Goal: Task Accomplishment & Management: Use online tool/utility

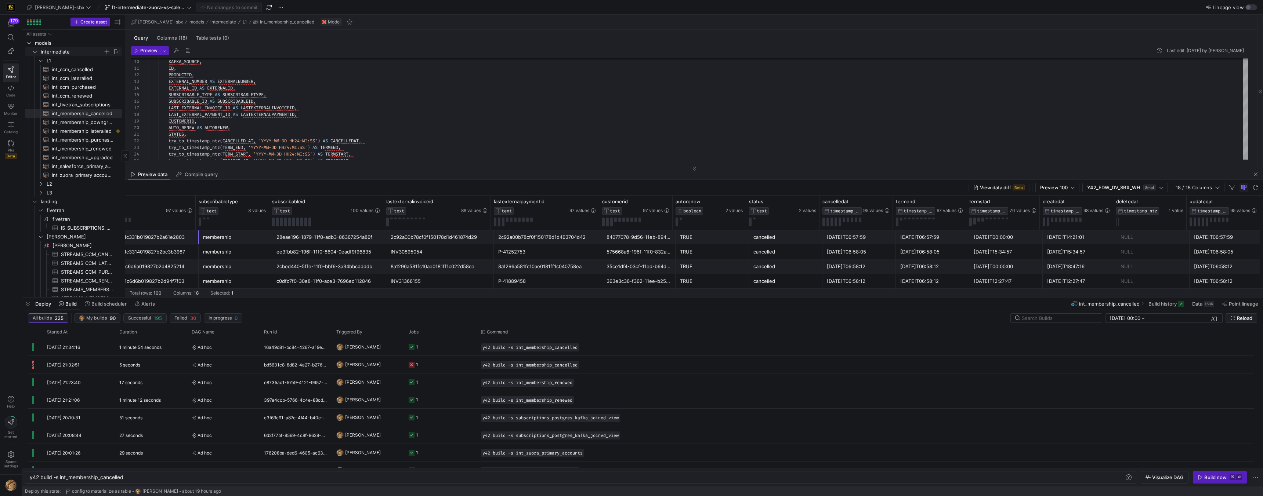
click at [37, 50] on y42-icon "Press SPACE to select this row." at bounding box center [35, 52] width 6 height 6
click at [34, 61] on icon "Press SPACE to select this row." at bounding box center [35, 61] width 4 height 2
click at [35, 66] on span "staging" at bounding box center [76, 69] width 90 height 8
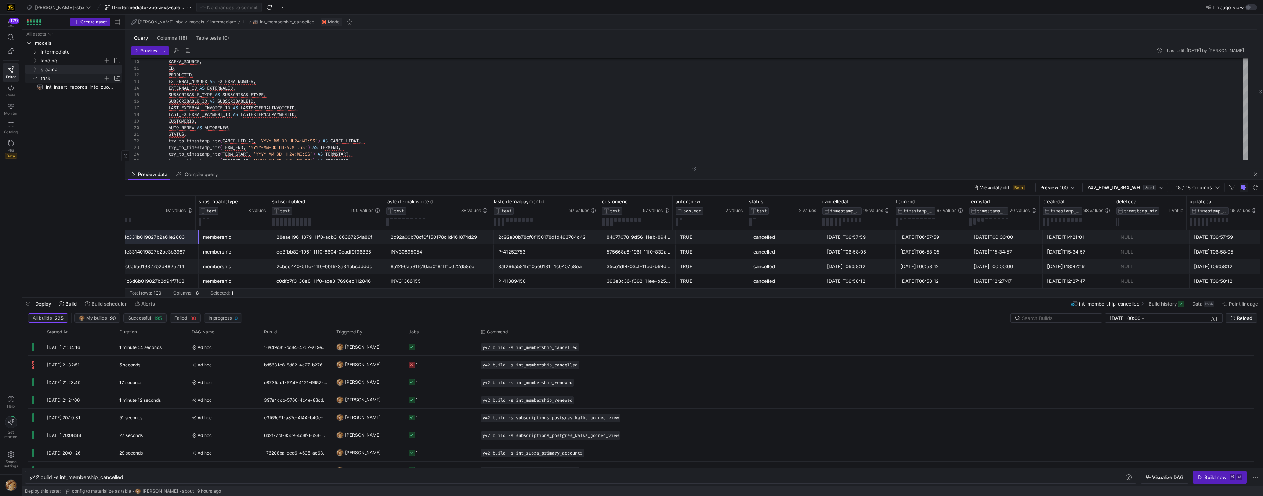
click at [34, 75] on y42-icon "Press SPACE to select this row." at bounding box center [35, 78] width 6 height 6
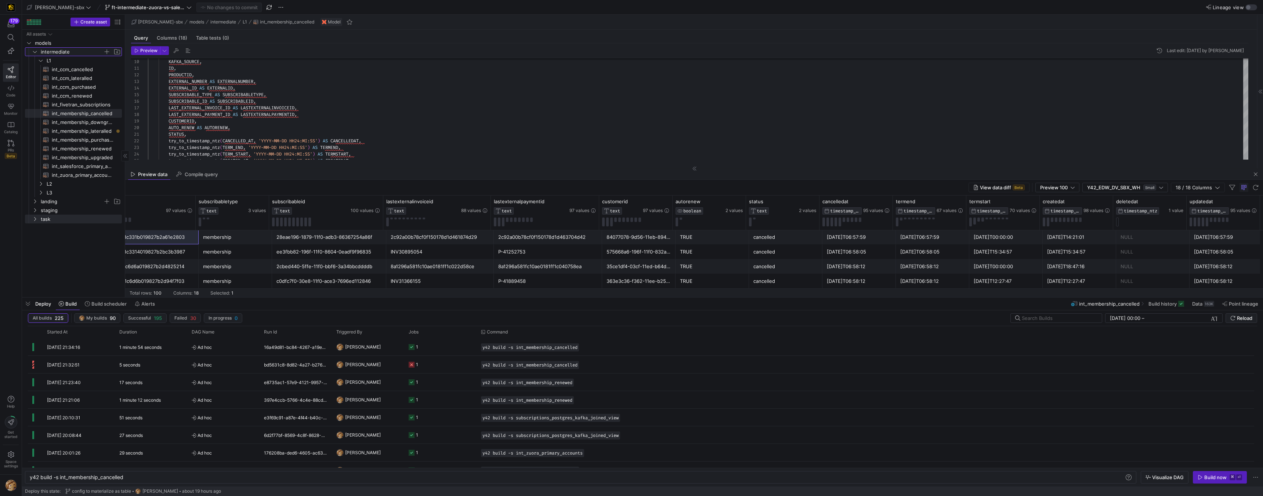
click at [33, 50] on y42-icon "Press SPACE to select this row." at bounding box center [35, 52] width 6 height 6
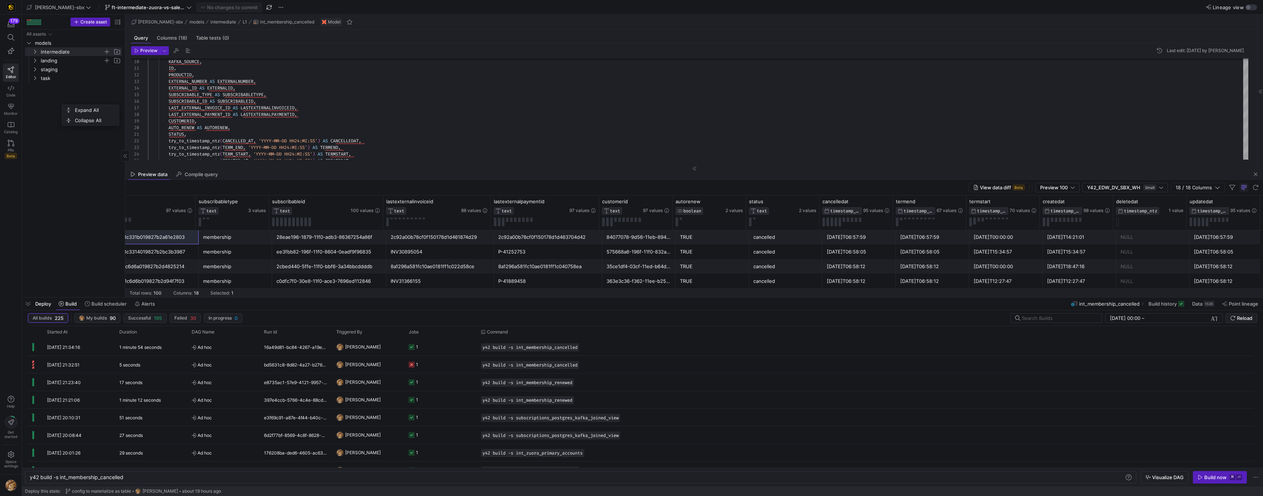
click at [52, 92] on div "All assets models intermediate landing staging task" at bounding box center [73, 162] width 97 height 265
click at [109, 44] on span "Press SPACE to select this row." at bounding box center [106, 42] width 7 height 7
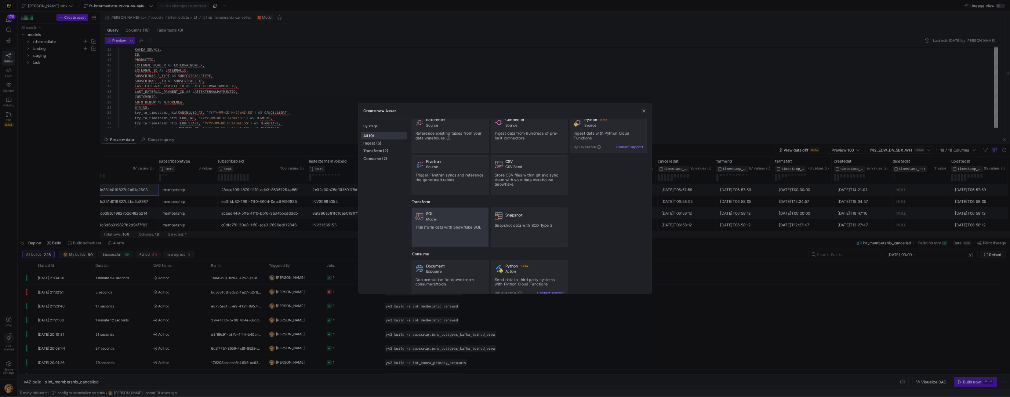
scroll to position [36, 0]
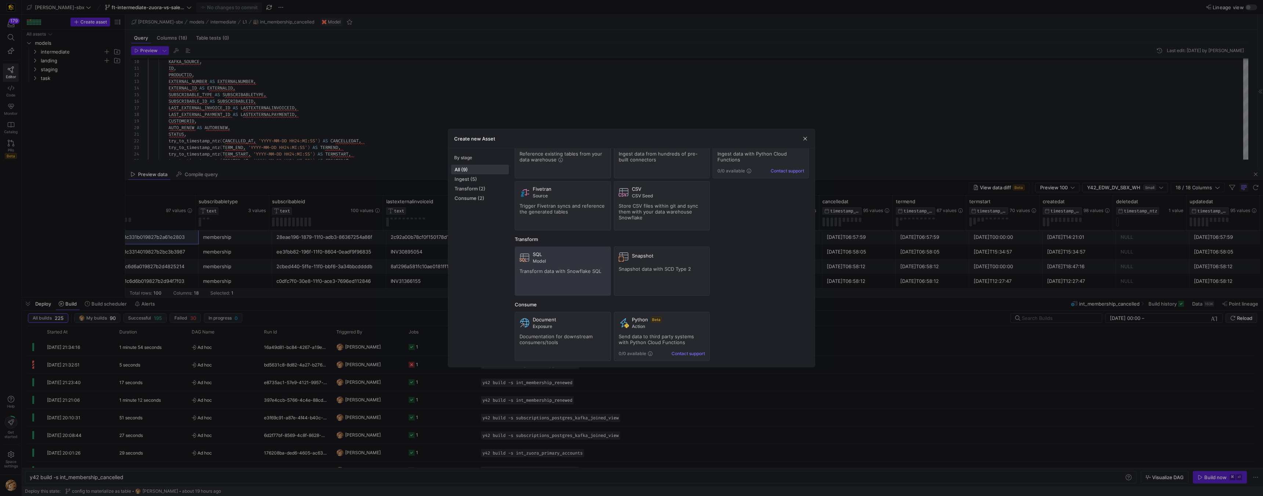
click at [555, 260] on span "Model" at bounding box center [569, 261] width 73 height 5
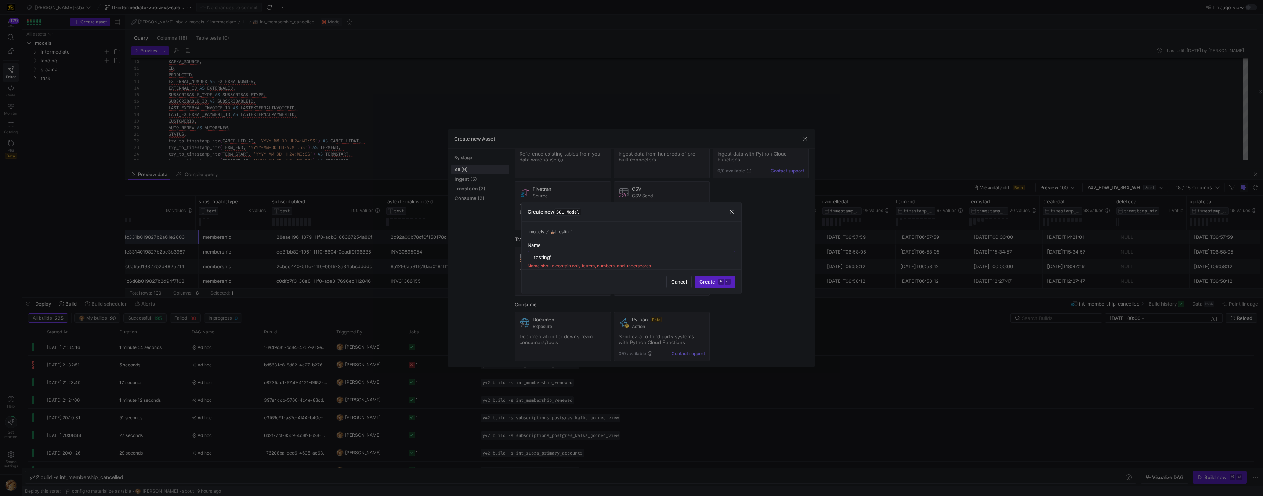
type input "testing'="
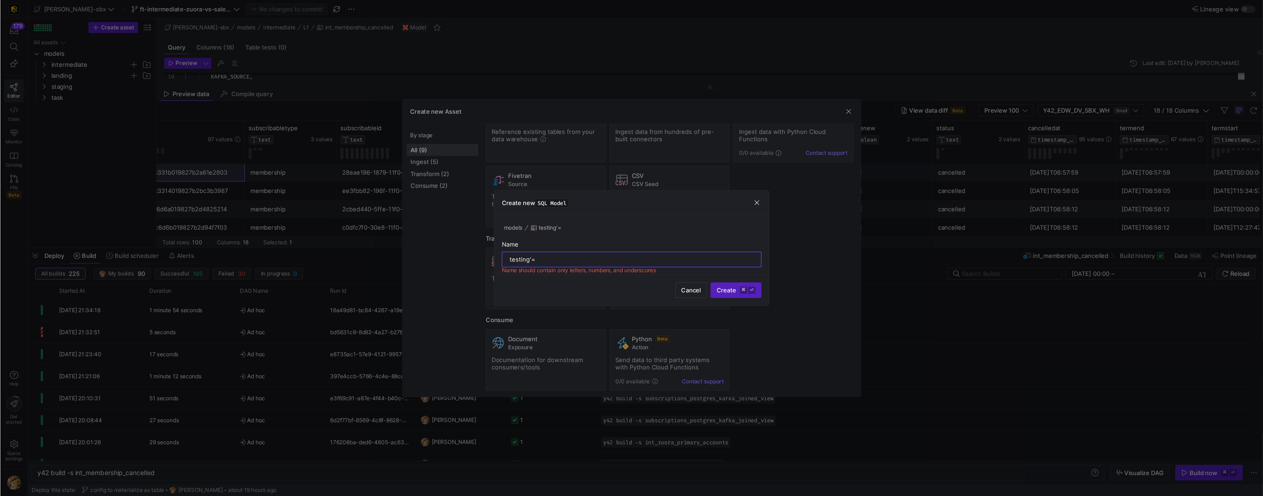
scroll to position [0, 0]
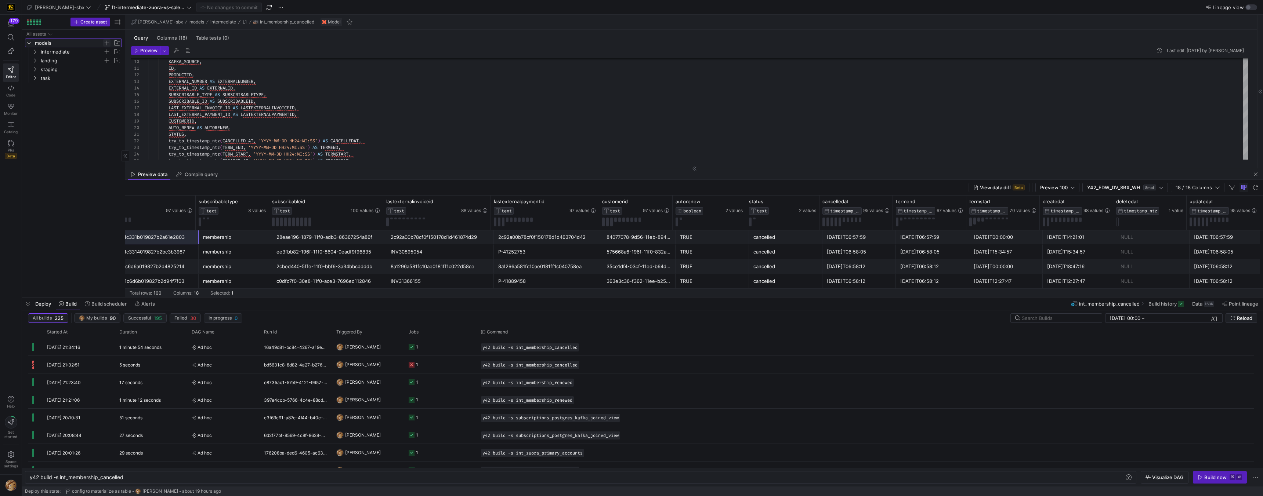
click at [107, 42] on span "Press SPACE to select this row." at bounding box center [106, 42] width 7 height 7
click at [113, 51] on span "Press SPACE to select this row." at bounding box center [116, 51] width 7 height 7
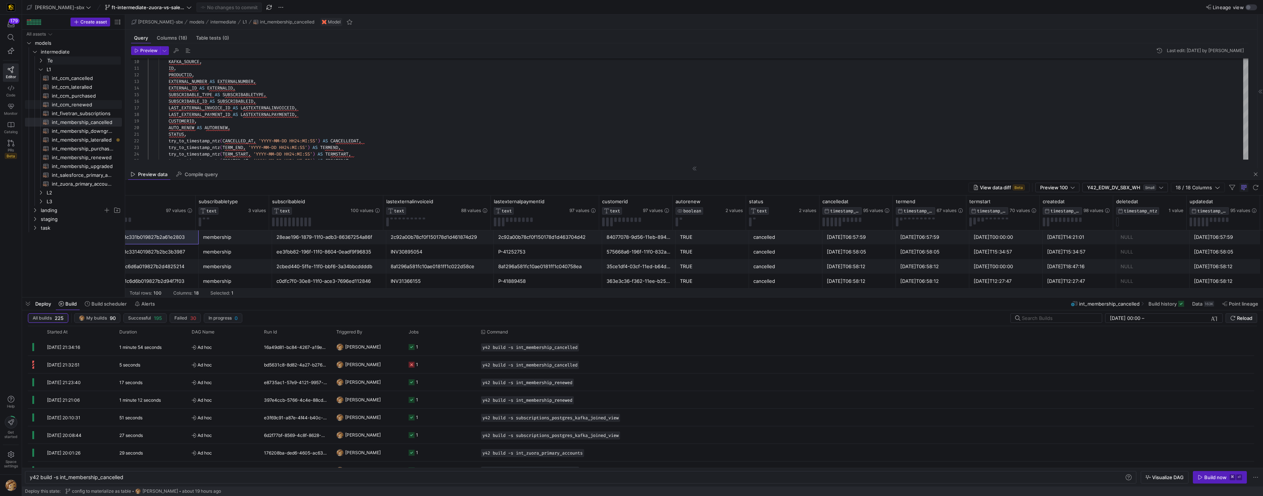
type input "T"
type input "testing"
drag, startPoint x: 48, startPoint y: 199, endPoint x: 42, endPoint y: 47, distance: 151.7
click at [39, 59] on icon "Press SPACE to select this row." at bounding box center [40, 60] width 5 height 4
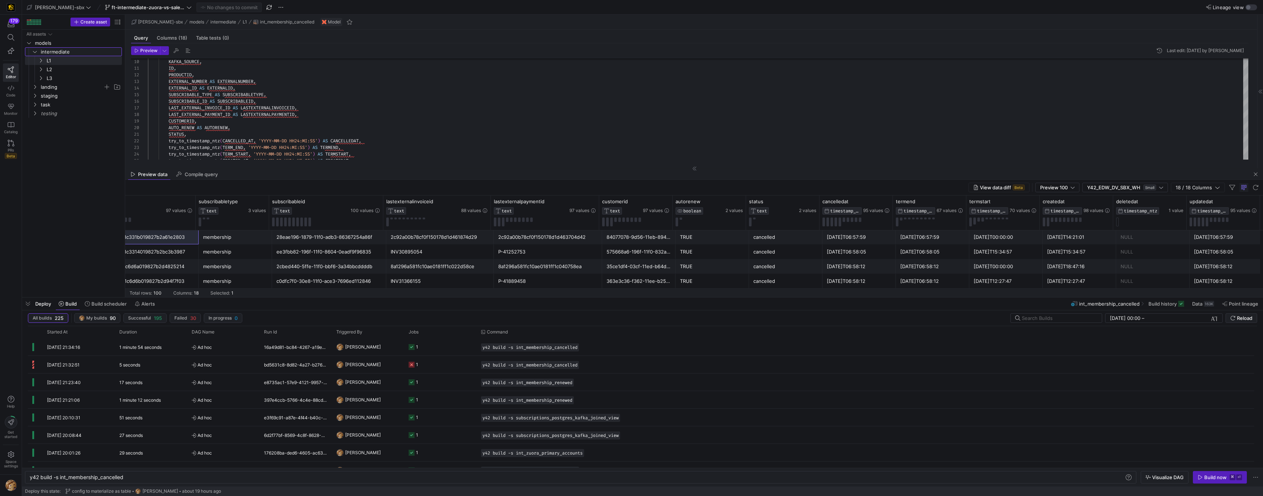
click at [36, 52] on icon "Press SPACE to select this row." at bounding box center [34, 52] width 5 height 4
click at [37, 88] on icon "Press SPACE to select this row." at bounding box center [34, 87] width 5 height 4
click at [109, 86] on span "button" at bounding box center [106, 86] width 7 height 7
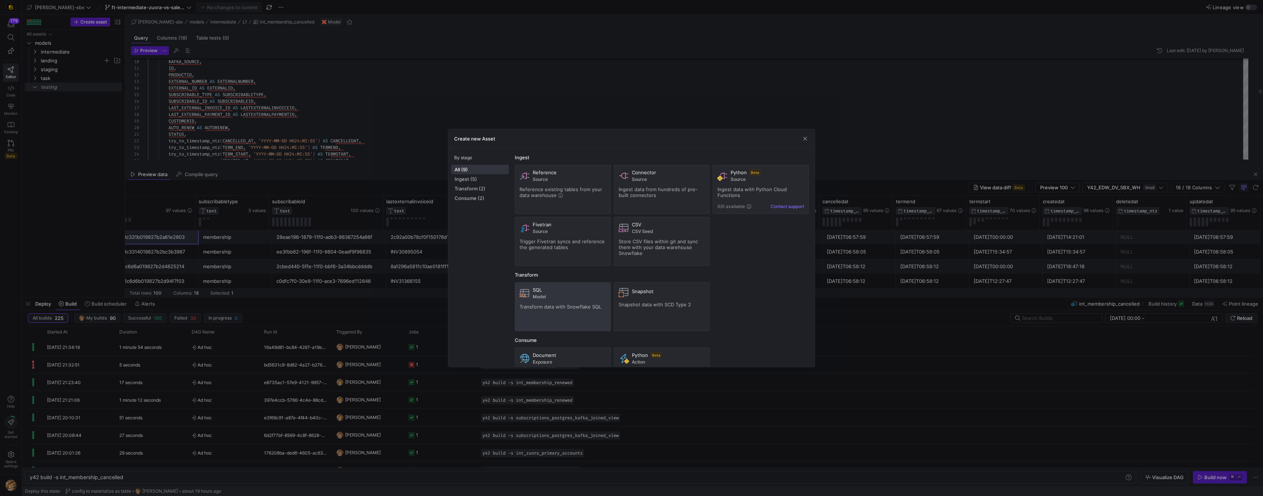
click at [551, 305] on span "Transform data with Snowflake SQL" at bounding box center [560, 307] width 82 height 6
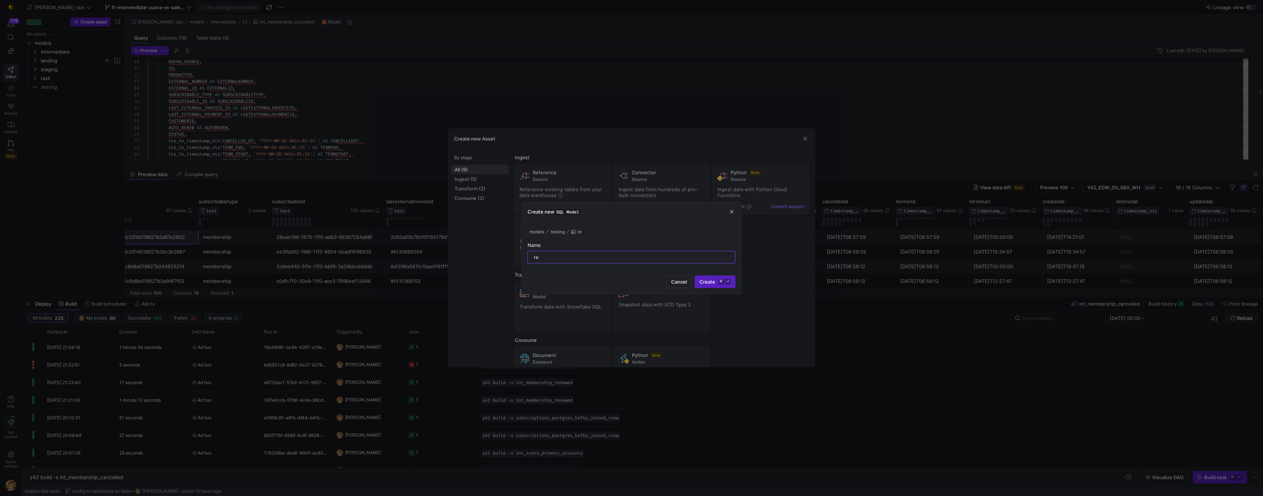
type input "r"
type input "record_tracing_in_kafka_models"
click at [555, 276] on button "Create ⌘ ⏎" at bounding box center [714, 282] width 41 height 12
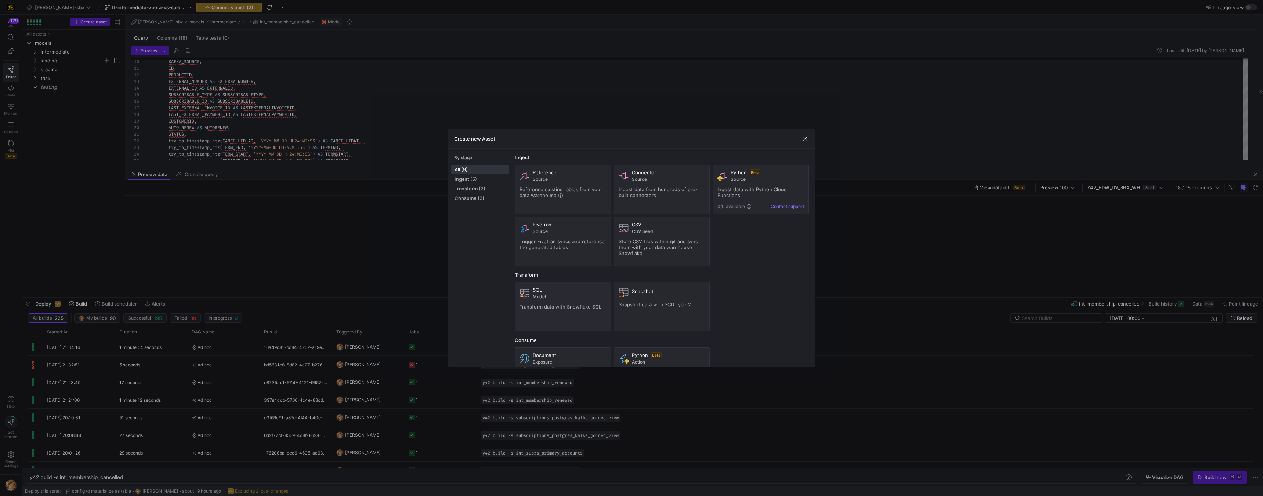
type textarea "y42 build -s record_tracing_in_kafka_models"
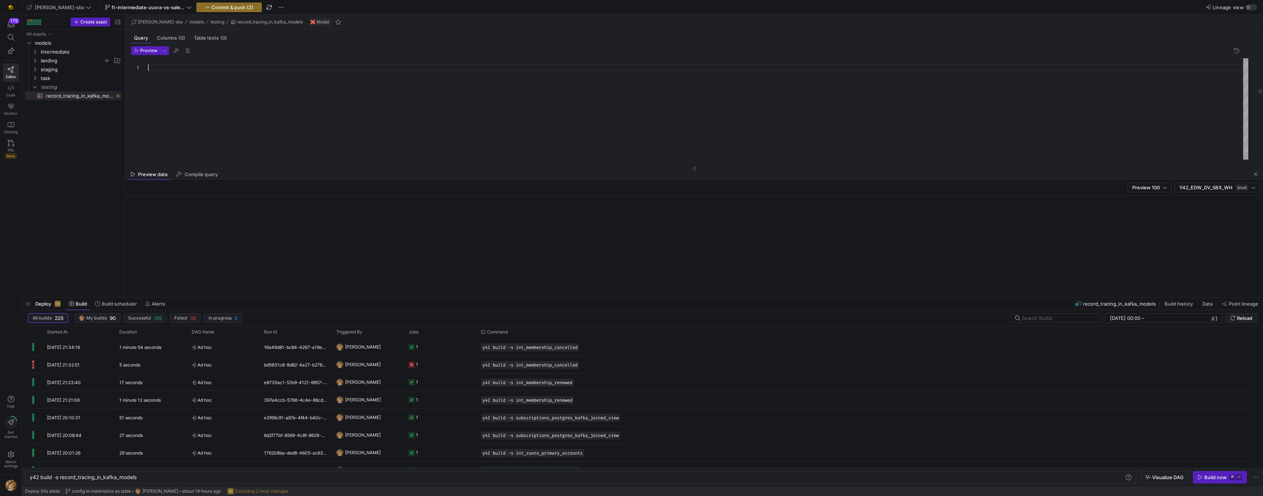
click at [187, 68] on div at bounding box center [698, 108] width 1100 height 101
drag, startPoint x: 189, startPoint y: 68, endPoint x: 185, endPoint y: 71, distance: 4.9
click at [189, 70] on div at bounding box center [698, 108] width 1100 height 101
click at [189, 75] on div at bounding box center [698, 108] width 1100 height 101
type textarea "2"
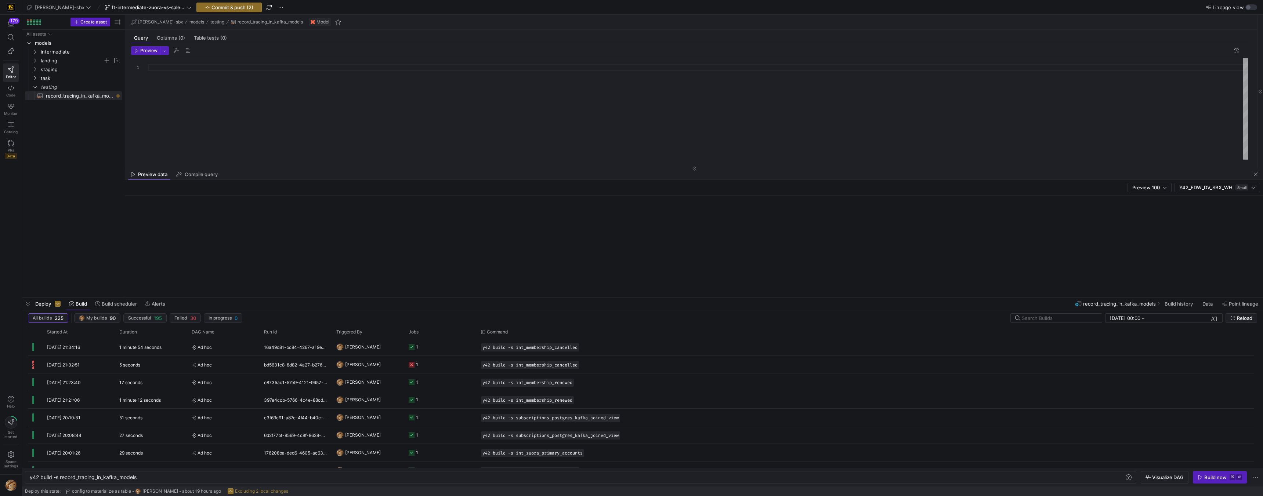
scroll to position [0, 2]
click at [202, 97] on div "2" at bounding box center [698, 108] width 1100 height 101
click at [35, 50] on icon "Press SPACE to select this row." at bounding box center [34, 52] width 5 height 4
click at [78, 124] on span "record_tracing_in_kafka_models​​​​​​​​​​" at bounding box center [80, 122] width 68 height 8
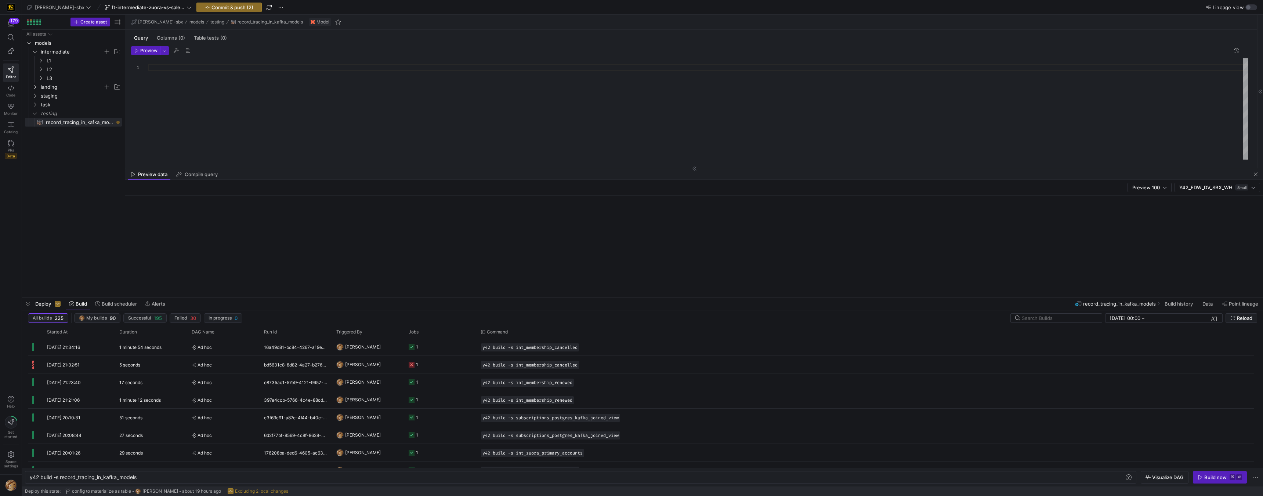
click at [166, 73] on div at bounding box center [698, 108] width 1100 height 101
click at [37, 54] on icon "Press SPACE to select this row." at bounding box center [34, 52] width 5 height 4
click at [37, 55] on div "All assets models intermediate landing staging task testing record_tracing_in_k…" at bounding box center [73, 65] width 97 height 70
click at [36, 54] on y42-icon "Press SPACE to select this row." at bounding box center [35, 52] width 6 height 6
click at [43, 63] on y42-icon "Press SPACE to select this row." at bounding box center [41, 61] width 6 height 6
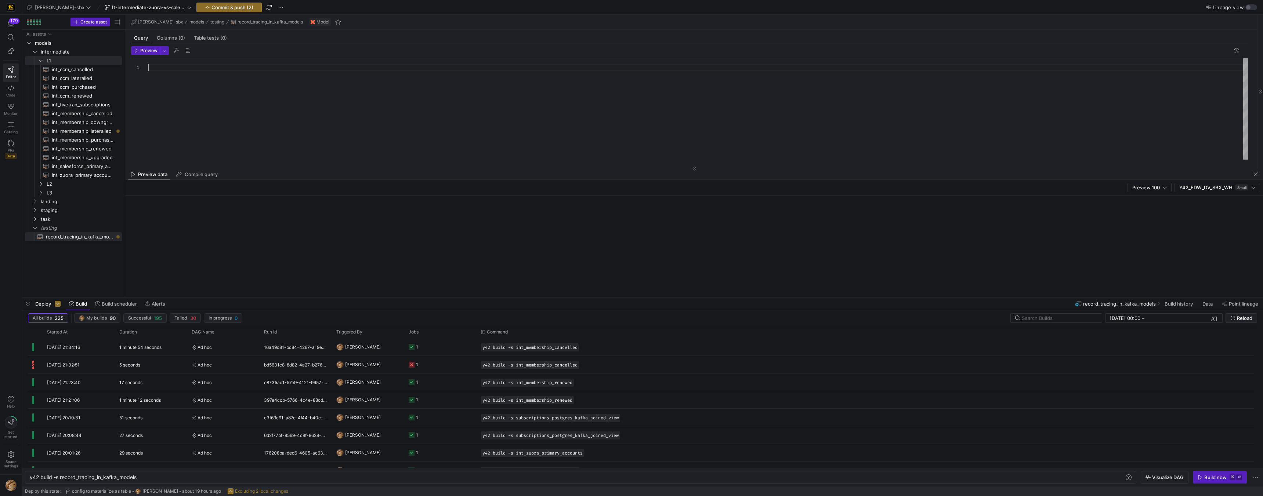
click at [176, 67] on div at bounding box center [698, 108] width 1100 height 101
click at [71, 172] on span "int_zuora_primary_accounts​​​​​​​​​​" at bounding box center [83, 175] width 62 height 8
type textarea "-- File Name: int_zuora_primary_accounts -- Created by: [PERSON_NAME] -- Last M…"
type textarea "y42 build -s int_zuora_primary_accounts"
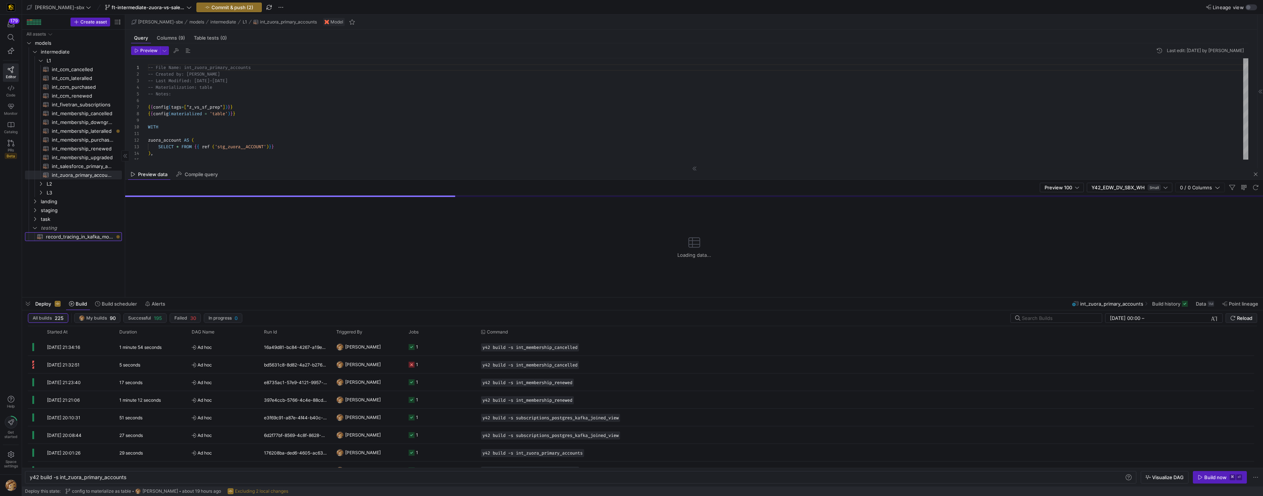
click at [51, 237] on span "record_tracing_in_kafka_models​​​​​​​​​​" at bounding box center [80, 237] width 68 height 8
type textarea "y42 build -s record_tracing_in_kafka_models"
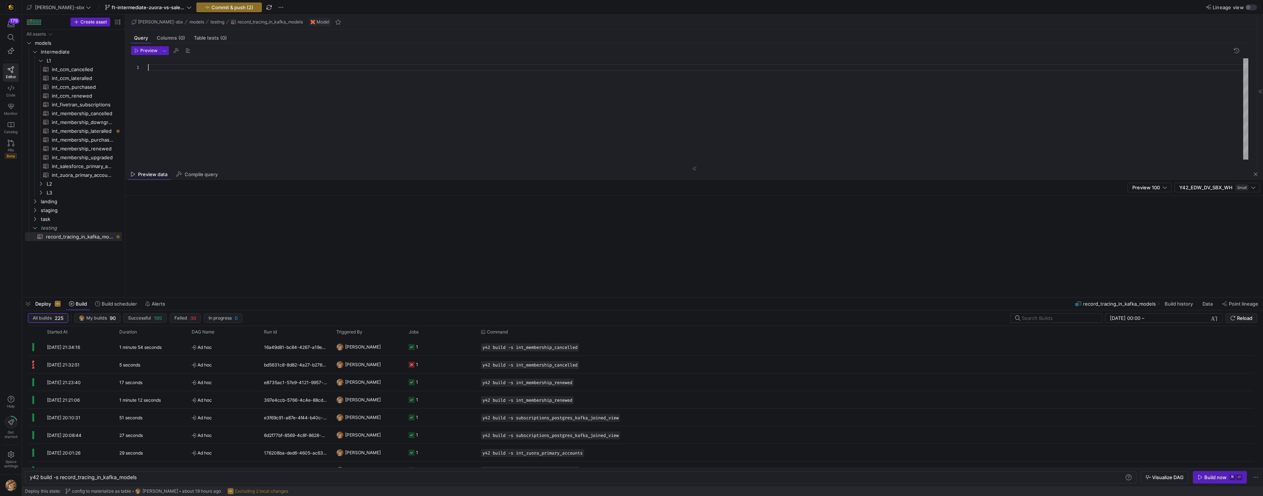
click at [192, 76] on div at bounding box center [698, 108] width 1100 height 101
type textarea "W"
click at [86, 106] on span "int_fivetran_subscriptions​​​​​​​​​​" at bounding box center [83, 105] width 62 height 8
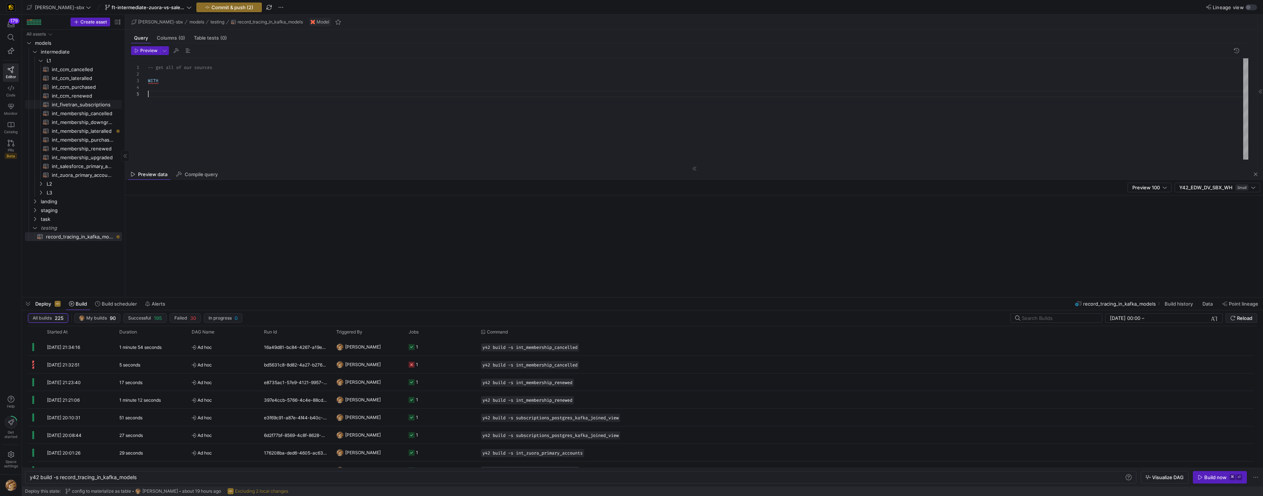
type textarea "{{config (tags=["kafka_joined_view"])}} WITH subs AS ( SELECT 'POSTGRES' as KAF…"
type textarea "y42 build -s int_fivetran_subscriptions"
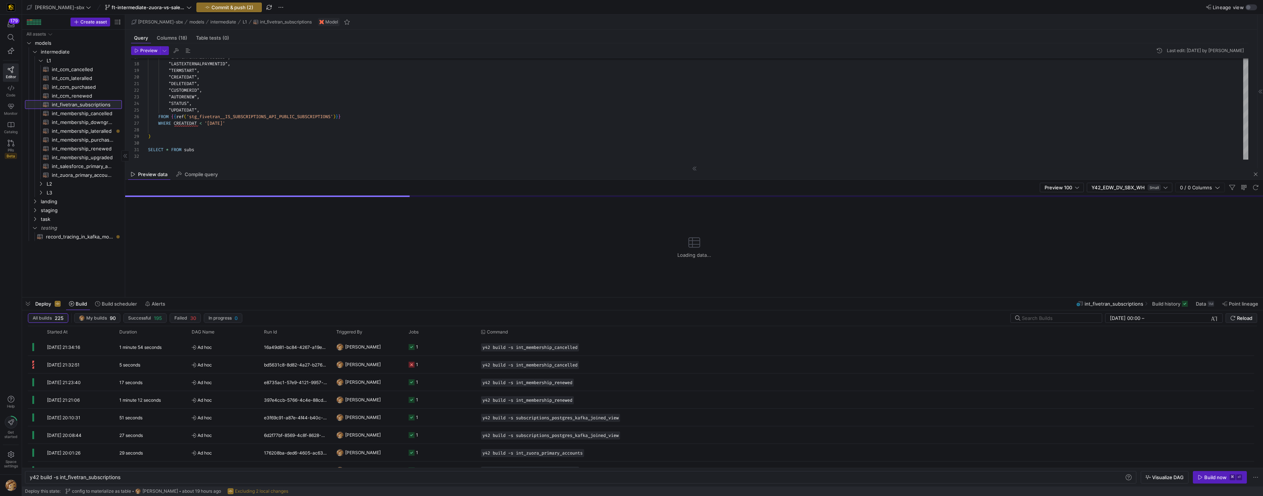
click at [73, 105] on span "int_fivetran_subscriptions​​​​​​​​​​" at bounding box center [83, 105] width 62 height 8
click at [64, 70] on span "int_ccm_cancelled​​​​​​​​​​" at bounding box center [83, 69] width 62 height 8
type textarea "{{config (tags=["kafka_joined_view"])}} WITH ccm_cancelled AS ( SELECT KAFKA_SO…"
type textarea "y42 build -s int_ccm_cancelled"
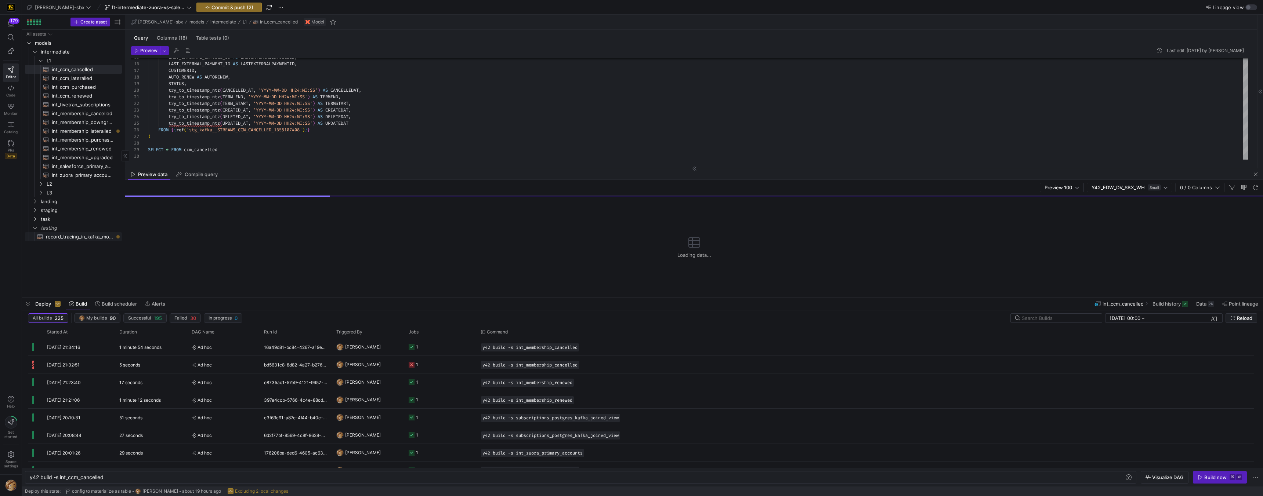
drag, startPoint x: 82, startPoint y: 233, endPoint x: 80, endPoint y: 236, distance: 3.9
click at [82, 233] on span "record_tracing_in_kafka_models​​​​​​​​​​" at bounding box center [80, 237] width 68 height 8
type textarea "-- get all of our sources WITH"
type textarea "y42 build -s record_tracing_in_kafka_models"
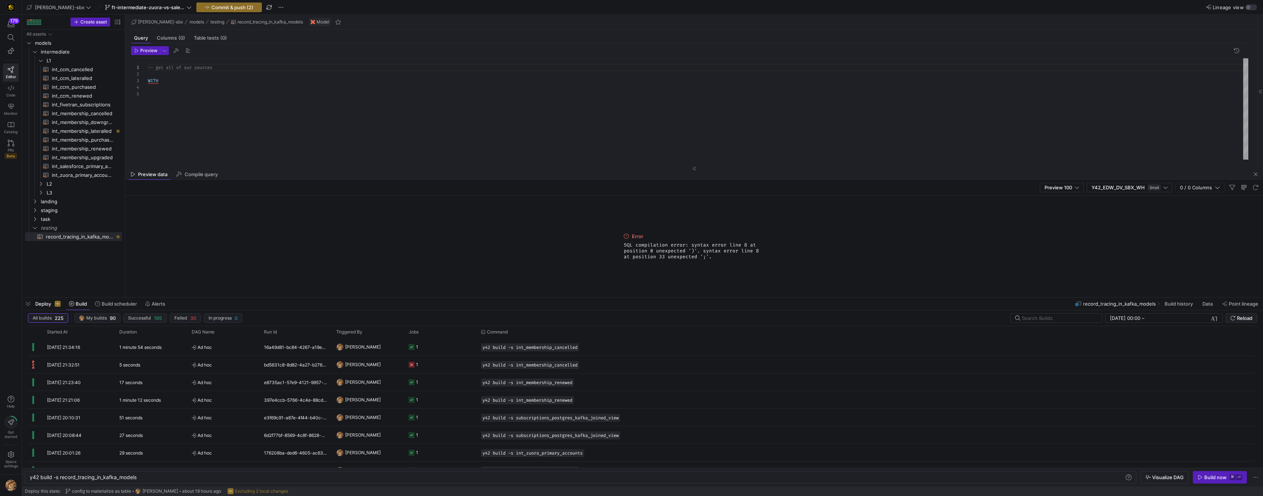
click at [179, 101] on div "-- get all of our sources WITH" at bounding box center [698, 108] width 1100 height 101
click at [70, 114] on span "int_membership_cancelled​​​​​​​​​​" at bounding box center [83, 113] width 62 height 8
type textarea "{{config (tags=["kafka_joined_view"])}} {{config(materialized = 'table')}} WITH…"
type textarea "y42 build -s int_membership_cancelled"
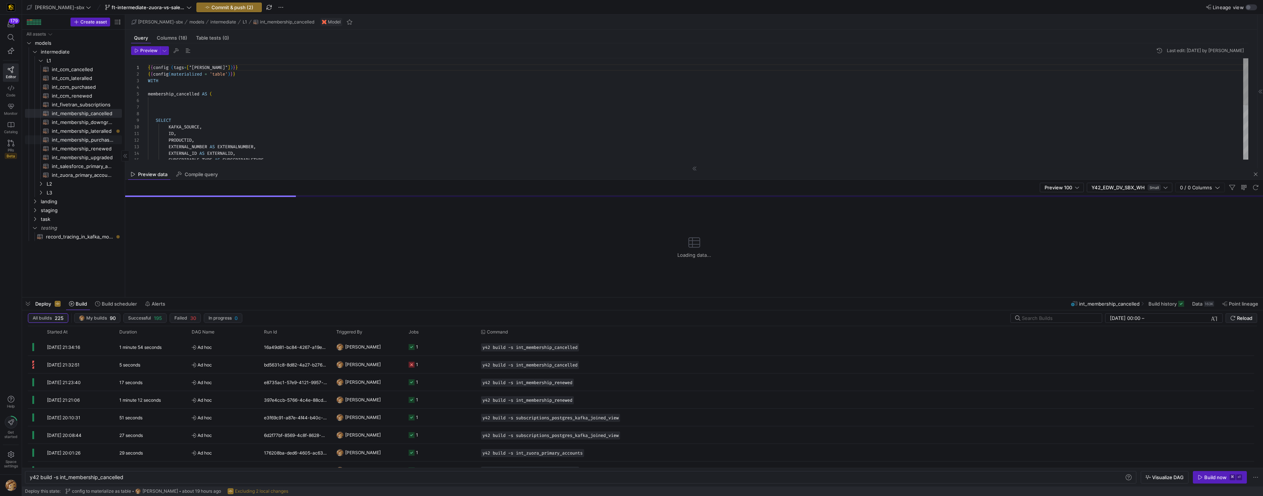
click at [76, 142] on span "int_membership_purchased​​​​​​​​​​" at bounding box center [83, 140] width 62 height 8
type textarea "{{config (tags=["kafka_joined_view"])}} {{config (materialized = 'table')}} WIT…"
type textarea "y42 build -s int_membership_purchased"
click at [88, 114] on span "int_membership_cancelled​​​​​​​​​​" at bounding box center [83, 113] width 62 height 8
type textarea "{{config (tags=["kafka_joined_view"])}} {{config(materialized = 'table')}} WITH…"
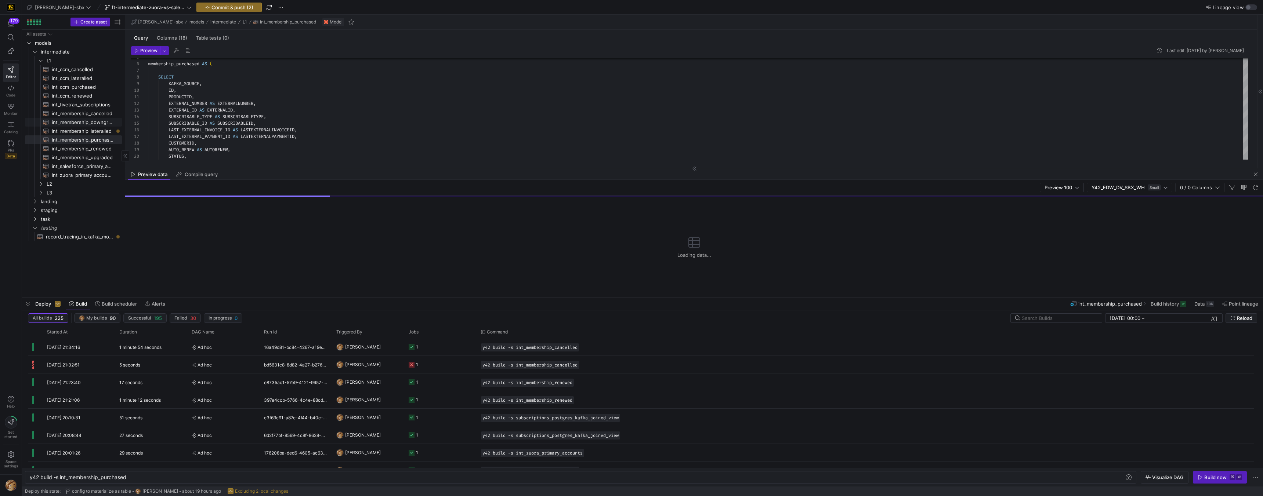
type textarea "y42 build -s int_membership_cancelled"
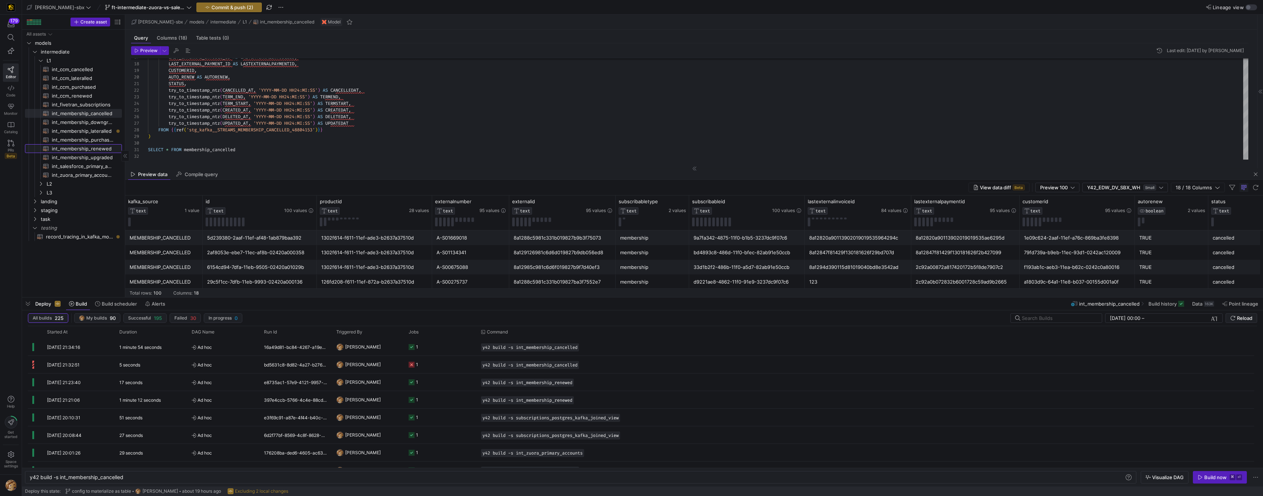
click at [72, 149] on span "int_membership_renewed​​​​​​​​​​" at bounding box center [83, 149] width 62 height 8
type textarea "{{config (tags=["kafka_joined_view"])}} {{config(materialized = 'table')}} WITH…"
type textarea "y42 build -s int_membership_renewed"
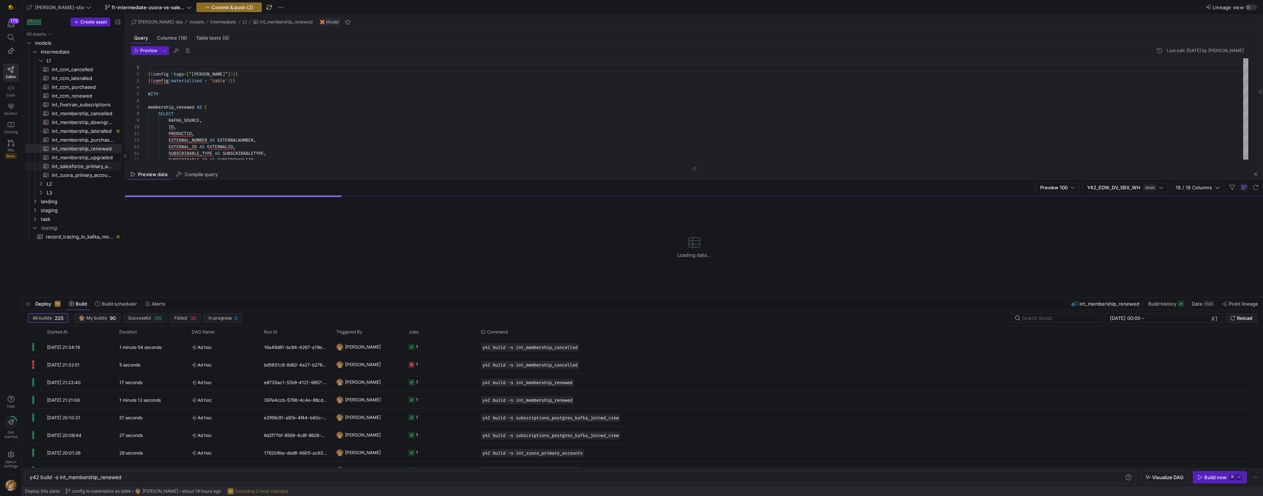
click at [70, 168] on span "int_salesforce_primary_account​​​​​​​​​​" at bounding box center [83, 166] width 62 height 8
type textarea "-- File Name: int_salesforce_primary_account -- Created by: [PERSON_NAME] -- La…"
type textarea "y42 build -s int_salesforce_primary_account"
click at [69, 178] on div "All assets models intermediate landing staging task testing record_tracing_in_k…" at bounding box center [73, 135] width 97 height 211
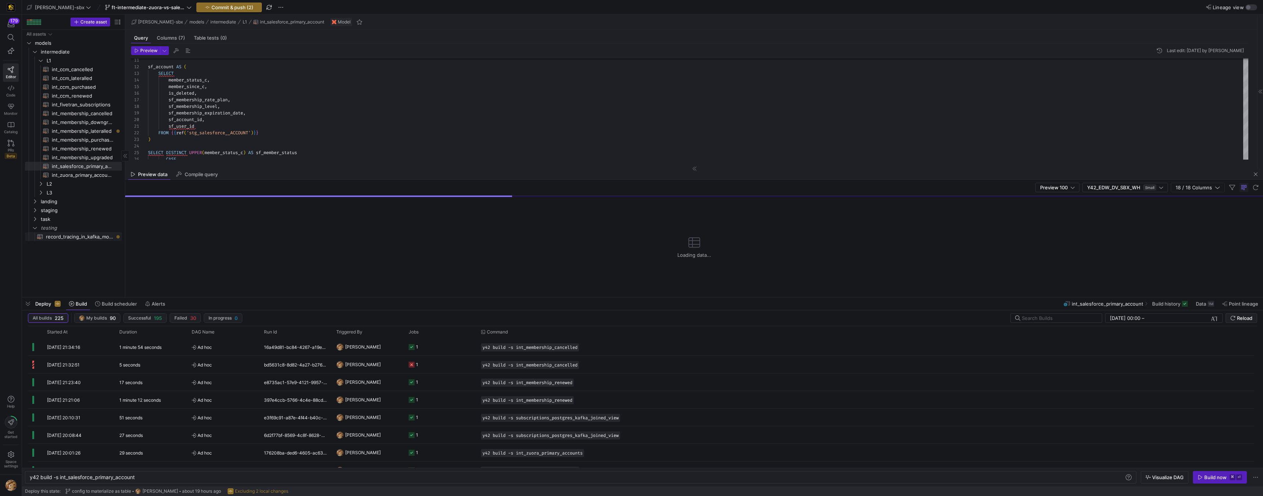
click at [63, 235] on span "record_tracing_in_kafka_models​​​​​​​​​​" at bounding box center [80, 237] width 68 height 8
type textarea "-- get all of our sources WITH cc_cancelled AS ( )"
type textarea "y42 build -s record_tracing_in_kafka_models"
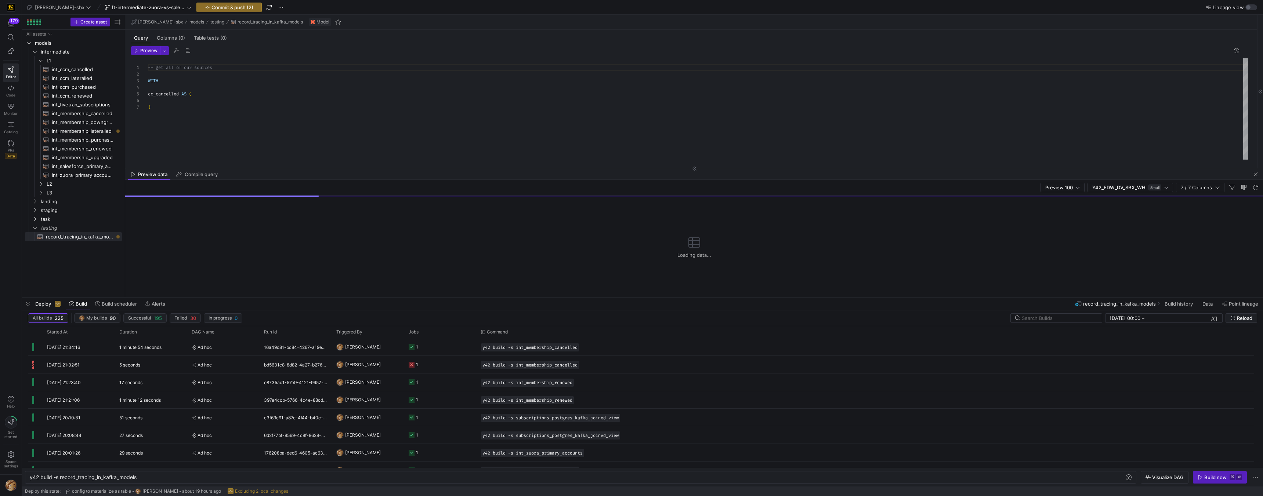
click at [195, 98] on div "-- get all of our sources WITH cc_cancelled AS ( )" at bounding box center [698, 108] width 1100 height 101
click at [306, 106] on div "-- get all of our sources WITH cc_cancelled AS ( SELECt * FROM { { ref ( 'int_c…" at bounding box center [698, 108] width 1100 height 101
click at [305, 104] on div "-- get all of our sources WITH cc_cancelled AS ( SELECt * FROM { { ref ( 'int_c…" at bounding box center [698, 108] width 1100 height 101
click at [179, 116] on div "-- get all of our sources WITH cc_cancelled AS ( SELECt * FROM { { ref ( 'int_c…" at bounding box center [698, 108] width 1100 height 101
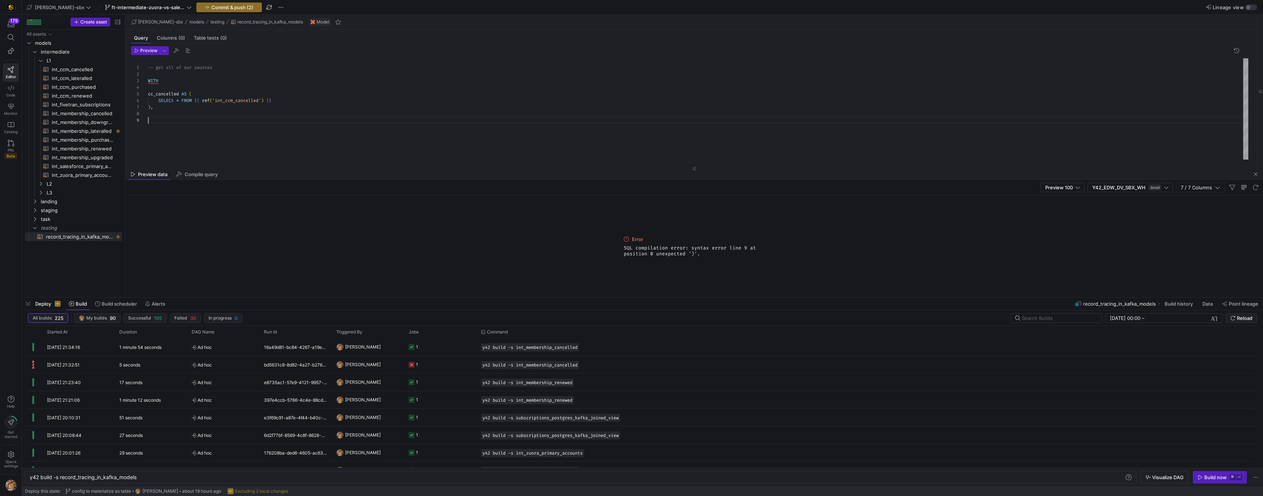
scroll to position [53, 0]
click at [153, 94] on div "-- get all of our sources WITH cc_cancelled AS ( SELECt * FROM { { ref ( 'int_c…" at bounding box center [698, 108] width 1100 height 101
drag, startPoint x: 175, startPoint y: 100, endPoint x: 185, endPoint y: 99, distance: 9.9
click at [175, 101] on div "-- get all of our sources WITH ccm_cancelled AS ( SELECt * FROM { { ref ( 'int_…" at bounding box center [698, 108] width 1100 height 101
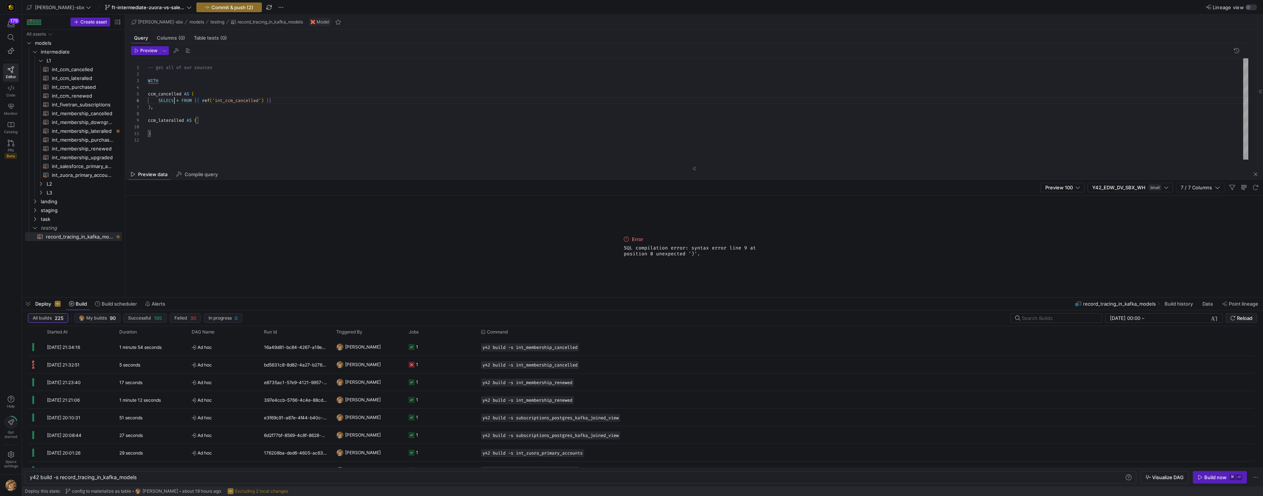
scroll to position [33, 26]
type textarea "-- get all of our sources WITH ccm_cancelled AS ( SELECt * FROM {{ ref('int_ccm…"
click at [181, 106] on div at bounding box center [631, 248] width 1263 height 496
click at [177, 99] on div "-- get all of our sources WITH ccm_cancelled AS ( SELECt * FROM { { ref ( 'int_…" at bounding box center [698, 108] width 1100 height 101
click at [175, 99] on div "-- get all of our sources WITH ccm_cancelled AS ( SELECt * FROM { { ref ( 'int_…" at bounding box center [698, 108] width 1100 height 101
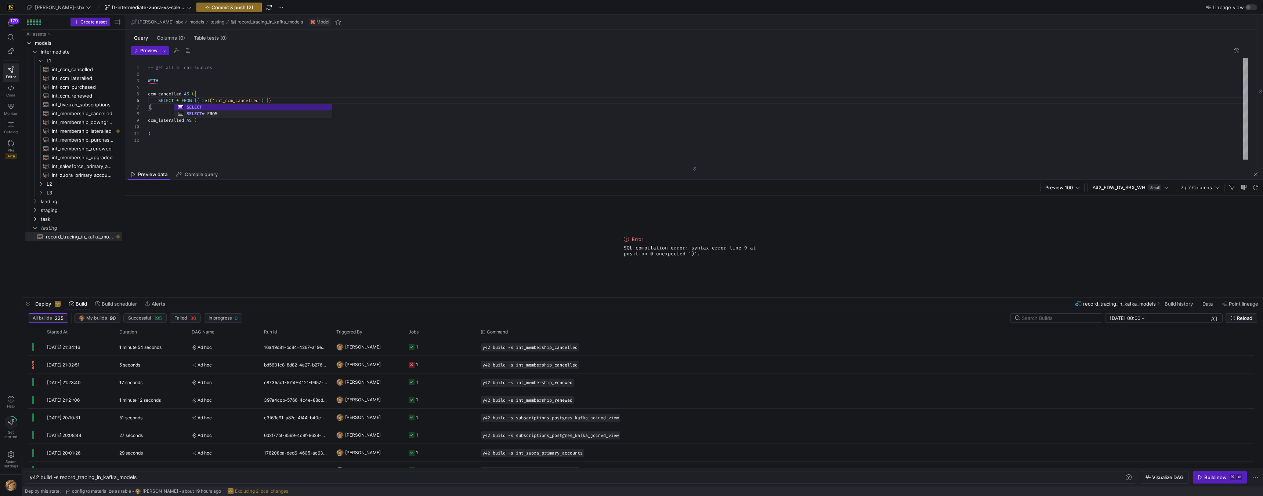
scroll to position [0, 2]
click at [226, 134] on div "-- get all of our sources WITH ccm_cancelled AS ( SELECT * FROM { { ref ( 'int_…" at bounding box center [698, 108] width 1100 height 101
click at [207, 129] on div "-- get all of our sources WITH ccm_cancelled AS ( SELECT * FROM { { ref ( 'int_…" at bounding box center [698, 108] width 1100 height 101
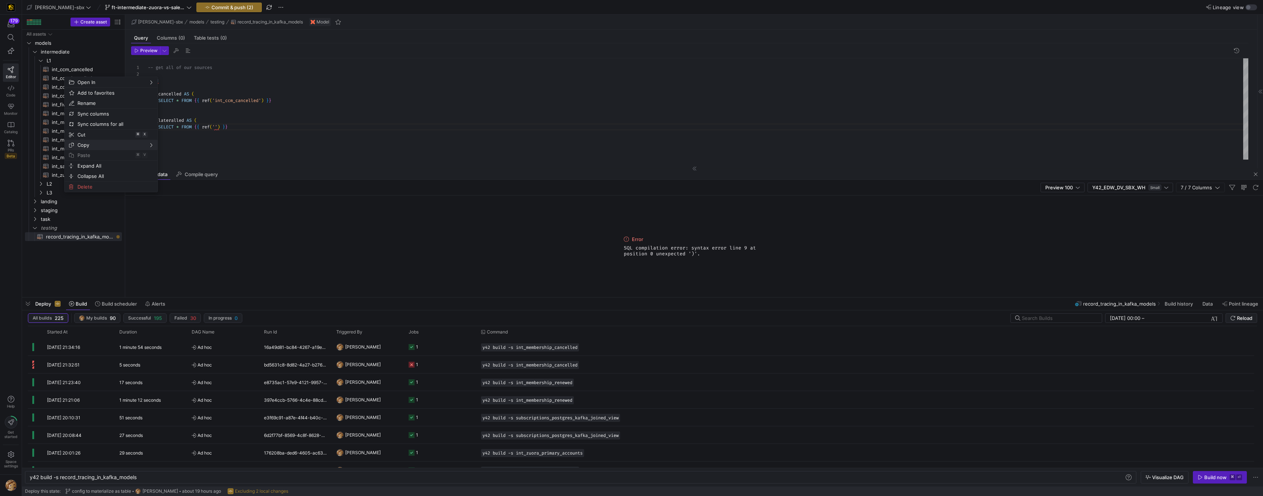
click at [91, 142] on span "Copy" at bounding box center [105, 145] width 61 height 10
drag, startPoint x: 173, startPoint y: 145, endPoint x: 186, endPoint y: 142, distance: 13.5
click at [173, 145] on span "Asset name" at bounding box center [188, 145] width 44 height 10
click at [217, 128] on div "-- get all of our sources WITH ccm_cancelled AS ( SELECT * FROM { { ref ( 'int_…" at bounding box center [698, 108] width 1100 height 101
drag, startPoint x: 290, startPoint y: 126, endPoint x: 285, endPoint y: 130, distance: 6.6
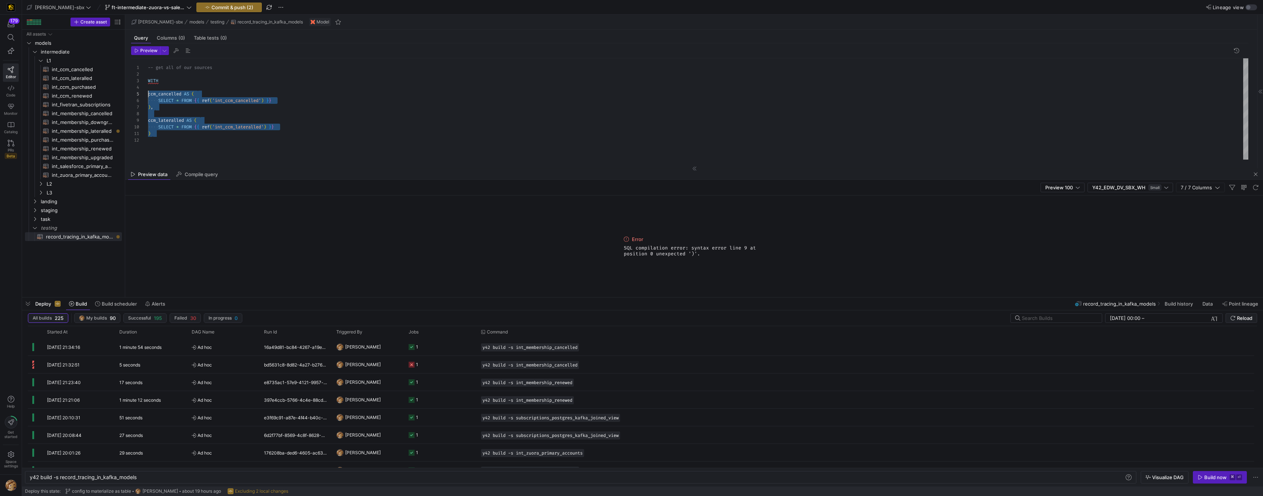
scroll to position [26, 0]
drag, startPoint x: 170, startPoint y: 141, endPoint x: 141, endPoint y: 93, distance: 56.0
click at [148, 92] on div "-- get all of our sources WITH ccm_cancelled AS ( SELECT * FROM { { ref ( 'int_…" at bounding box center [698, 108] width 1100 height 101
click at [184, 140] on div "-- get all of our sources WITH ccm_cancelled AS ( SELECT * FROM { { ref ( 'int_…" at bounding box center [698, 108] width 1100 height 101
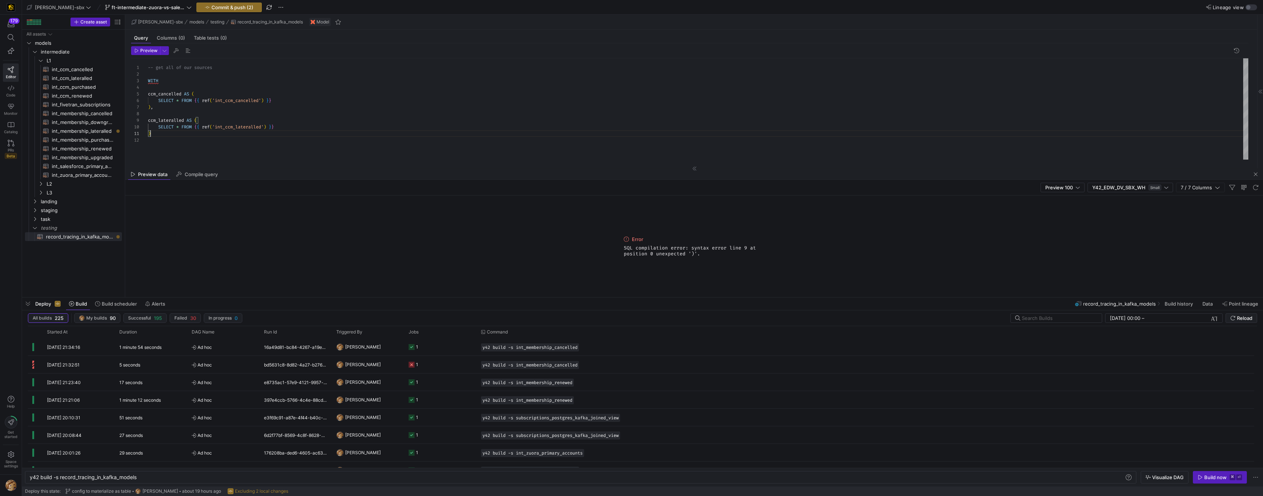
click at [169, 136] on div "-- get all of our sources WITH ccm_cancelled AS ( SELECT * FROM { { ref ( 'int_…" at bounding box center [698, 108] width 1100 height 101
click at [172, 103] on div "SELECT * FROM { { ref ( 'int_ccm_cancelled' ) } } ) , ccm_lateralled AS ( SELEC…" at bounding box center [698, 87] width 1100 height 145
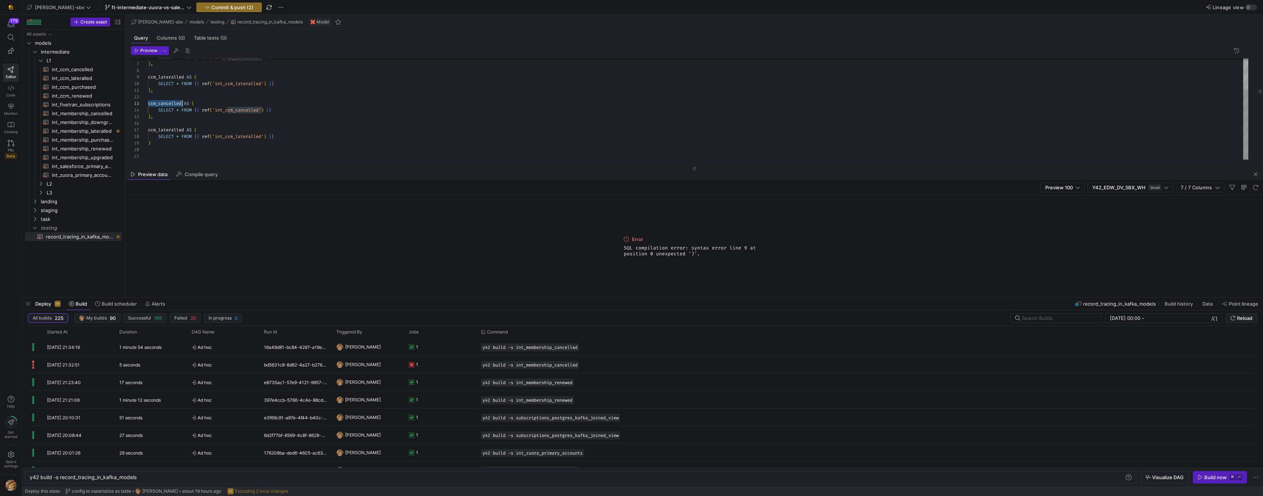
click at [180, 99] on div "SELECT * FROM { { ref ( 'int_ccm_cancelled' ) } } ) , ccm_lateralled AS ( SELEC…" at bounding box center [698, 87] width 1100 height 145
click at [184, 102] on div "SELECT * FROM { { ref ( 'int_ccm_cancelled' ) } } ) , ccm_lateralled AS ( SELEC…" at bounding box center [698, 87] width 1100 height 145
click at [274, 99] on div "SELECT * FROM { { ref ( 'int_ccm_cancelled' ) } } ) , ccm_lateralled AS ( SELEC…" at bounding box center [698, 87] width 1100 height 145
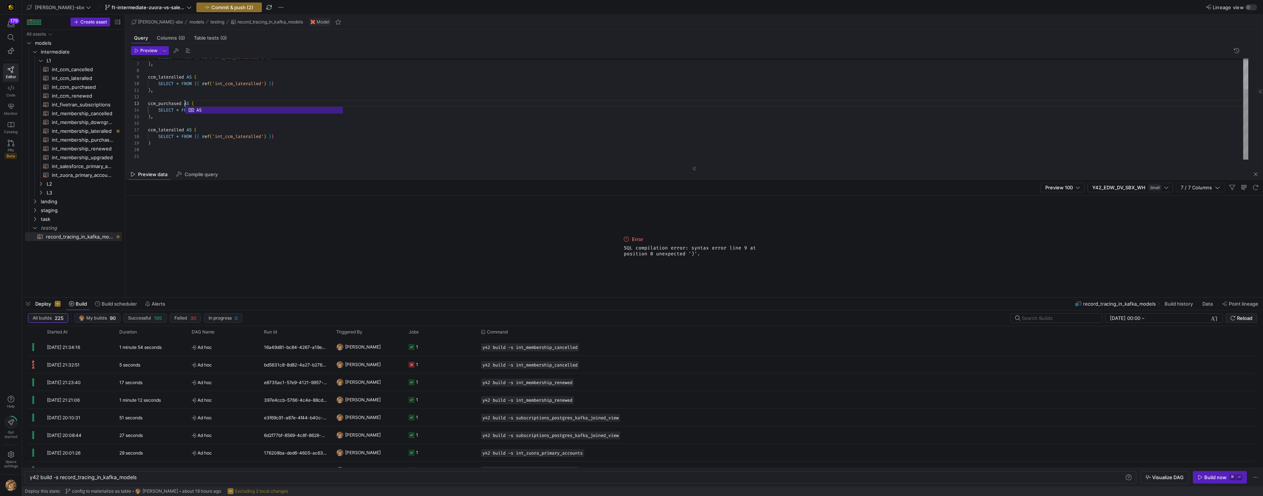
scroll to position [7, 0]
click at [238, 110] on div "SELECT * FROM { { ref ( 'int_ccm_cancelled' ) } } ) , ccm_lateralled AS ( SELEC…" at bounding box center [698, 87] width 1100 height 145
click at [237, 109] on div "SELECT * FROM { { ref ( 'int_ccm_cancelled' ) } } ) , ccm_lateralled AS ( SELEC…" at bounding box center [698, 87] width 1100 height 145
type textarea "), ccm_purchased AS ( SELECT * FROM {{ ref('int_ccm_cancelled') }} ), ccm_later…"
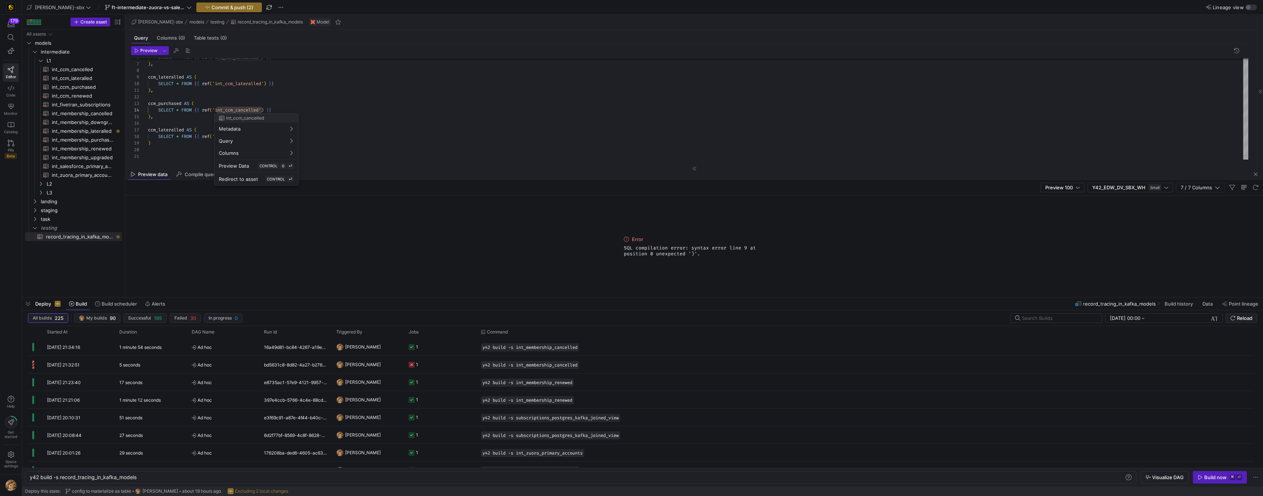
click at [239, 109] on div at bounding box center [631, 248] width 1263 height 496
click at [239, 109] on div "SELECT * FROM { { ref ( 'int_ccm_cancelled' ) } } ) , ccm_lateralled AS ( SELEC…" at bounding box center [698, 87] width 1100 height 145
click at [275, 126] on div "SELECT * FROM { { ref ( 'int_ccm_cancelled' ) } } ) , ccm_lateralled AS ( SELEC…" at bounding box center [698, 87] width 1100 height 145
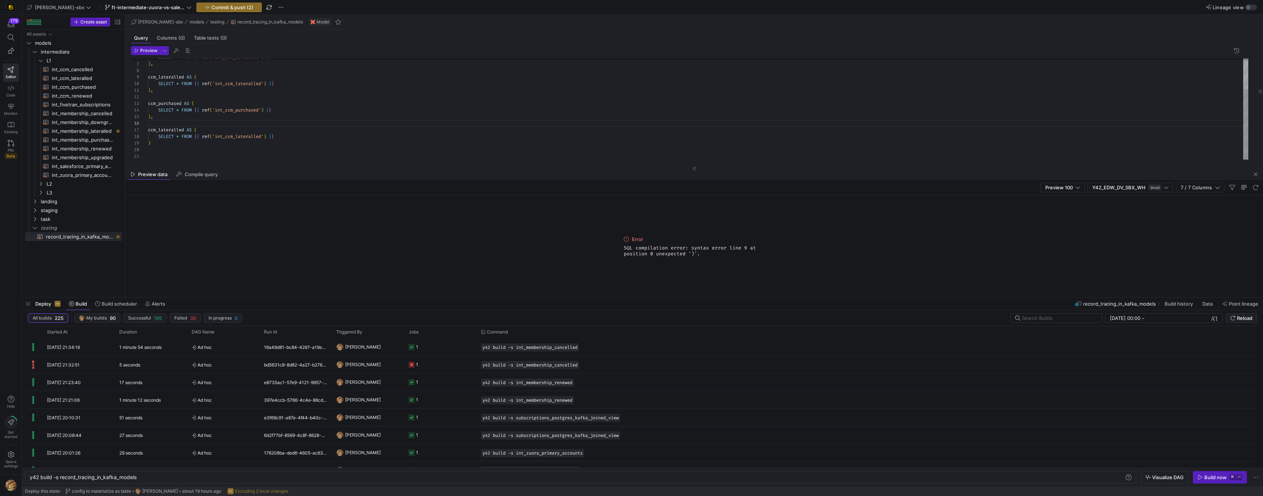
click at [232, 137] on div "SELECT * FROM { { ref ( 'int_ccm_cancelled' ) } } ) , ccm_lateralled AS ( SELEC…" at bounding box center [698, 87] width 1100 height 145
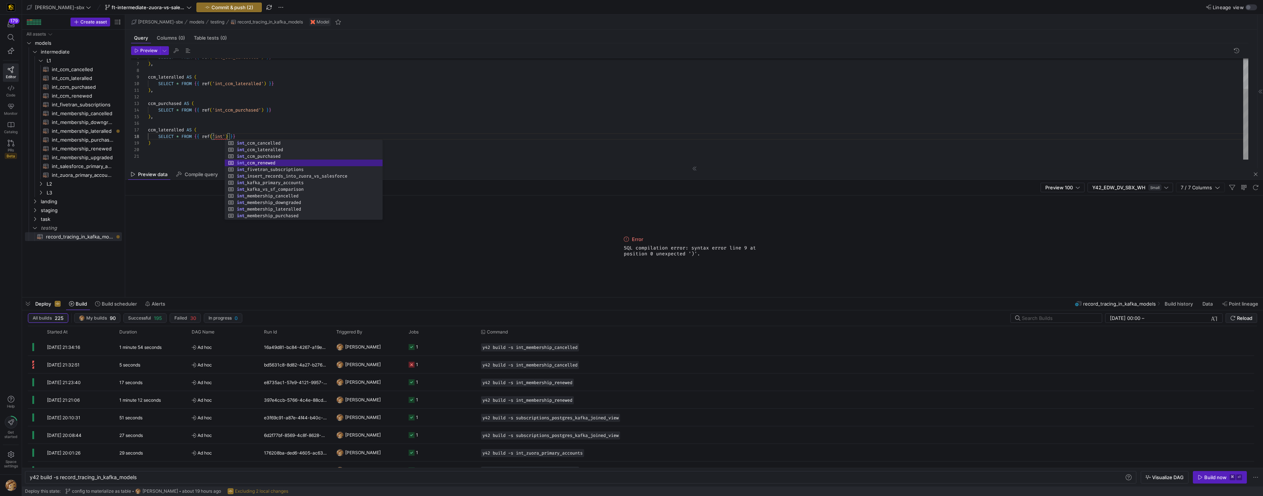
scroll to position [46, 108]
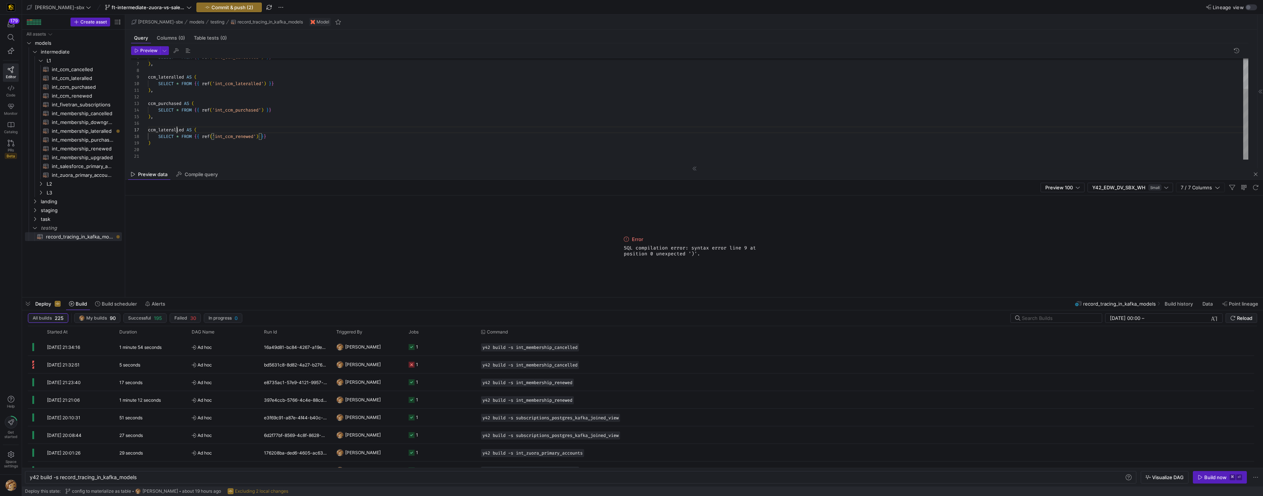
click at [178, 130] on div "SELECT * FROM { { ref ( 'int_ccm_cancelled' ) } } ) , ccm_lateralled AS ( SELEC…" at bounding box center [698, 87] width 1100 height 145
click at [179, 130] on div "SELECT * FROM { { ref ( 'int_ccm_cancelled' ) } } ) , ccm_lateralled AS ( SELEC…" at bounding box center [698, 87] width 1100 height 145
drag, startPoint x: 186, startPoint y: 131, endPoint x: 253, endPoint y: 131, distance: 66.8
click at [187, 131] on div "SELECT * FROM { { ref ( 'int_ccm_cancelled' ) } } ) , ccm_lateralled AS ( SELEC…" at bounding box center [698, 87] width 1100 height 145
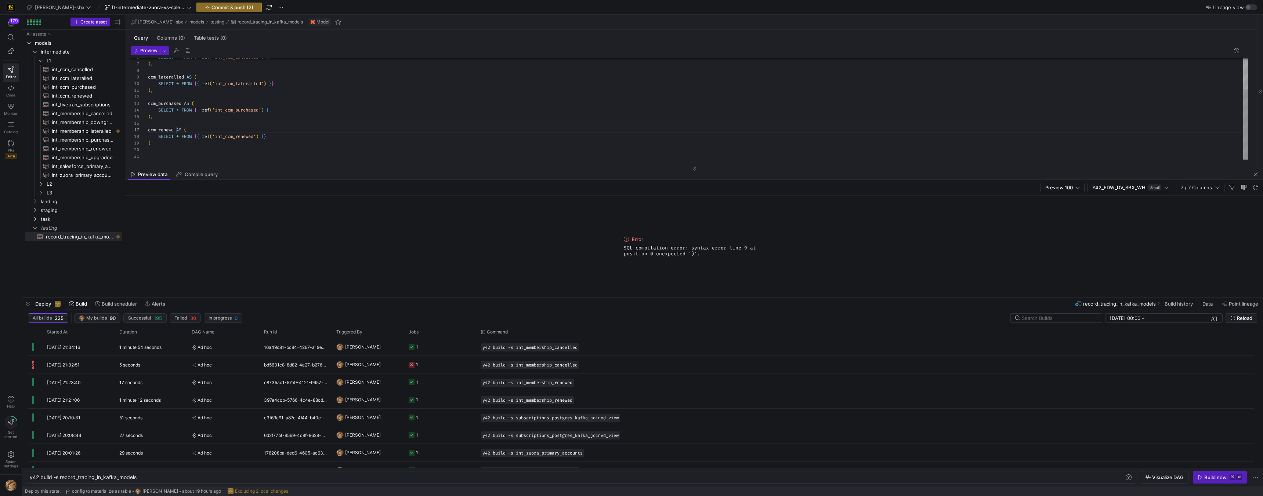
scroll to position [40, 29]
click at [546, 76] on div "SELECT * FROM { { ref ( 'int_ccm_cancelled' ) } } ) , ccm_lateralled AS ( SELEC…" at bounding box center [698, 87] width 1100 height 145
click at [267, 140] on div "SELECT * FROM { { ref ( 'int_ccm_cancelled' ) } } ) , ccm_lateralled AS ( SELEC…" at bounding box center [698, 87] width 1100 height 145
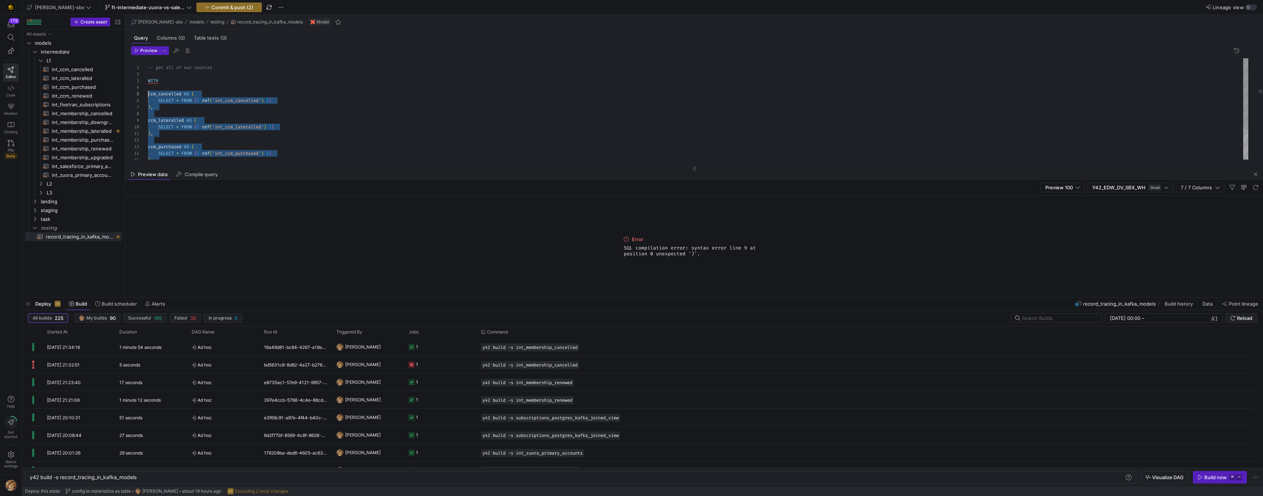
scroll to position [26, 0]
drag, startPoint x: 159, startPoint y: 128, endPoint x: 138, endPoint y: 94, distance: 39.4
click at [314, 127] on div "SELECT * FROM { { ref ( 'int_ccm_cancelled' ) } } ) , ccm_lateralled AS ( SELEC…" at bounding box center [698, 130] width 1100 height 145
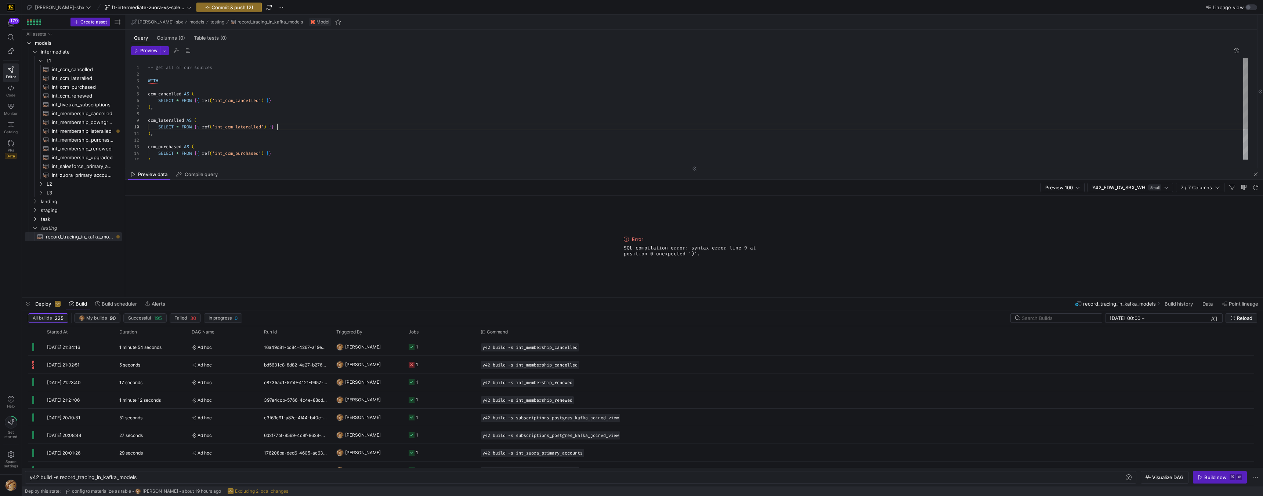
scroll to position [59, 129]
click at [161, 143] on div "SELECT * FROM { { ref ( 'int_ccm_cancelled' ) } } ) , ccm_lateralled AS ( SELEC…" at bounding box center [698, 87] width 1100 height 145
type textarea "), ccm_purchased AS ( SELECT * FROM {{ ref('int_ccm_purchased') }} ), ccm_renew…"
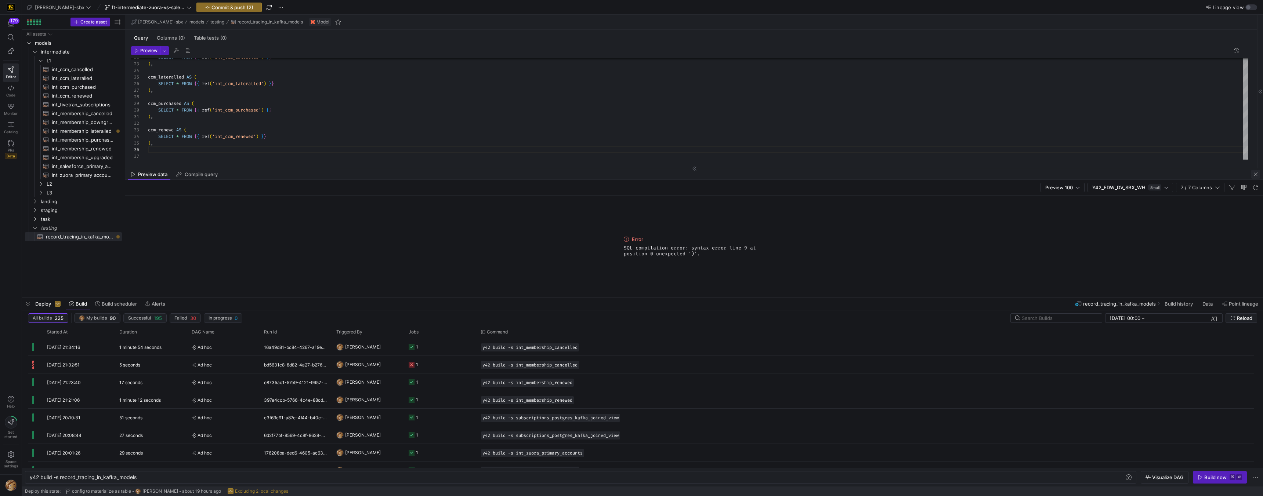
click at [555, 174] on span "button" at bounding box center [1255, 174] width 9 height 9
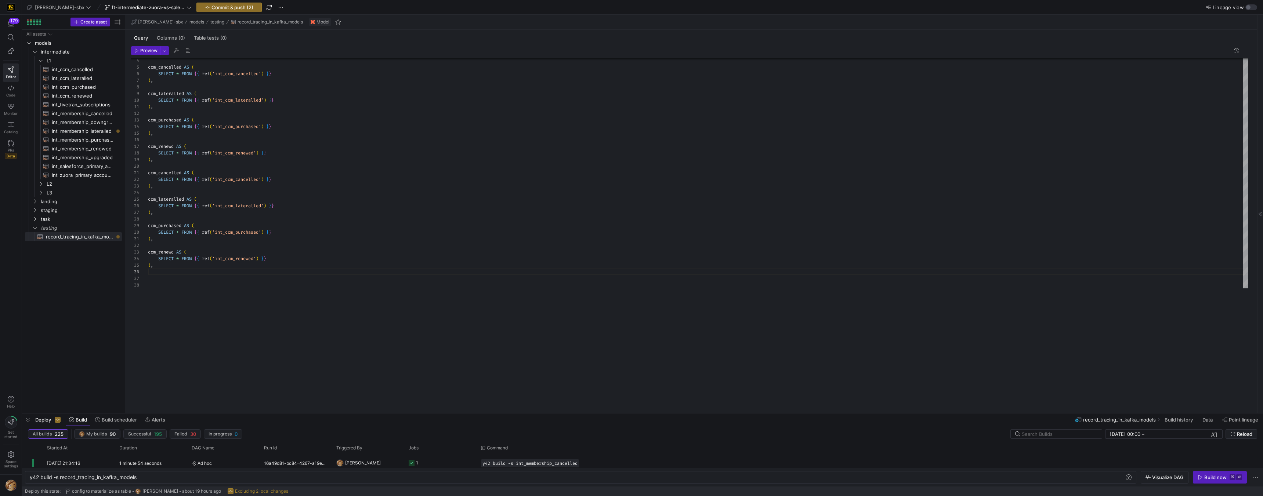
drag, startPoint x: 176, startPoint y: 298, endPoint x: 196, endPoint y: 399, distance: 103.3
click at [195, 314] on div at bounding box center [642, 413] width 1240 height 3
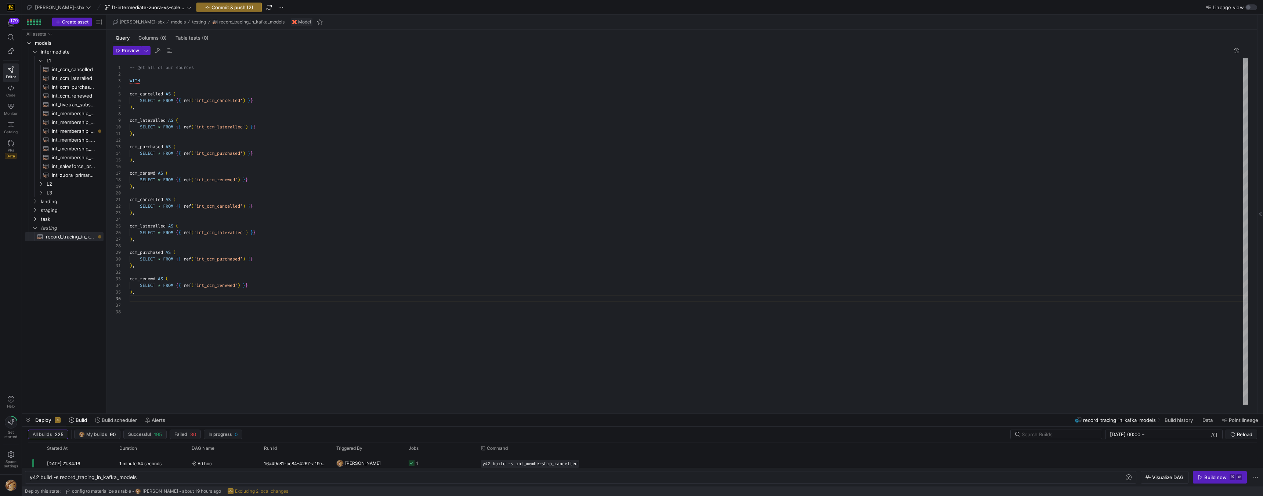
drag, startPoint x: 101, startPoint y: 342, endPoint x: 111, endPoint y: 342, distance: 10.7
click at [111, 314] on as-split "Create asset Drag here to set row groups Drag here to set column labels Group 1…" at bounding box center [642, 214] width 1240 height 399
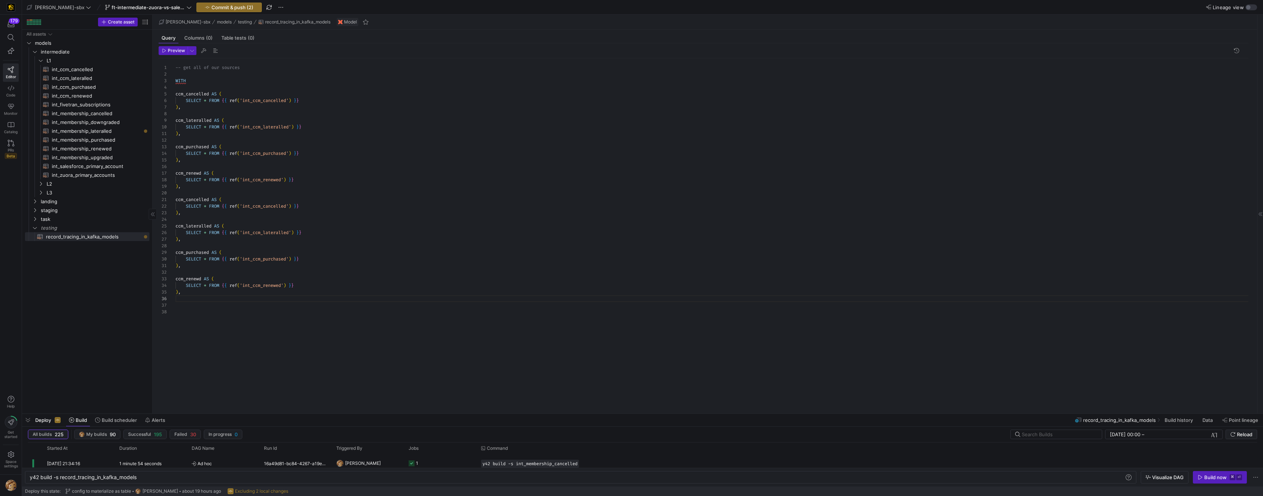
drag, startPoint x: 106, startPoint y: 342, endPoint x: 150, endPoint y: 338, distance: 44.3
click at [152, 314] on div at bounding box center [152, 214] width 0 height 399
click at [260, 204] on div at bounding box center [631, 248] width 1263 height 496
click at [260, 204] on div "SELECT * FROM { { ref ( 'int_ccm_cancelled' ) } } ) , ccm_lateralled AS ( SELEC…" at bounding box center [711, 231] width 1072 height 346
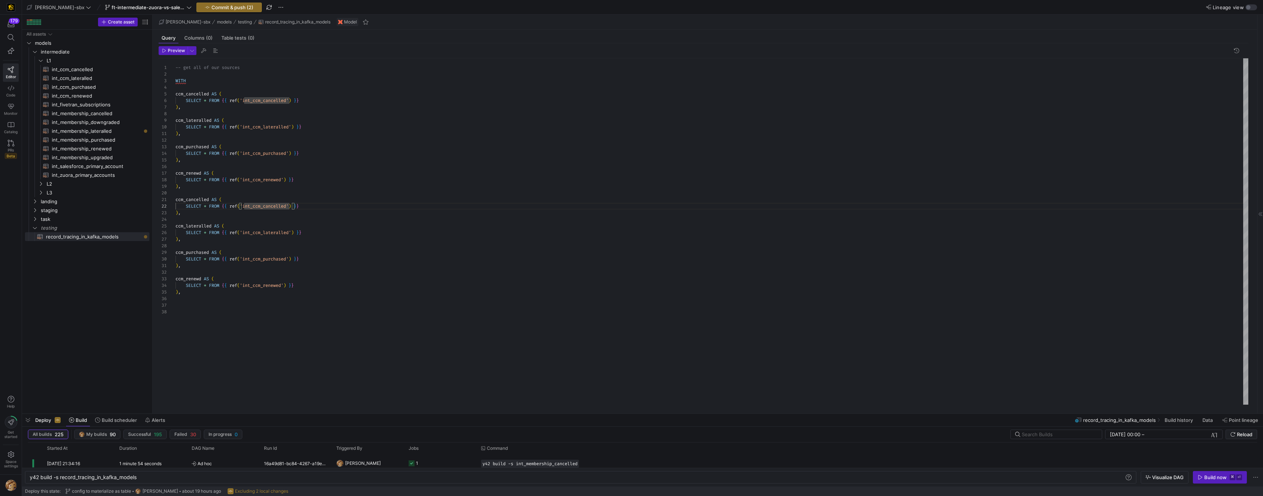
scroll to position [7, 114]
click at [260, 204] on div "SELECT * FROM { { ref ( 'int_ccm_cancelled' ) } } ) , ccm_lateralled AS ( SELEC…" at bounding box center [711, 231] width 1072 height 346
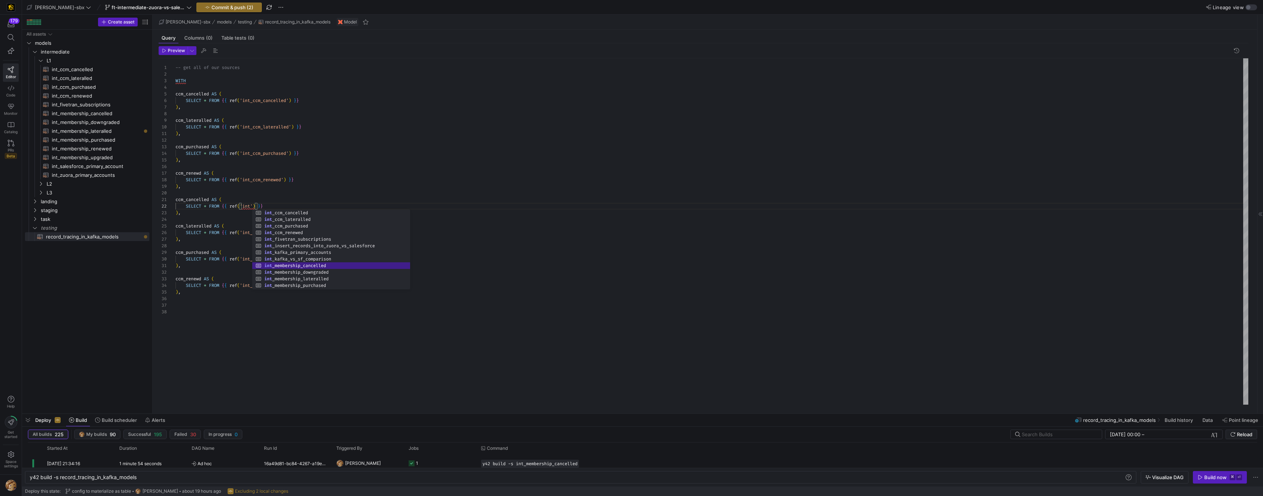
scroll to position [7, 132]
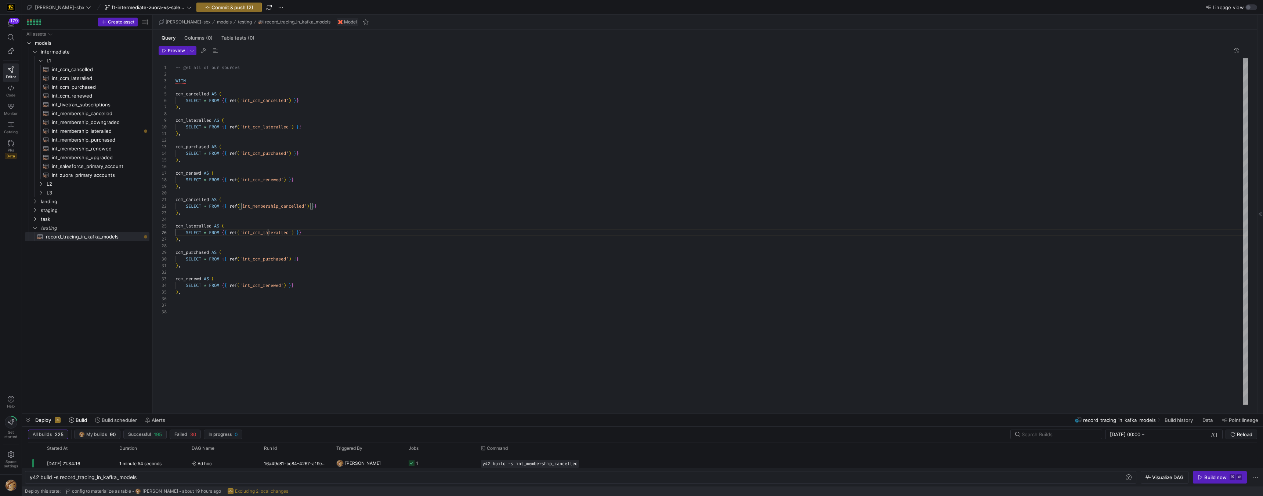
click at [268, 232] on div "SELECT * FROM { { ref ( 'int_membership_cancelled' ) } } ) , ccm_lateralled AS …" at bounding box center [711, 231] width 1072 height 346
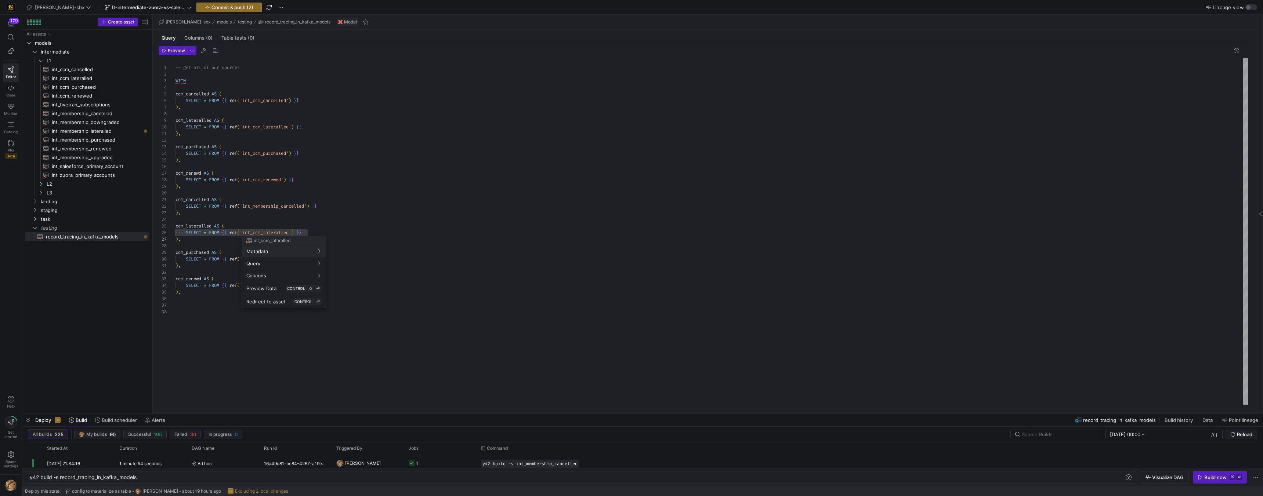
click at [268, 232] on div at bounding box center [631, 248] width 1263 height 496
click at [268, 232] on div "SELECT * FROM { { ref ( 'int_membership_cancelled' ) } } ) , ccm_lateralled AS …" at bounding box center [711, 231] width 1072 height 346
drag, startPoint x: 291, startPoint y: 220, endPoint x: 277, endPoint y: 231, distance: 17.5
click at [291, 221] on div "SELECT * FROM { { ref ( 'int_membership_cancelled' ) } } ) , ccm_lateralled AS …" at bounding box center [711, 231] width 1072 height 346
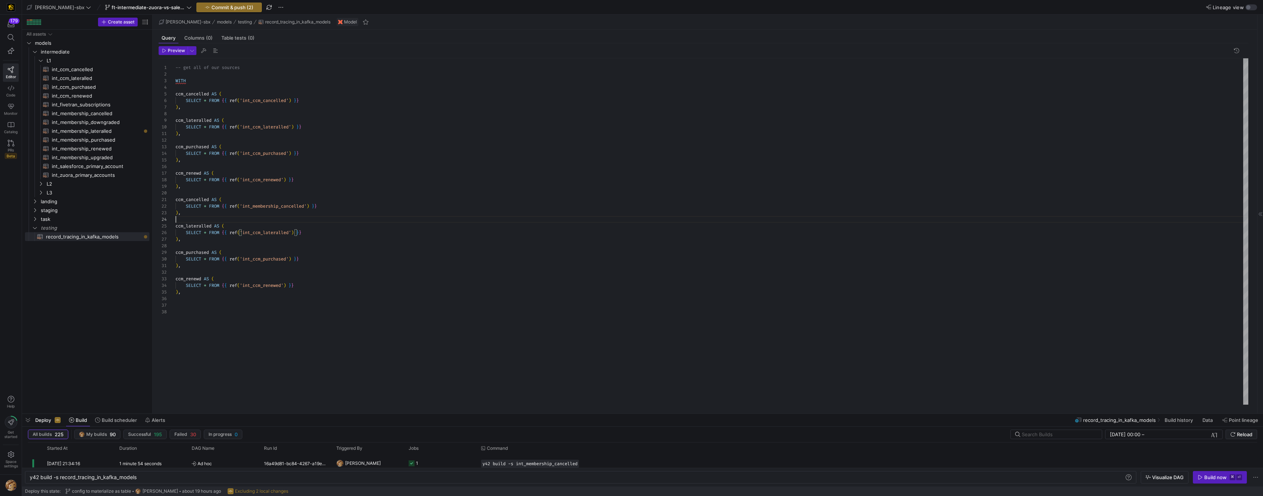
scroll to position [20, 0]
click at [271, 236] on div "SELECT * FROM { { ref ( 'int_membership_cancelled' ) } } ) , ccm_lateralled AS …" at bounding box center [711, 231] width 1072 height 346
click at [267, 260] on div at bounding box center [631, 248] width 1263 height 496
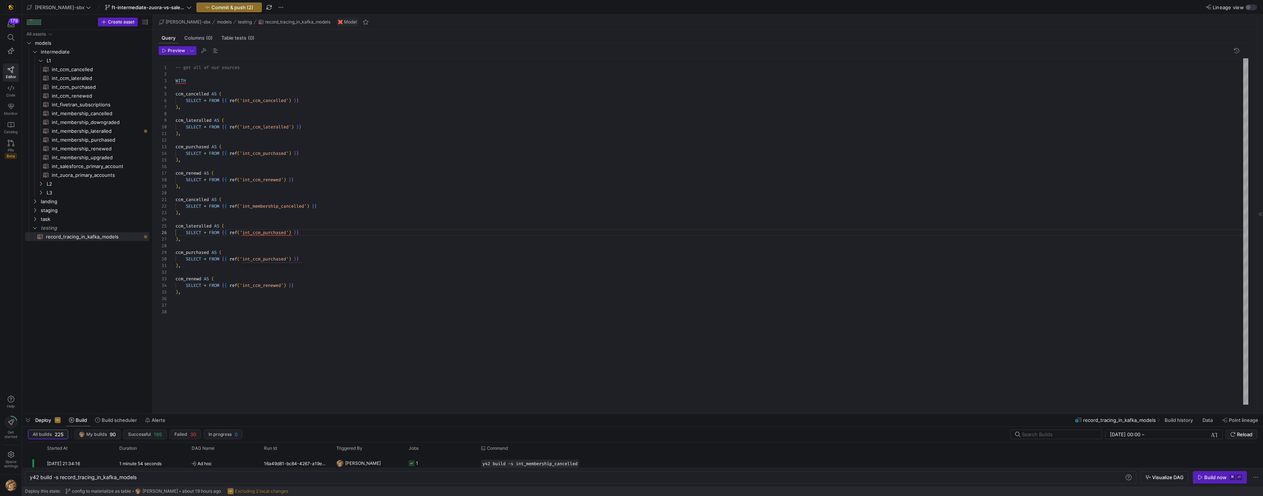
click at [267, 260] on div "SELECT * FROM { { ref ( 'int_membership_cancelled' ) } } ) , ccm_lateralled AS …" at bounding box center [711, 231] width 1072 height 346
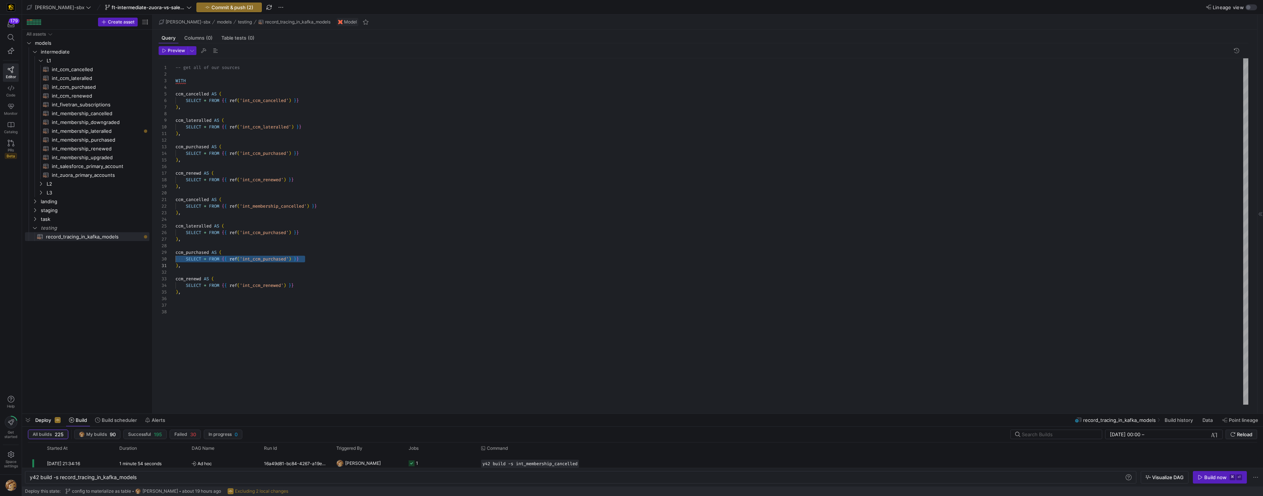
click at [267, 260] on div "SELECT * FROM { { ref ( 'int_membership_cancelled' ) } } ) , ccm_lateralled AS …" at bounding box center [711, 231] width 1072 height 346
click at [267, 231] on div "SELECT * FROM { { ref ( 'int_membership_cancelled' ) } } ) , ccm_lateralled AS …" at bounding box center [711, 231] width 1072 height 346
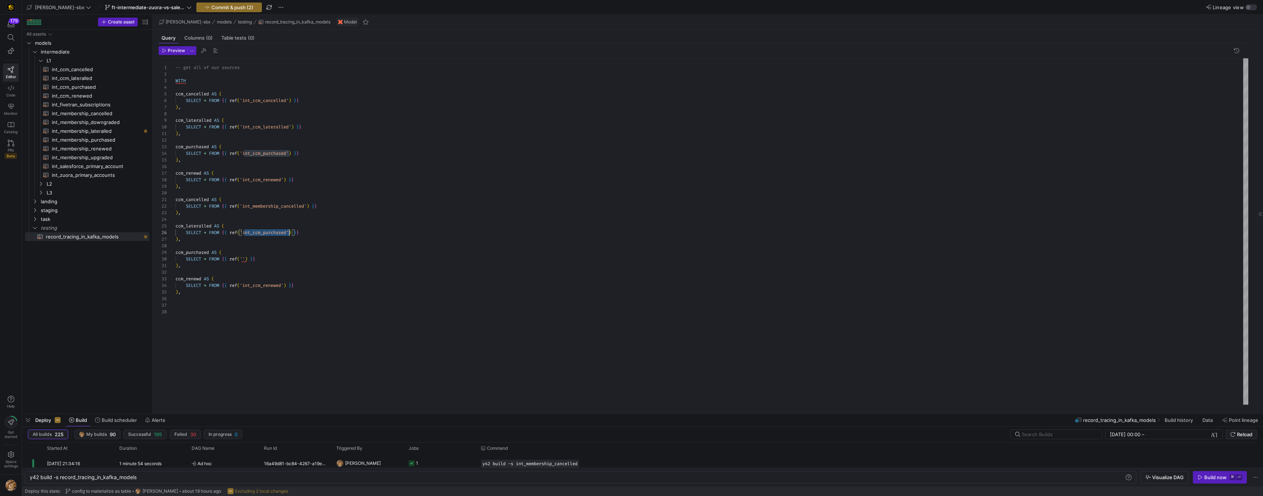
click at [267, 231] on div "SELECT * FROM { { ref ( 'int_membership_cancelled' ) } } ) , ccm_lateralled AS …" at bounding box center [711, 231] width 1072 height 346
click at [215, 189] on span "Asset name" at bounding box center [219, 190] width 44 height 10
click at [245, 232] on div "SELECT * FROM { { ref ( 'int_membership_cancelled' ) } } ) , ccm_lateralled AS …" at bounding box center [711, 231] width 1072 height 346
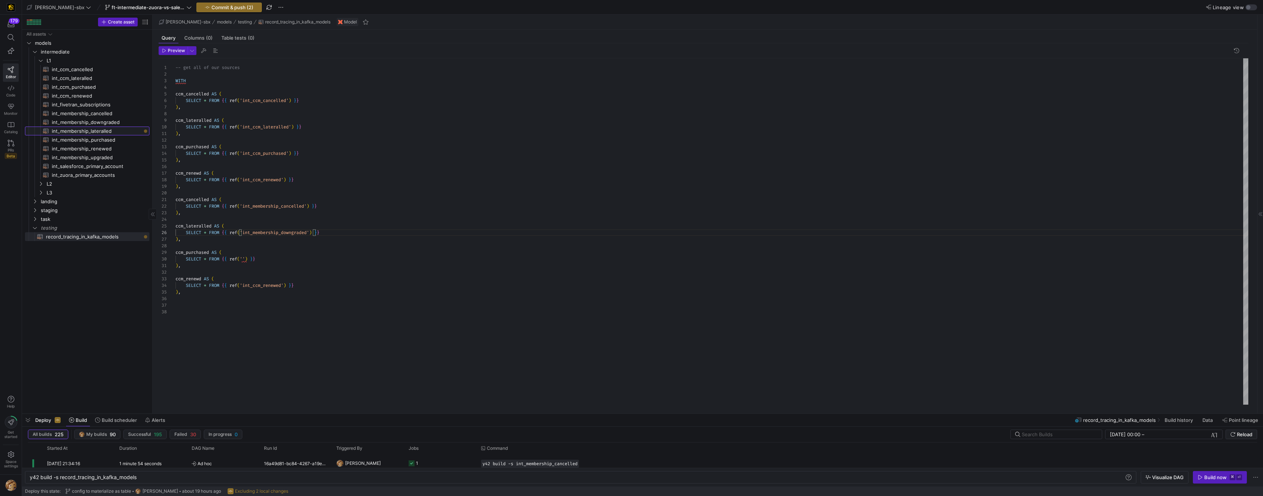
click at [108, 129] on span "int_membership_lateralled​​​​​​​​​​" at bounding box center [96, 131] width 89 height 8
type textarea "{{config (tags=["kafka_joined_view"])}} WITH membership_lateralled AS ( SELECT …"
type textarea "y42 build -s int_membership_lateralled"
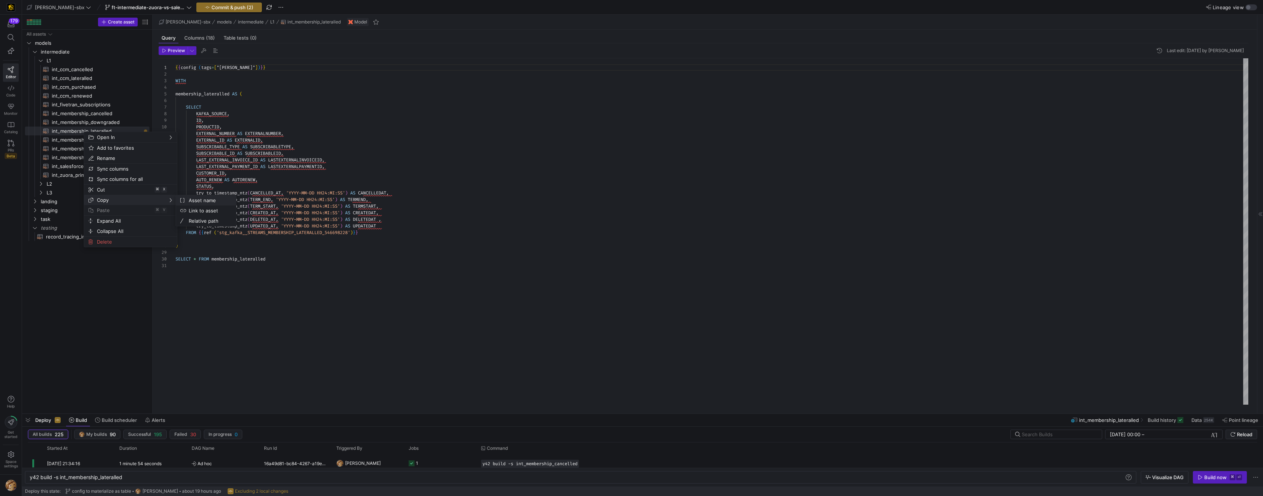
click at [201, 201] on span "Asset name" at bounding box center [208, 200] width 44 height 10
click at [84, 236] on span "record_tracing_in_kafka_models​​​​​​​​​​" at bounding box center [93, 237] width 95 height 8
type textarea "-- get all of our sources WITH ccm_cancelled AS ( SELECT * FROM {{ ref('int_ccm…"
type textarea "y42 build -s record_tracing_in_kafka_models"
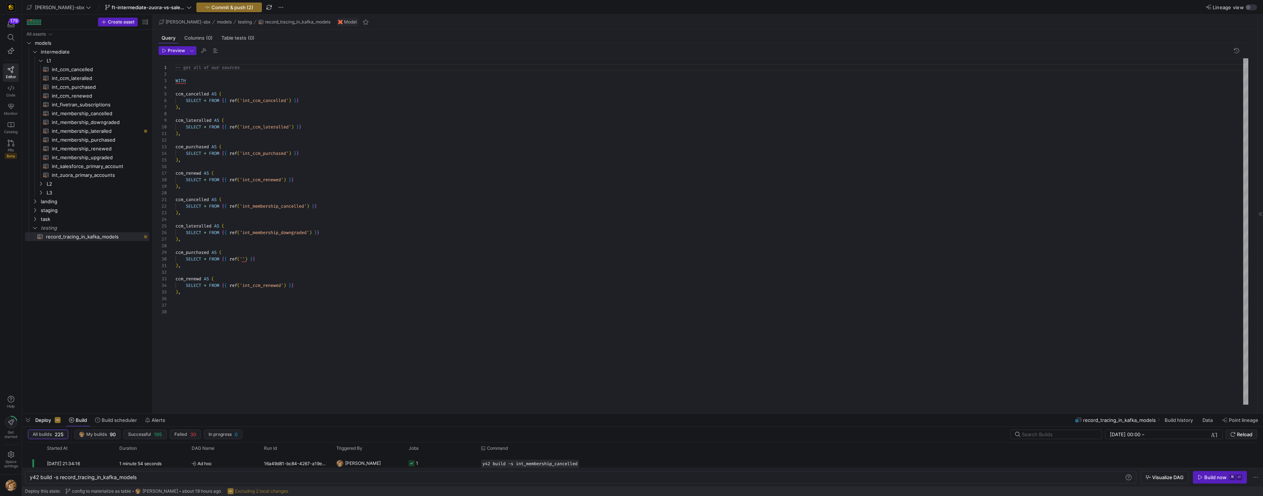
drag, startPoint x: 244, startPoint y: 261, endPoint x: 242, endPoint y: 272, distance: 11.5
click at [244, 261] on div "-- get all of our sources WITH ccm_cancelled AS ( SELECT * FROM { { ref ( 'int_…" at bounding box center [711, 231] width 1072 height 346
click at [91, 141] on span "int_membership_purchased​​​​​​​​​​" at bounding box center [96, 140] width 89 height 8
type textarea "{{config (tags=["kafka_joined_view"])}} {{config (materialized = 'table')}} WIT…"
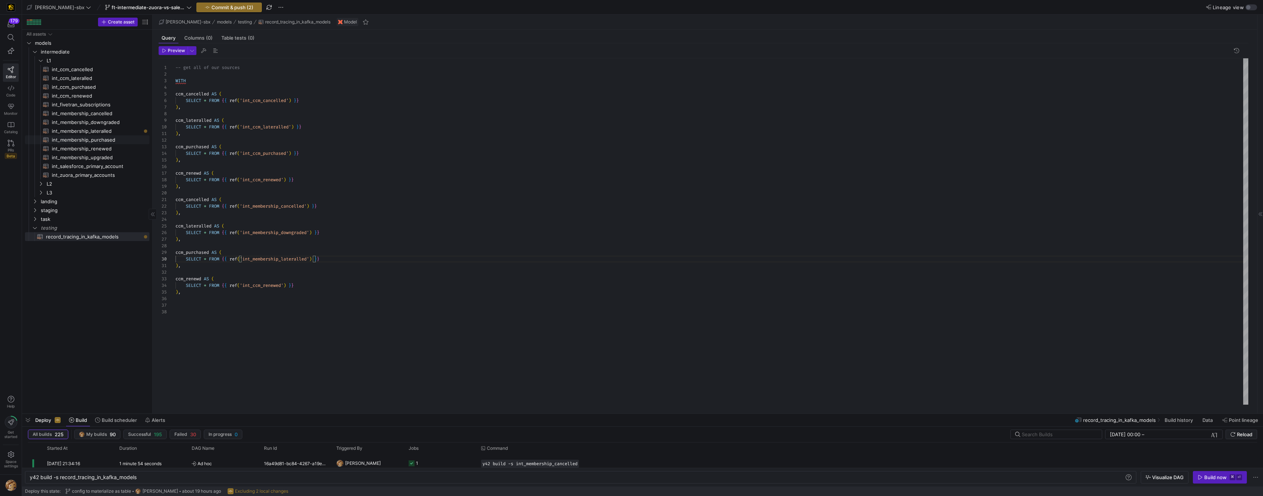
type textarea "y42 build -s int_membership_purchased"
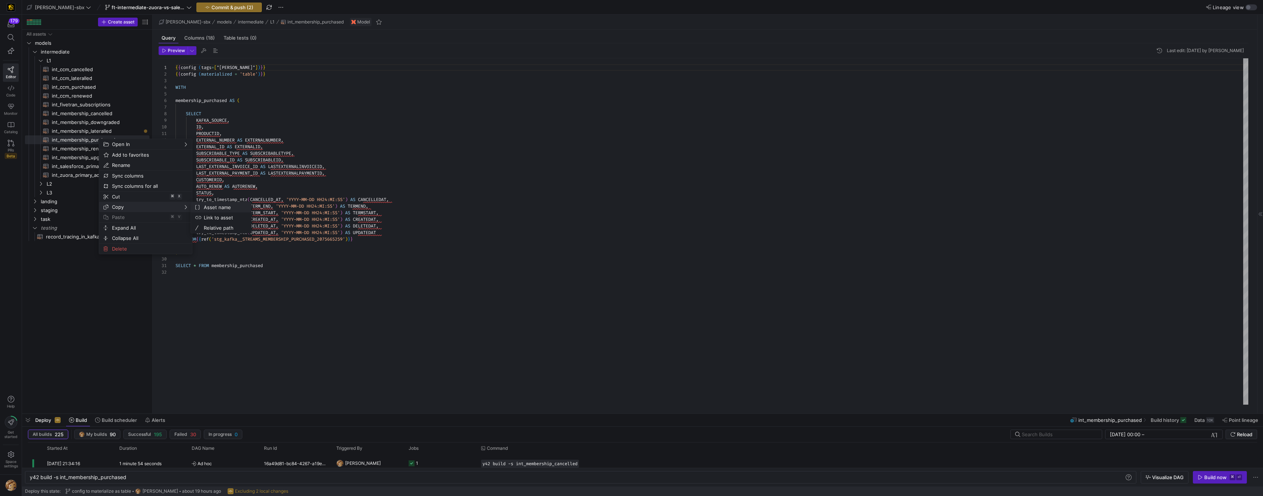
click at [210, 207] on span "Asset name" at bounding box center [223, 207] width 44 height 10
click at [95, 234] on span "record_tracing_in_kafka_models​​​​​​​​​​" at bounding box center [93, 237] width 95 height 8
type textarea "-- get all of our sources WITH ccm_cancelled AS ( SELECT * FROM {{ ref('int_ccm…"
type textarea "y42 build -s record_tracing_in_kafka_models"
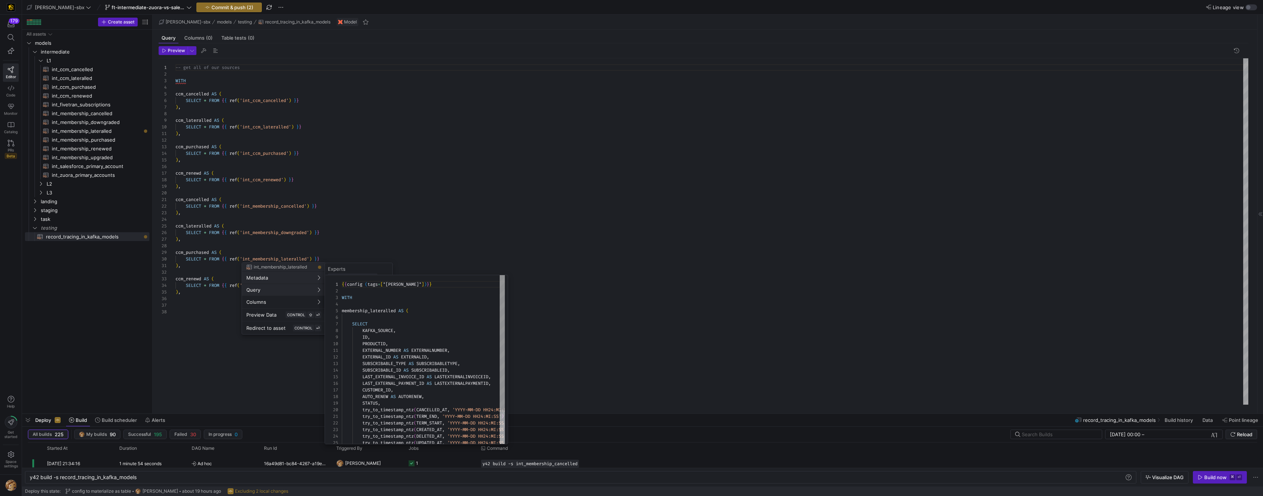
scroll to position [66, 0]
click at [235, 282] on div at bounding box center [631, 248] width 1263 height 496
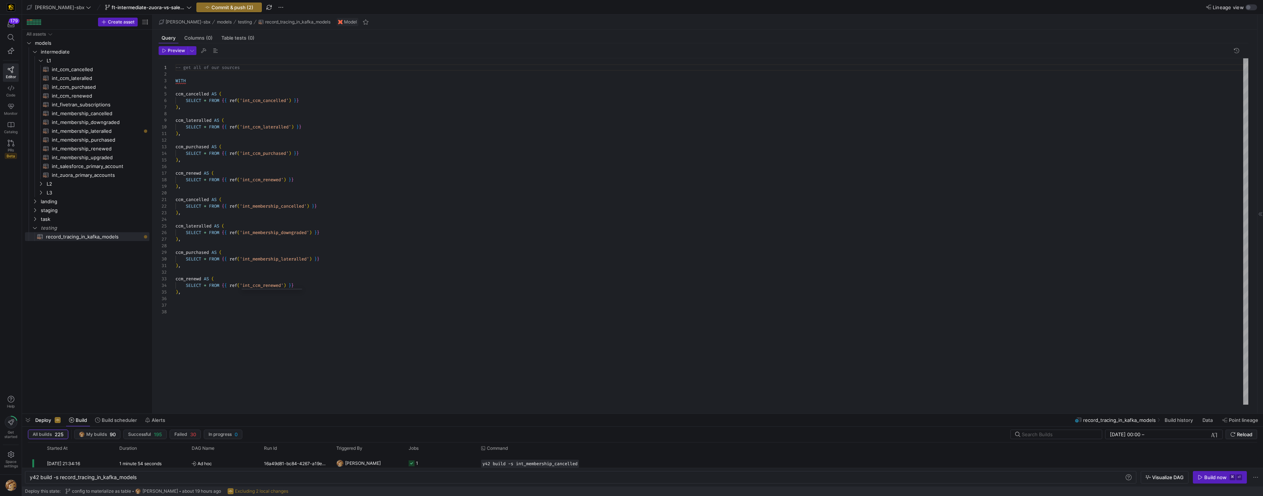
type textarea "), ccm_renewd AS ( SELECT * FROM {{ ref('int_ccm_renewed') }} ),"
click at [268, 285] on div "-- get all of our sources WITH ccm_cancelled AS ( SELECT * FROM { { ref ( 'int_…" at bounding box center [711, 231] width 1072 height 346
click at [268, 284] on div "-- get all of our sources WITH ccm_cancelled AS ( SELECT * FROM { { ref ( 'int_…" at bounding box center [711, 231] width 1072 height 346
click at [267, 284] on div "-- get all of our sources WITH ccm_cancelled AS ( SELECT * FROM { { ref ( 'int_…" at bounding box center [711, 231] width 1072 height 346
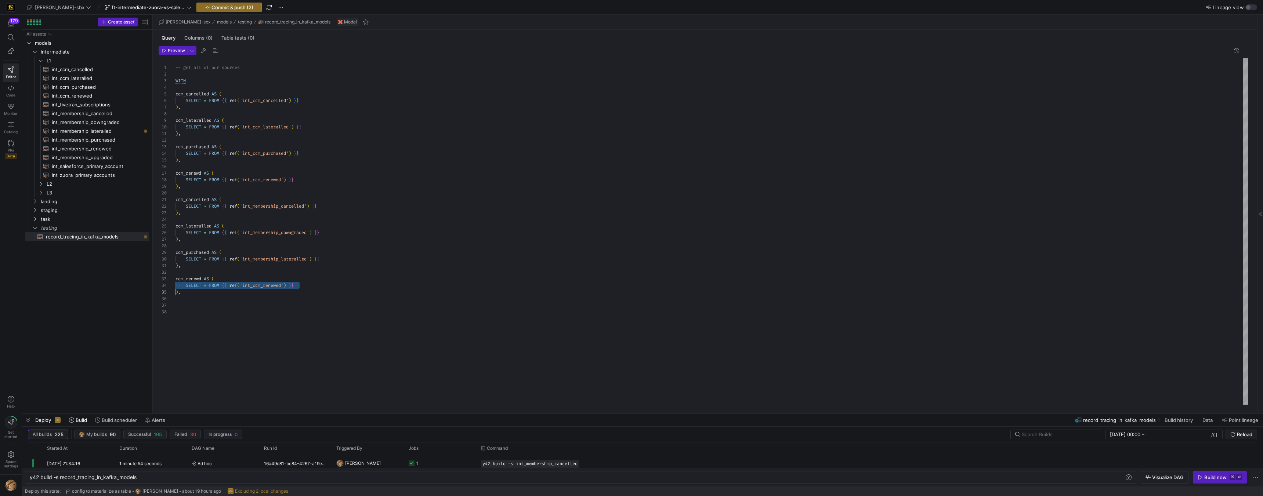
click at [267, 284] on div "-- get all of our sources WITH ccm_cancelled AS ( SELECT * FROM { { ref ( 'int_…" at bounding box center [711, 231] width 1072 height 346
click at [267, 299] on div "-- get all of our sources WITH ccm_cancelled AS ( SELECT * FROM { { ref ( 'int_…" at bounding box center [711, 231] width 1072 height 346
click at [269, 288] on div "-- get all of our sources WITH ccm_cancelled AS ( SELECT * FROM { { ref ( 'int_…" at bounding box center [711, 231] width 1072 height 346
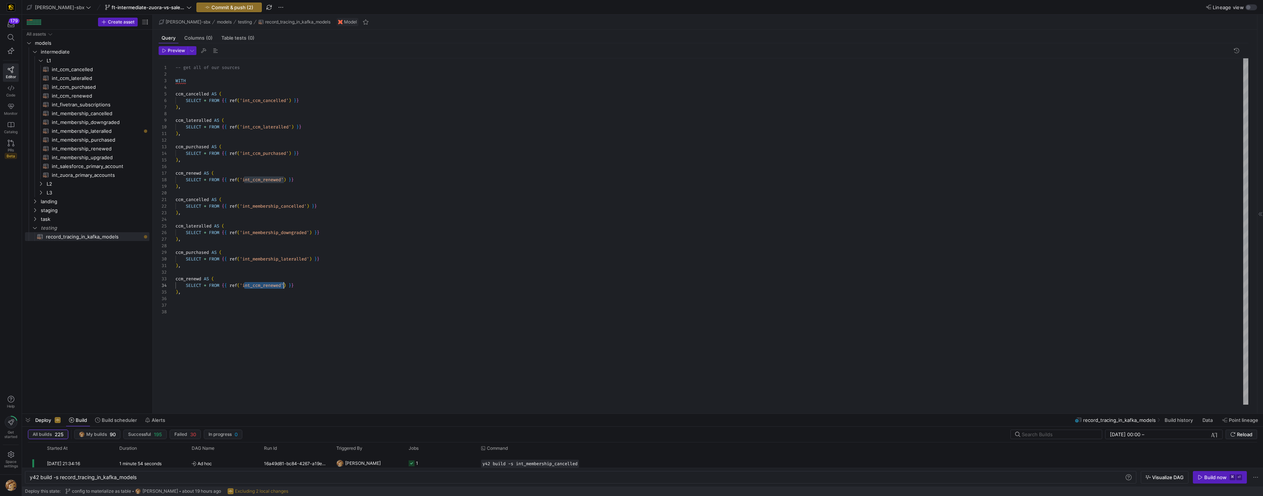
scroll to position [20, 108]
click at [276, 284] on div at bounding box center [631, 248] width 1263 height 496
click at [266, 285] on div "-- get all of our sources WITH ccm_cancelled AS ( SELECT * FROM { { ref ( 'int_…" at bounding box center [711, 231] width 1072 height 346
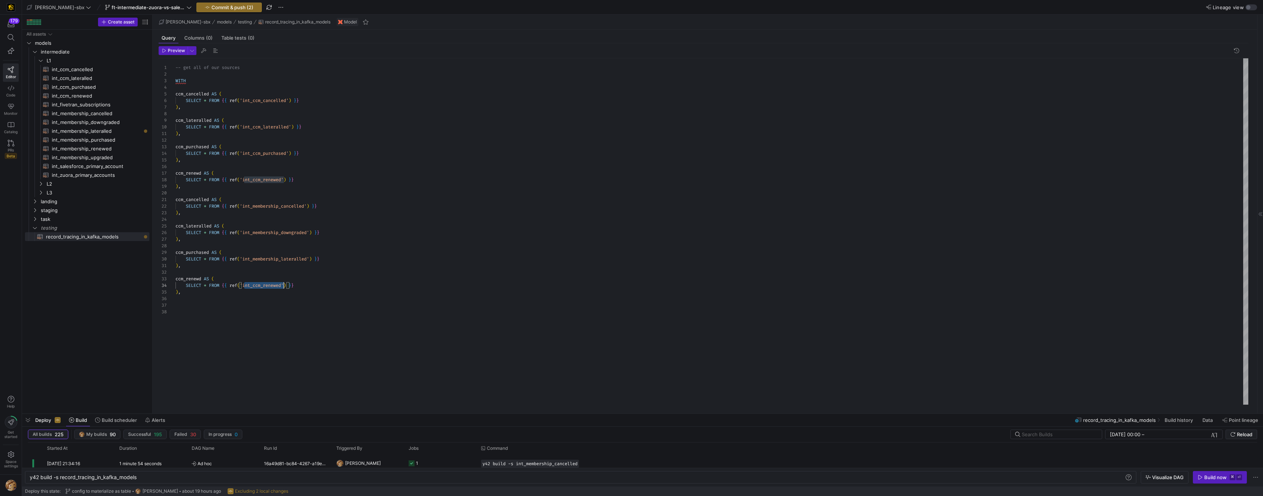
click at [266, 285] on div "-- get all of our sources WITH ccm_cancelled AS ( SELECT * FROM { { ref ( 'int_…" at bounding box center [711, 231] width 1072 height 346
click at [327, 285] on div "-- get all of our sources WITH ccm_cancelled AS ( SELECT * FROM { { ref ( 'int_…" at bounding box center [711, 231] width 1072 height 346
click at [197, 277] on div "-- get all of our sources WITH ccm_cancelled AS ( SELECT * FROM { { ref ( 'int_…" at bounding box center [711, 231] width 1072 height 346
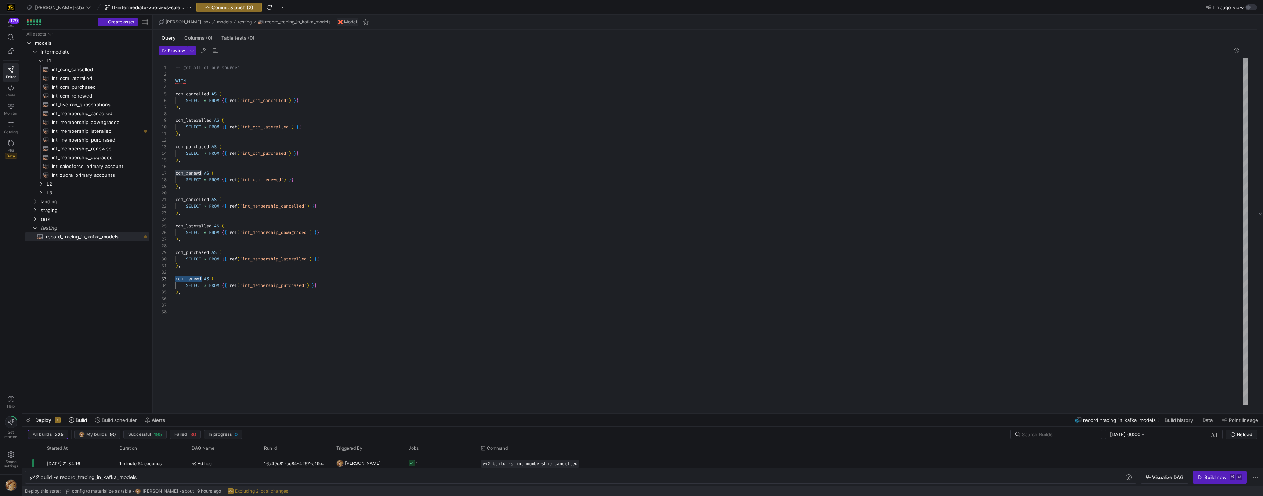
click at [197, 277] on div "-- get all of our sources WITH ccm_cancelled AS ( SELECT * FROM { { ref ( 'int_…" at bounding box center [711, 231] width 1072 height 346
click at [193, 252] on div "-- get all of our sources WITH ccm_cancelled AS ( SELECT * FROM { { ref ( 'int_…" at bounding box center [711, 231] width 1072 height 346
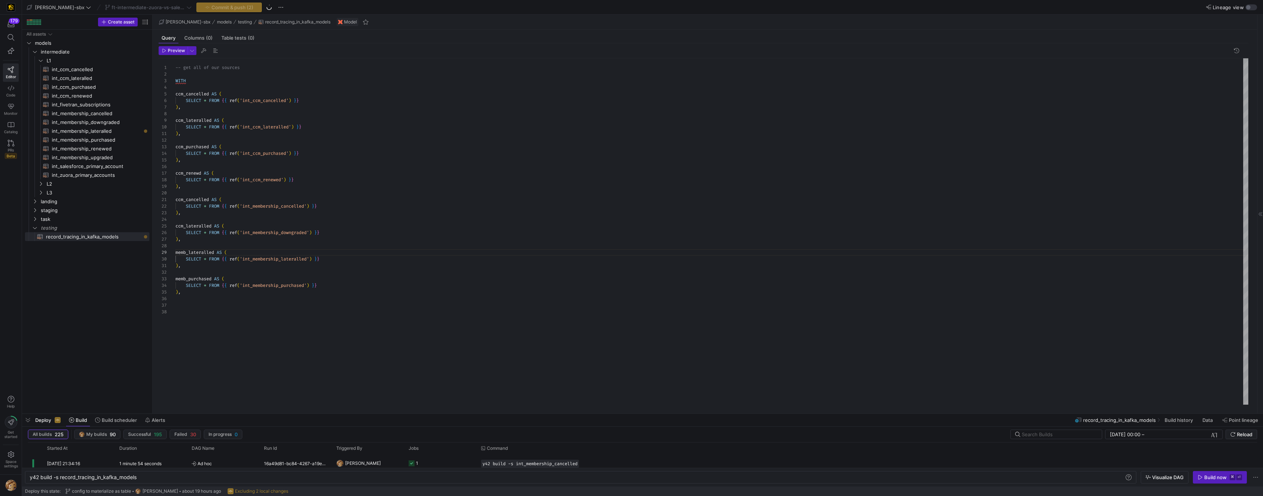
click at [195, 224] on div "-- get all of our sources WITH ccm_cancelled AS ( SELECT * FROM { { ref ( 'int_…" at bounding box center [711, 231] width 1072 height 346
click at [192, 198] on div "-- get all of our sources WITH ccm_cancelled AS ( SELECT * FROM { { ref ( 'int_…" at bounding box center [711, 231] width 1072 height 346
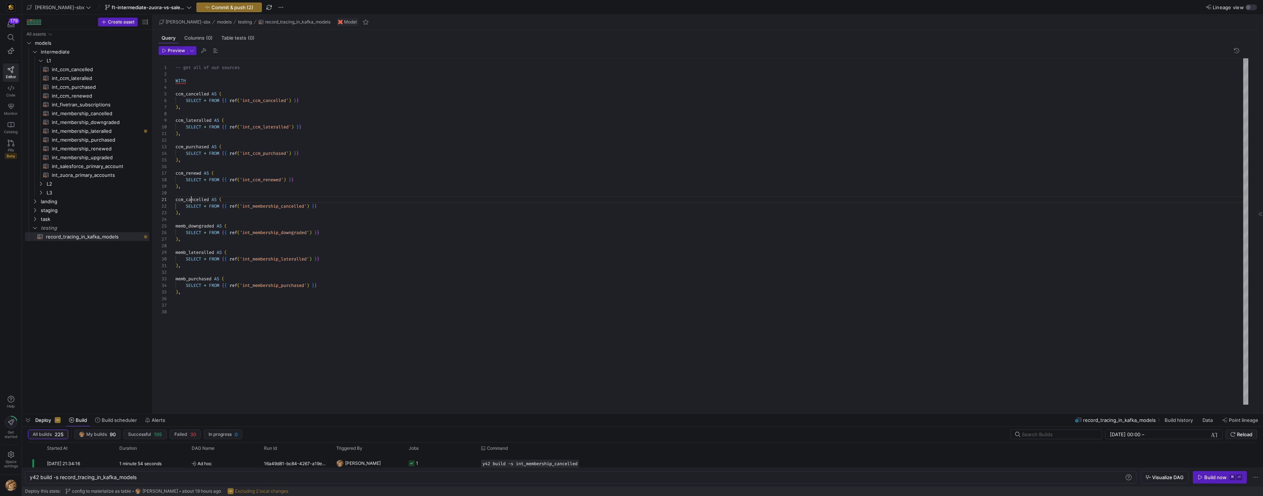
click at [192, 198] on div "-- get all of our sources WITH ccm_cancelled AS ( SELECT * FROM { { ref ( 'int_…" at bounding box center [711, 231] width 1072 height 346
click at [373, 241] on div "-- get all of our sources WITH ccm_cancelled AS ( SELECT * FROM { { ref ( 'int_…" at bounding box center [711, 231] width 1072 height 346
drag, startPoint x: 239, startPoint y: 284, endPoint x: 180, endPoint y: 295, distance: 60.4
click at [239, 284] on div "-- get all of our sources WITH ccm_cancelled AS ( SELECT * FROM { { ref ( 'int_…" at bounding box center [711, 231] width 1072 height 346
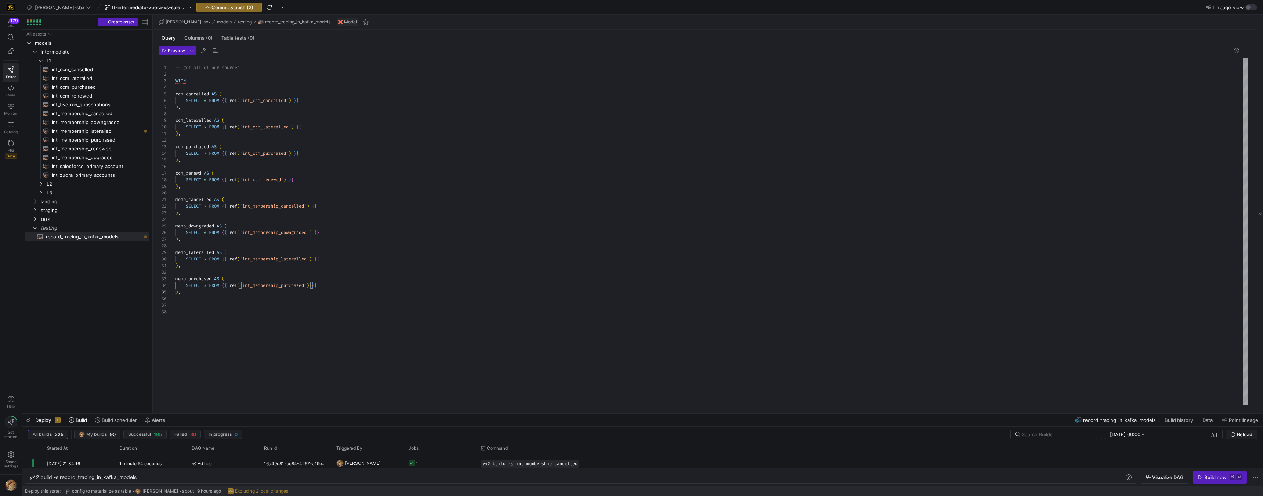
click at [179, 295] on div "-- get all of our sources WITH ccm_cancelled AS ( SELECT * FROM { { ref ( 'int_…" at bounding box center [711, 231] width 1072 height 346
click at [187, 296] on div "-- get all of our sources WITH ccm_cancelled AS ( SELECT * FROM { { ref ( 'int_…" at bounding box center [711, 231] width 1072 height 346
click at [186, 299] on div "-- get all of our sources WITH ccm_cancelled AS ( SELECT * FROM { { ref ( 'int_…" at bounding box center [711, 231] width 1072 height 346
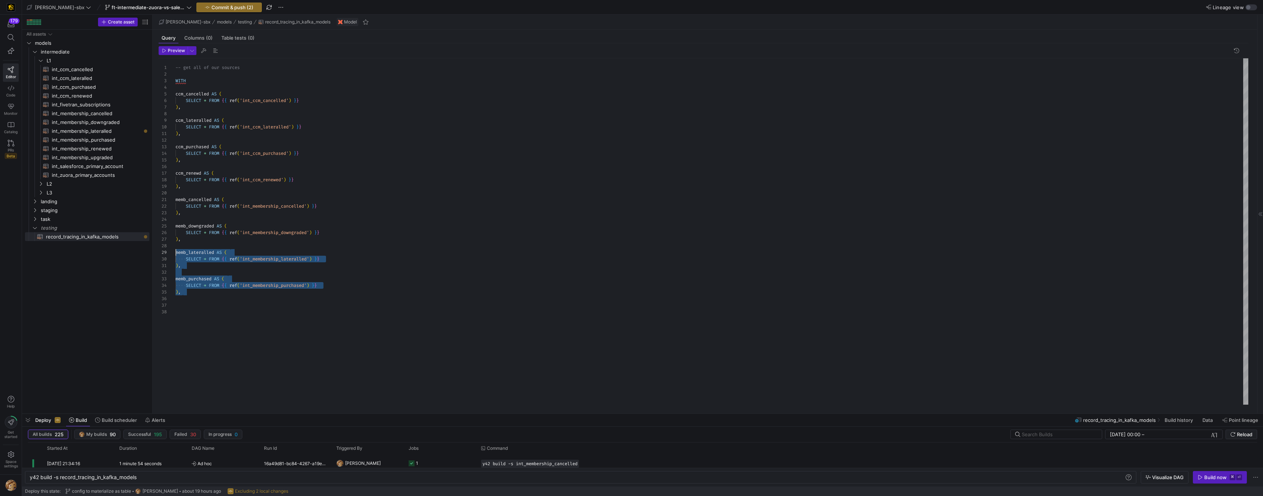
scroll to position [53, 0]
drag, startPoint x: 189, startPoint y: 297, endPoint x: 164, endPoint y: 249, distance: 54.2
click at [175, 249] on div "-- get all of our sources WITH ccm_cancelled AS ( SELECT * FROM { { ref ( 'int_…" at bounding box center [711, 231] width 1072 height 346
click at [235, 283] on div "-- get all of our sources WITH ccm_cancelled AS ( SELECT * FROM { { ref ( 'int_…" at bounding box center [711, 231] width 1072 height 346
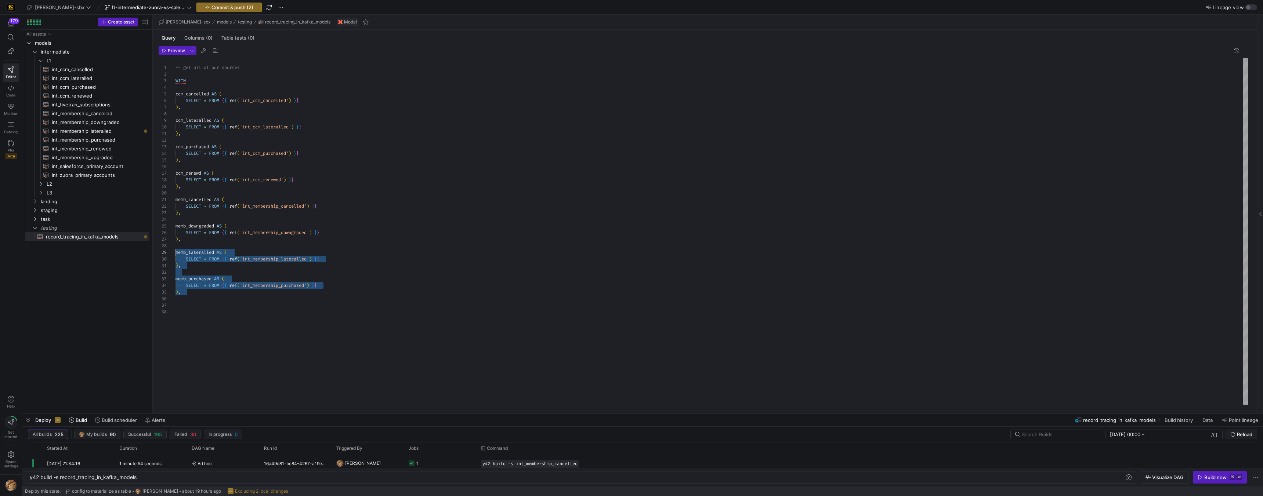
click at [201, 299] on div "-- get all of our sources WITH ccm_cancelled AS ( SELECT * FROM { { ref ( 'int_…" at bounding box center [711, 231] width 1072 height 346
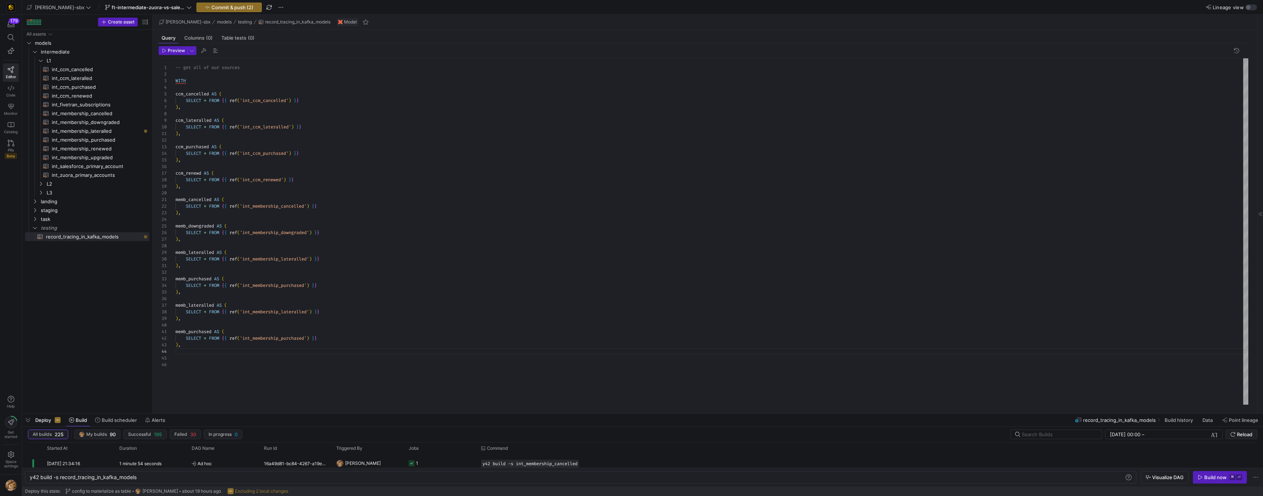
click at [259, 312] on div "-- get all of our sources WITH ccm_cancelled AS ( SELECT * FROM { { ref ( 'int_…" at bounding box center [711, 231] width 1072 height 346
type textarea "), memb_purchased AS ( SELECT * FROM {{ ref('int_membership_purchased') }} ), m…"
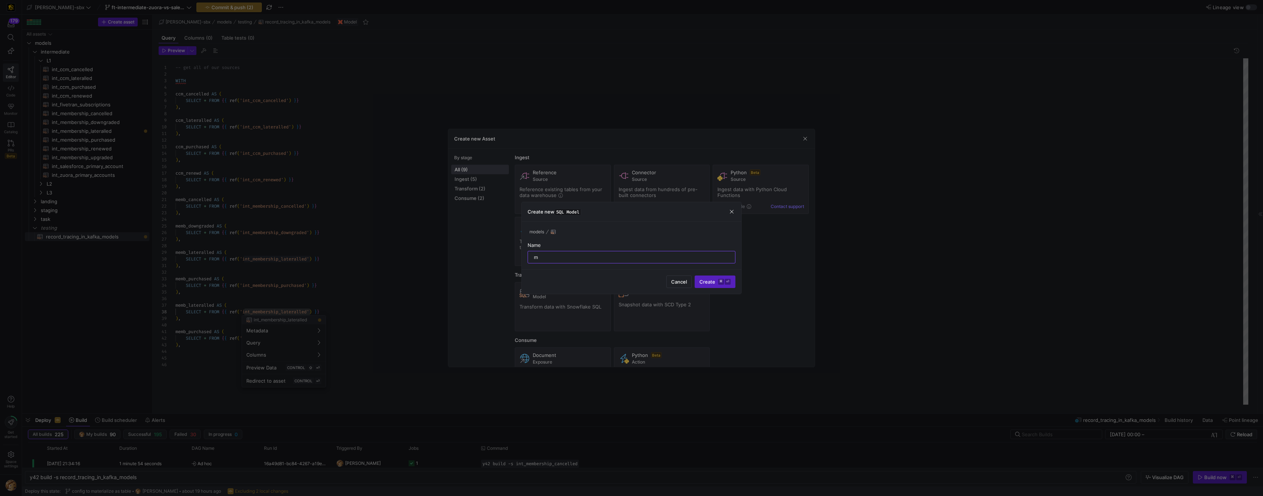
type input "m"
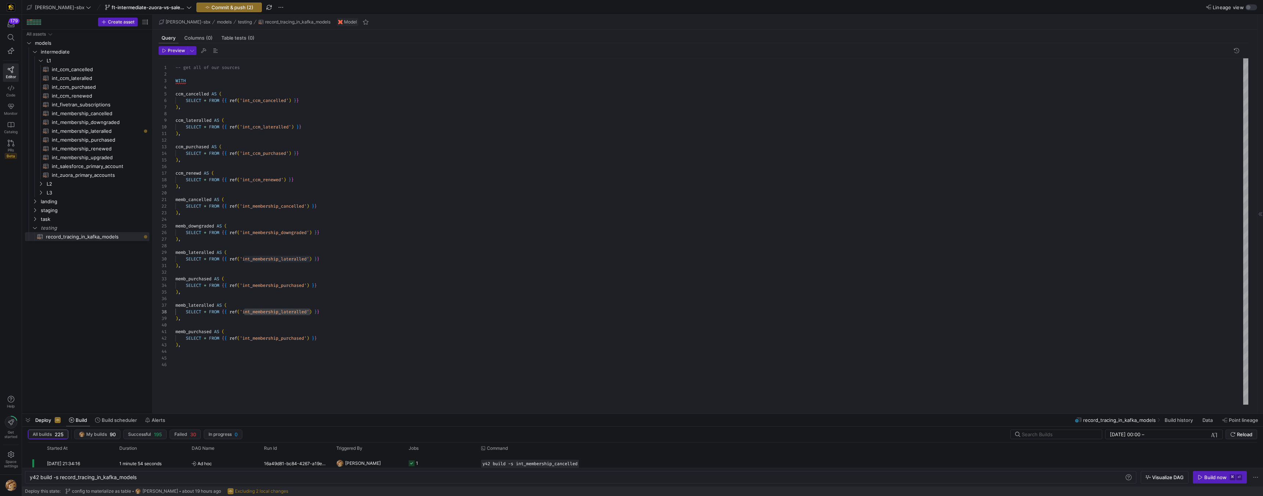
click at [266, 314] on div "-- get all of our sources WITH ccm_cancelled AS ( SELECT * FROM { { ref ( 'int_…" at bounding box center [711, 231] width 1072 height 346
click at [269, 312] on div "-- get all of our sources WITH ccm_cancelled AS ( SELECT * FROM { { ref ( 'int_…" at bounding box center [711, 231] width 1072 height 346
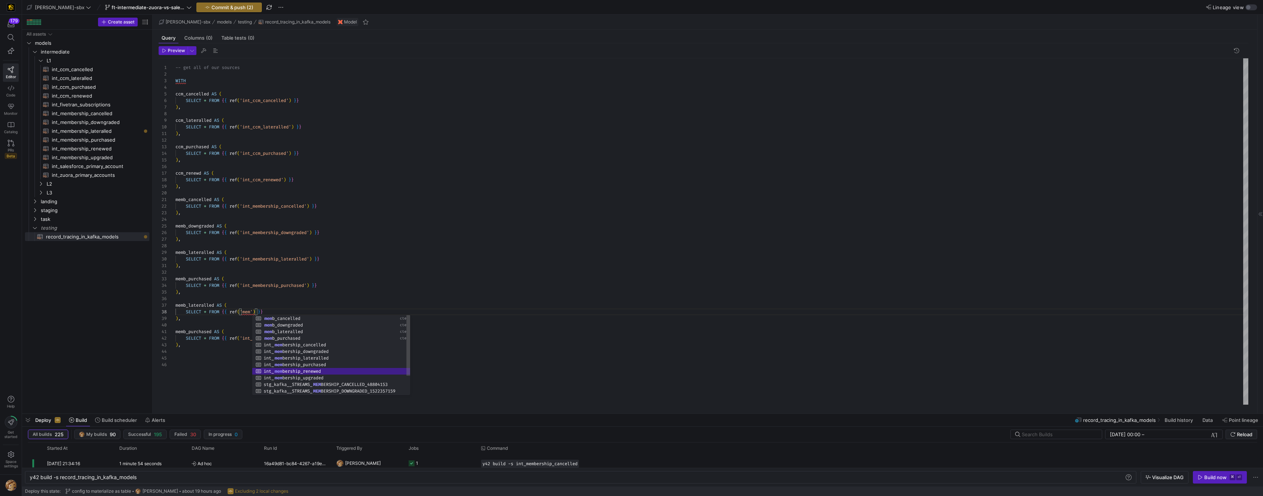
scroll to position [46, 127]
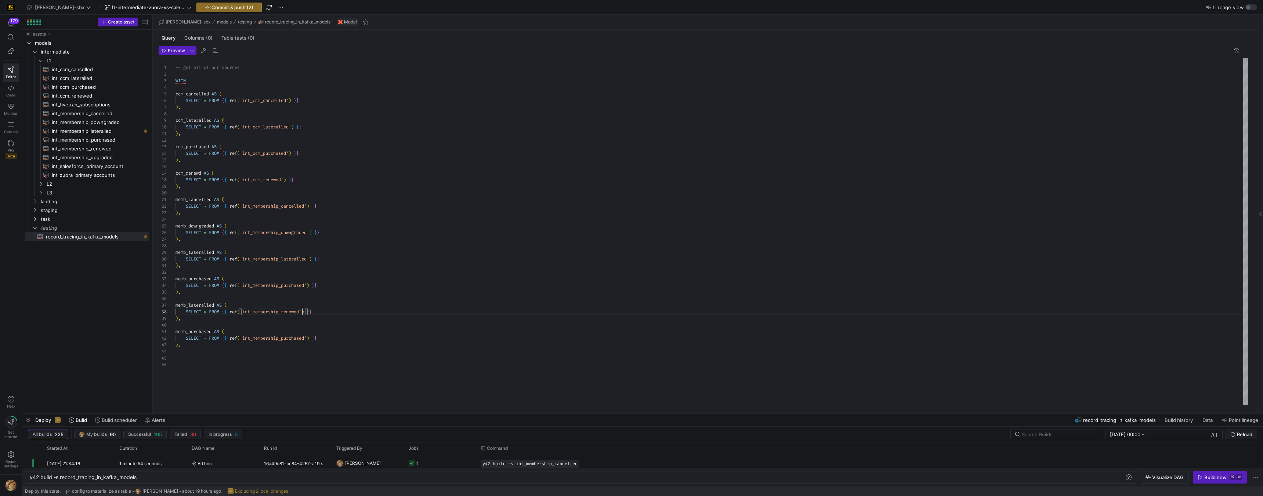
type textarea "memb_purchased AS ( SELECT * FROM {{ ref('int_membership_purchased') }} ),"
click at [278, 314] on div "-- get all of our sources WITH ccm_cancelled AS ( SELECT * FROM { { ref ( 'int_…" at bounding box center [711, 231] width 1072 height 346
click at [278, 314] on div at bounding box center [631, 248] width 1263 height 496
click at [278, 314] on div "-- get all of our sources WITH ccm_cancelled AS ( SELECT * FROM { { ref ( 'int_…" at bounding box center [711, 231] width 1072 height 346
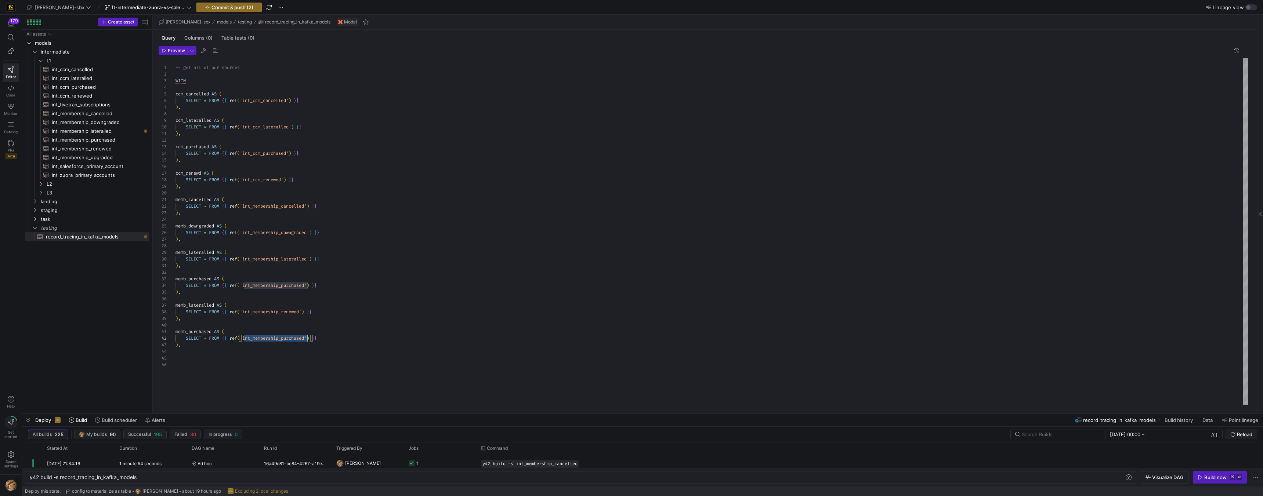
scroll to position [7, 132]
click at [275, 314] on div at bounding box center [631, 248] width 1263 height 496
click at [274, 314] on div "-- get all of our sources WITH ccm_cancelled AS ( SELECT * FROM { { ref ( 'int_…" at bounding box center [711, 231] width 1072 height 346
click at [274, 314] on div at bounding box center [631, 248] width 1263 height 496
click at [274, 314] on div "-- get all of our sources WITH ccm_cancelled AS ( SELECT * FROM { { ref ( 'int_…" at bounding box center [711, 231] width 1072 height 346
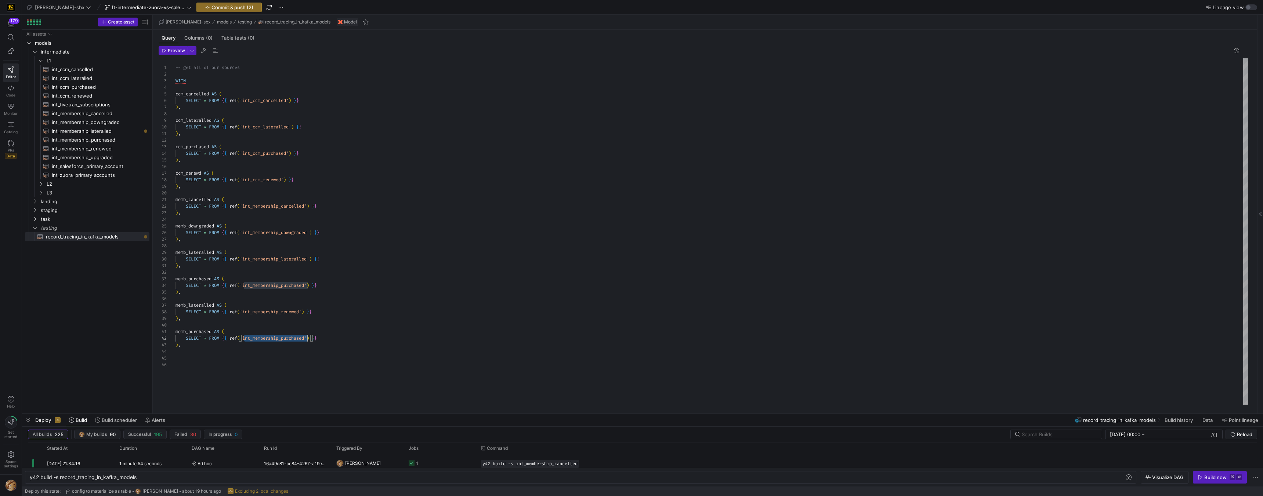
click at [274, 314] on div "-- get all of our sources WITH ccm_cancelled AS ( SELECT * FROM { { ref ( 'int_…" at bounding box center [711, 231] width 1072 height 346
click at [200, 314] on div "-- get all of our sources WITH ccm_cancelled AS ( SELECT * FROM { { ref ( 'int_…" at bounding box center [711, 231] width 1072 height 346
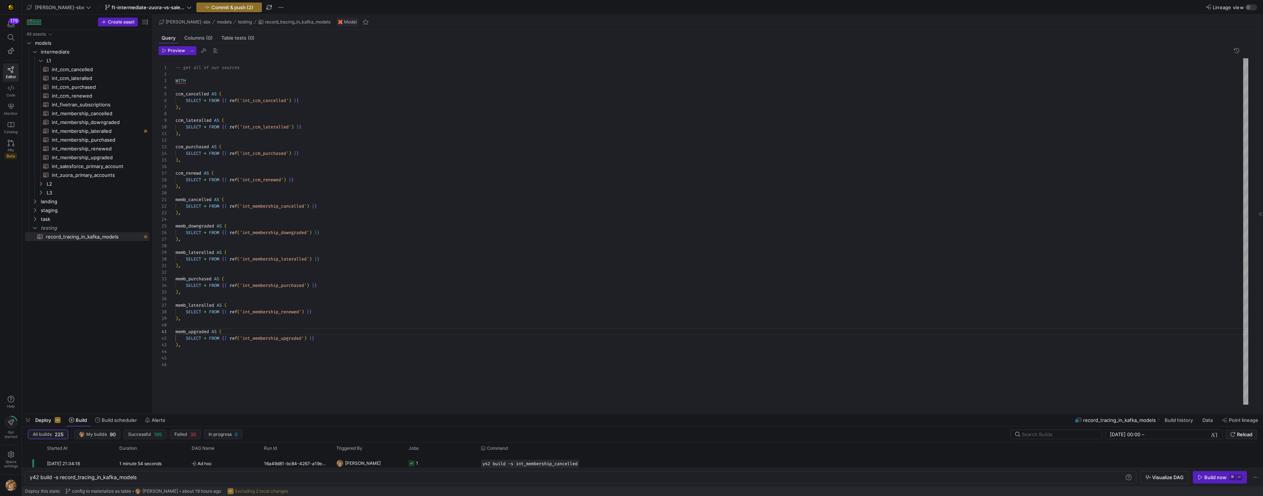
click at [204, 300] on div "-- get all of our sources WITH ccm_cancelled AS ( SELECT * FROM { { ref ( 'int_…" at bounding box center [711, 231] width 1072 height 346
click at [203, 304] on div "-- get all of our sources WITH ccm_cancelled AS ( SELECT * FROM { { ref ( 'int_…" at bounding box center [711, 231] width 1072 height 346
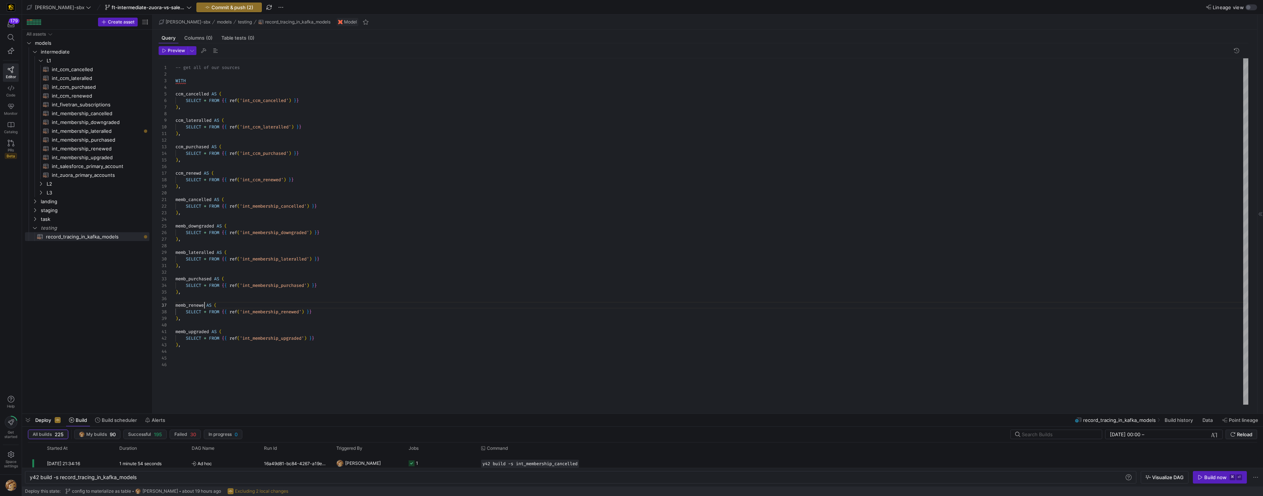
scroll to position [40, 32]
click at [391, 249] on div "-- get all of our sources WITH ccm_cancelled AS ( SELECT * FROM { { ref ( 'int_…" at bounding box center [711, 231] width 1072 height 346
click at [291, 180] on div at bounding box center [631, 248] width 1263 height 496
click at [292, 179] on div "-- get all of our sources WITH ccm_cancelled AS ( SELECT * FROM { { ref ( 'int_…" at bounding box center [711, 231] width 1072 height 346
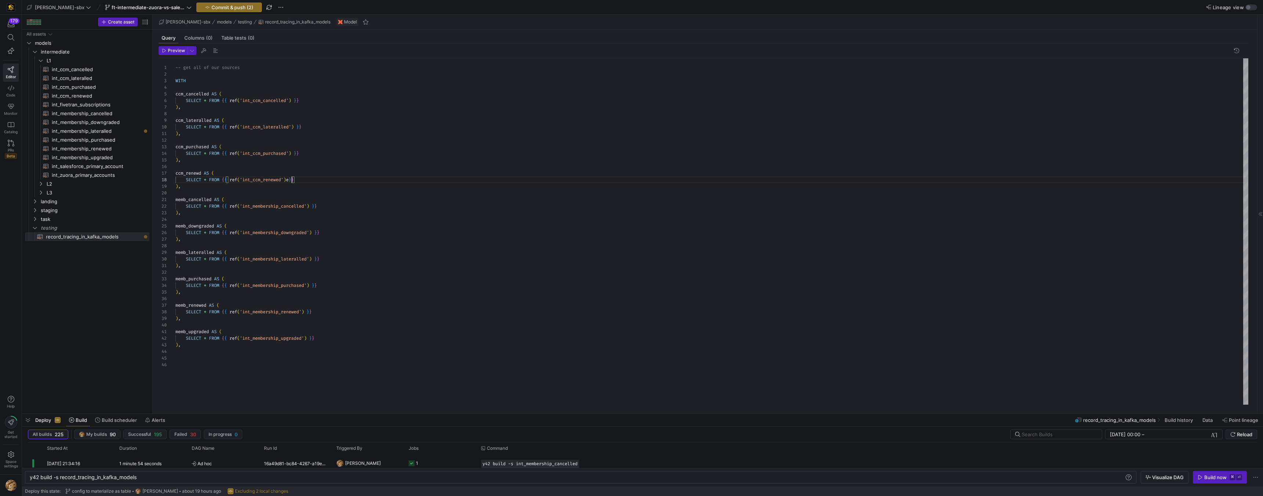
scroll to position [46, 114]
click at [315, 206] on div "-- get all of our sources WITH ccm_cancelled AS ( SELECT * FROM { { ref ( 'int_…" at bounding box center [711, 231] width 1072 height 346
click at [319, 230] on div "-- get all of our sources WITH ccm_cancelled AS ( SELECT * FROM { { ref ( 'int_…" at bounding box center [711, 231] width 1072 height 346
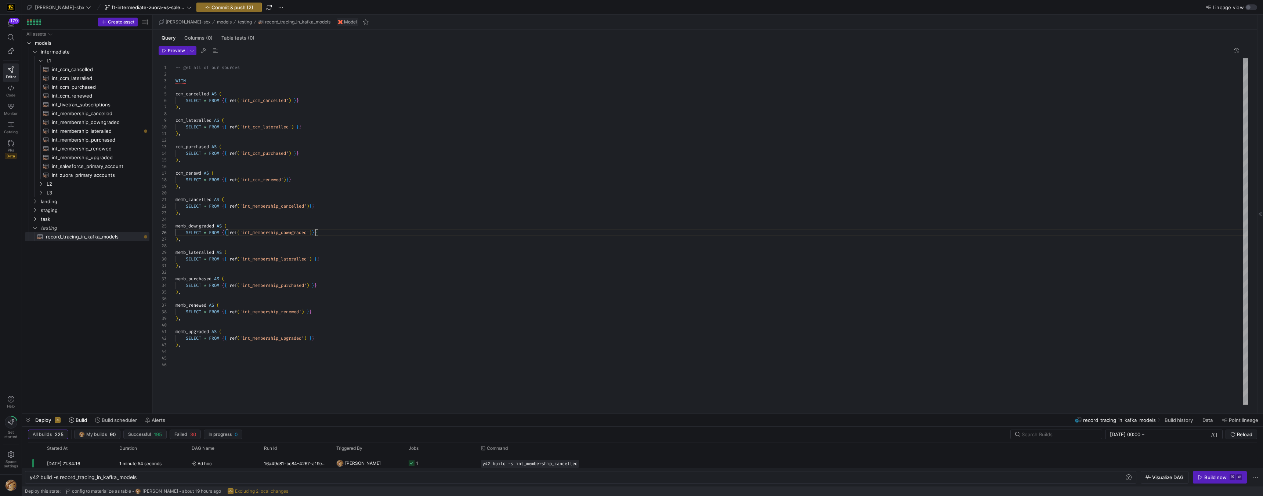
click at [318, 259] on div "-- get all of our sources WITH ccm_cancelled AS ( SELECT * FROM { { ref ( 'int_…" at bounding box center [711, 231] width 1072 height 346
click at [316, 284] on div at bounding box center [631, 248] width 1263 height 496
click at [316, 286] on div "-- get all of our sources WITH ccm_cancelled AS ( SELECT * FROM { { ref ( 'int_…" at bounding box center [711, 231] width 1072 height 346
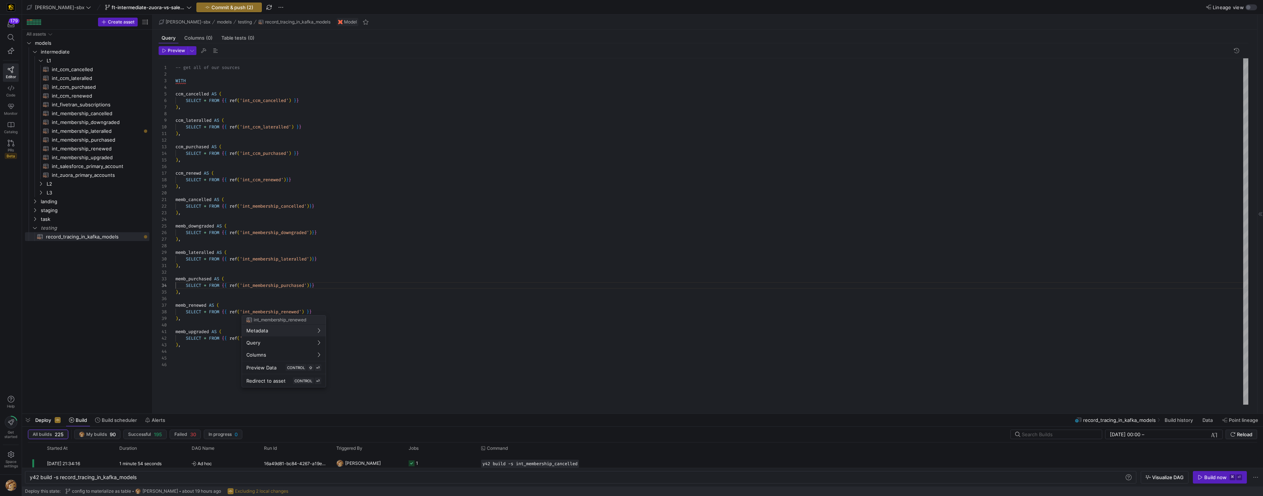
click at [310, 311] on div at bounding box center [631, 248] width 1263 height 496
click at [310, 311] on div "-- get all of our sources WITH ccm_cancelled AS ( SELECT * FROM { { ref ( 'int_…" at bounding box center [711, 231] width 1072 height 346
click at [313, 314] on div "-- get all of our sources WITH ccm_cancelled AS ( SELECT * FROM { { ref ( 'int_…" at bounding box center [711, 231] width 1072 height 346
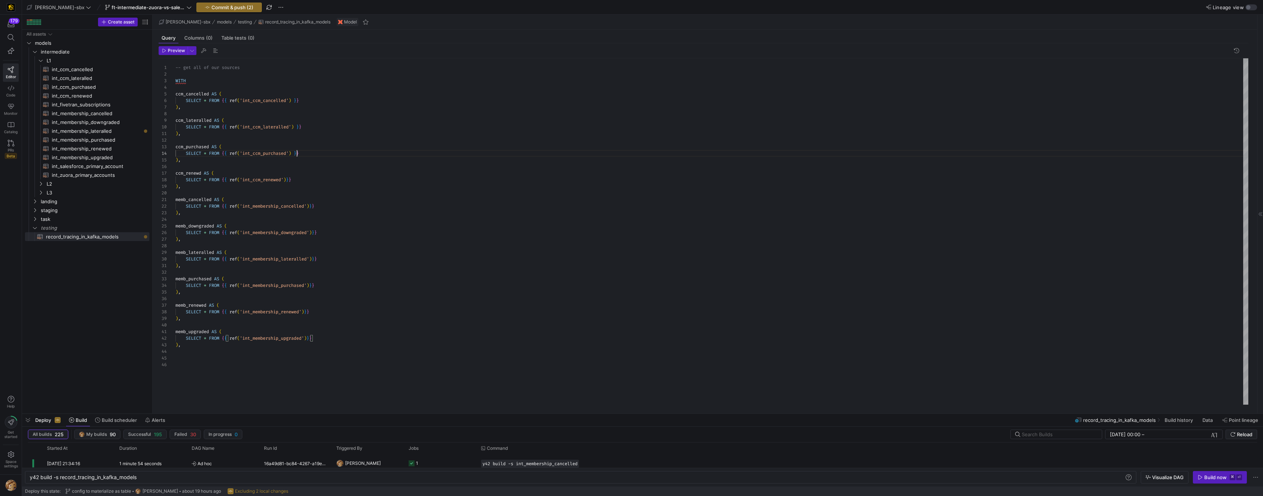
click at [298, 152] on div "-- get all of our sources WITH ccm_cancelled AS ( SELECT * FROM { { ref ( 'int_…" at bounding box center [711, 231] width 1072 height 346
click at [299, 126] on div "-- get all of our sources WITH ccm_cancelled AS ( SELECT * FROM { { ref ( 'int_…" at bounding box center [711, 231] width 1072 height 346
click at [297, 101] on div "-- get all of our sources WITH ccm_cancelled AS ( SELECT * FROM { { ref ( 'int_…" at bounding box center [711, 231] width 1072 height 346
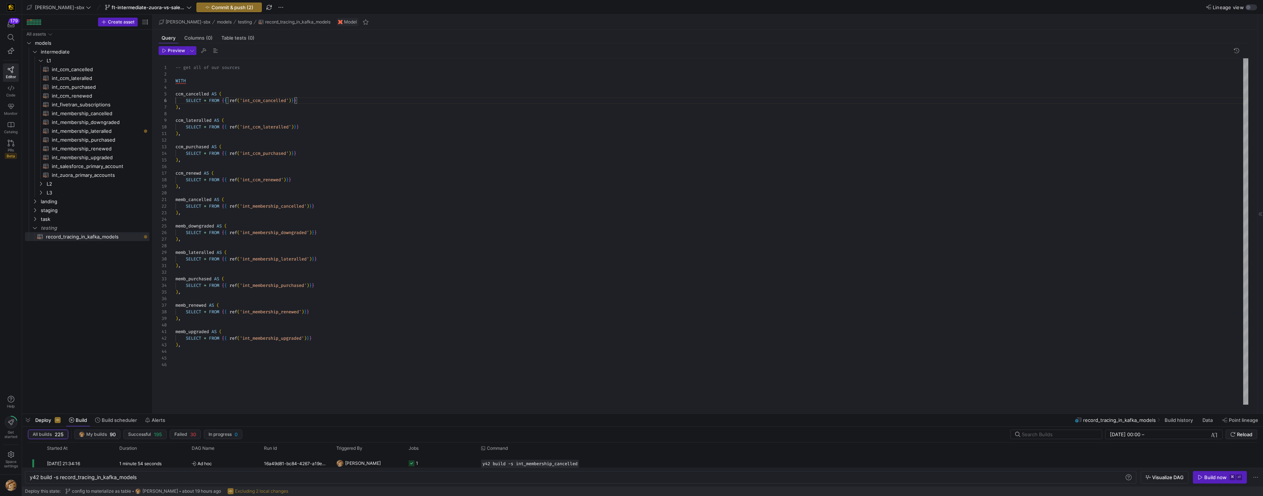
click at [340, 187] on div "-- get all of our sources WITH ccm_cancelled AS ( SELECT * FROM { { ref ( 'int_…" at bounding box center [711, 231] width 1072 height 346
click at [191, 314] on div "-- get all of our sources WITH ccm_cancelled AS ( SELECT * FROM { { ref ( 'int_…" at bounding box center [711, 231] width 1072 height 346
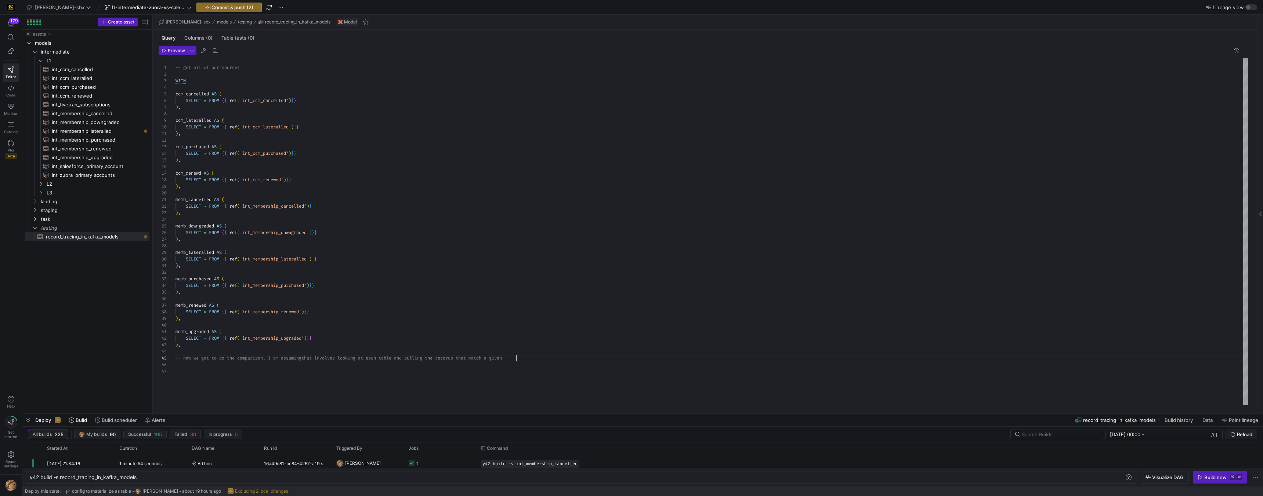
scroll to position [26, 346]
click at [541, 314] on div "-- get all of our sources WITH ccm_cancelled AS ( SELECT * FROM { { ref ( 'int_…" at bounding box center [711, 231] width 1072 height 346
click at [110, 129] on span "int_membership_lateralled​​​​​​​​​​" at bounding box center [96, 131] width 89 height 8
type textarea "{{config (tags=["kafka_joined_view"])}} WITH membership_lateralled AS ( SELECT …"
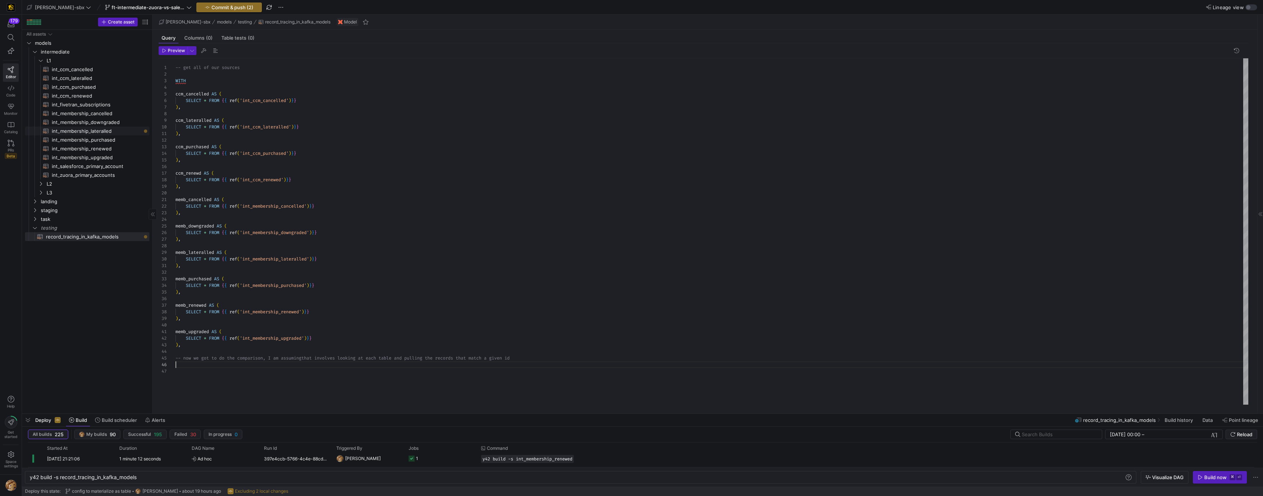
type textarea "y42 build -s int_membership_lateralled"
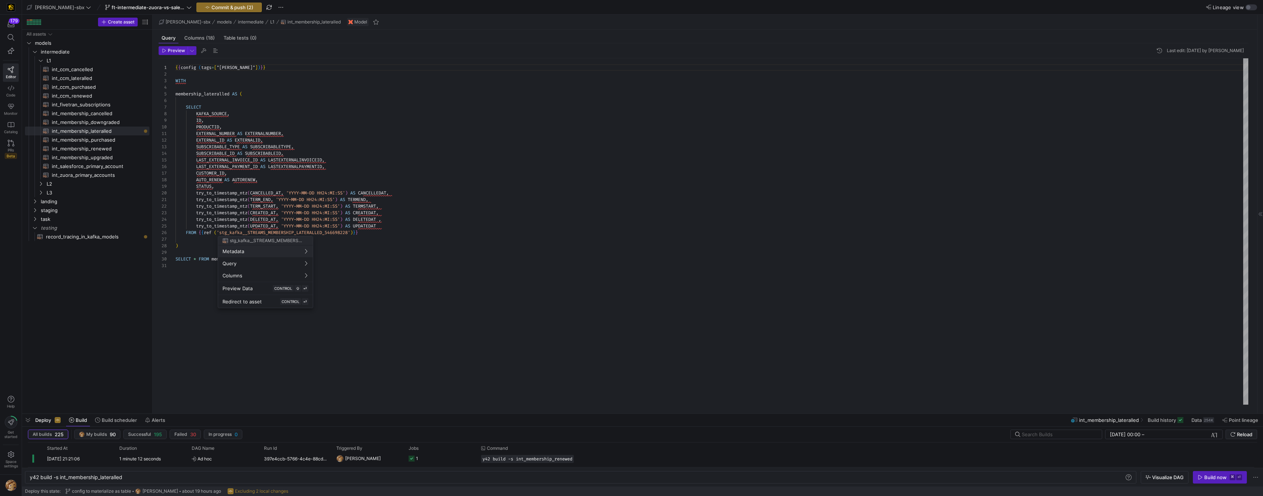
click at [210, 5] on div at bounding box center [631, 248] width 1263 height 496
click at [211, 6] on span "Commit & push (2)" at bounding box center [232, 7] width 42 height 6
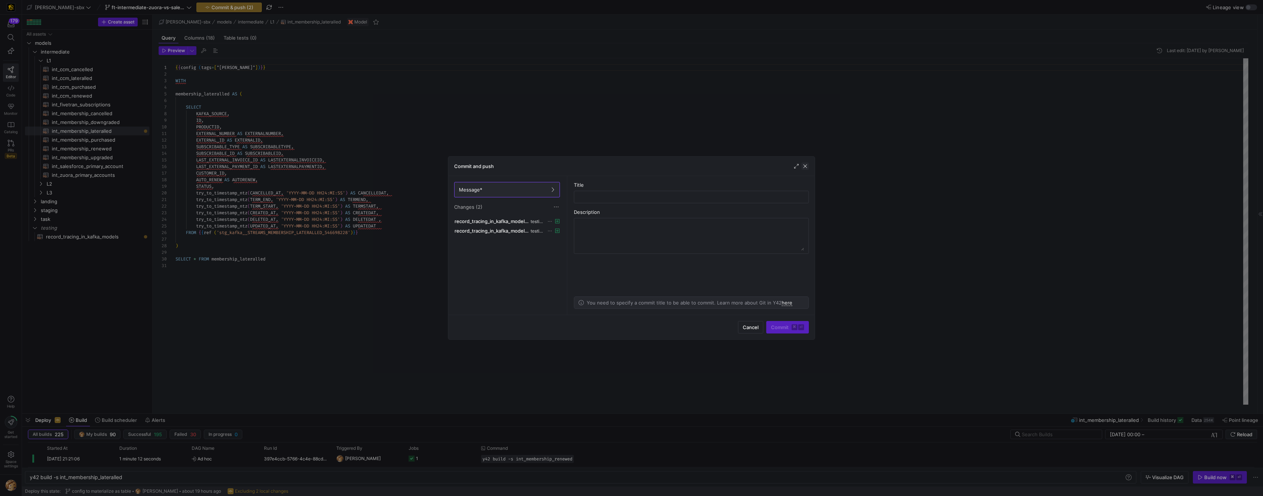
drag, startPoint x: 802, startPoint y: 166, endPoint x: 755, endPoint y: 161, distance: 46.5
click at [555, 166] on span "button" at bounding box center [804, 166] width 7 height 7
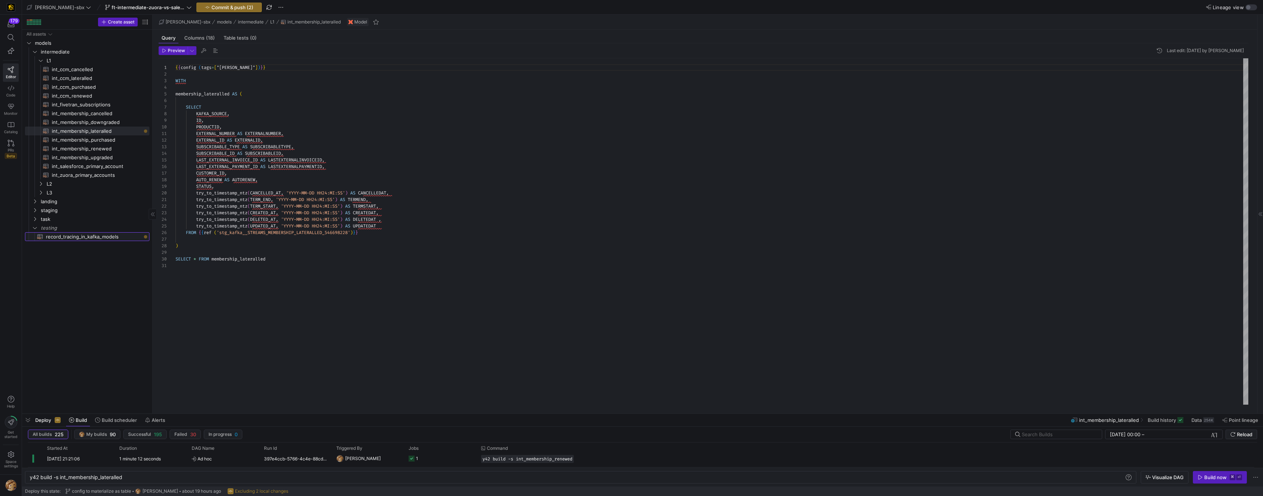
drag, startPoint x: 104, startPoint y: 232, endPoint x: 105, endPoint y: 224, distance: 8.5
click at [104, 233] on span "record_tracing_in_kafka_models​​​​​​​​​​" at bounding box center [93, 237] width 95 height 8
type textarea "-- get all of our sources WITH ccm_cancelled AS ( SELECT * FROM {{ ref('int_ccm…"
type textarea "y42 build -s record_tracing_in_kafka_models"
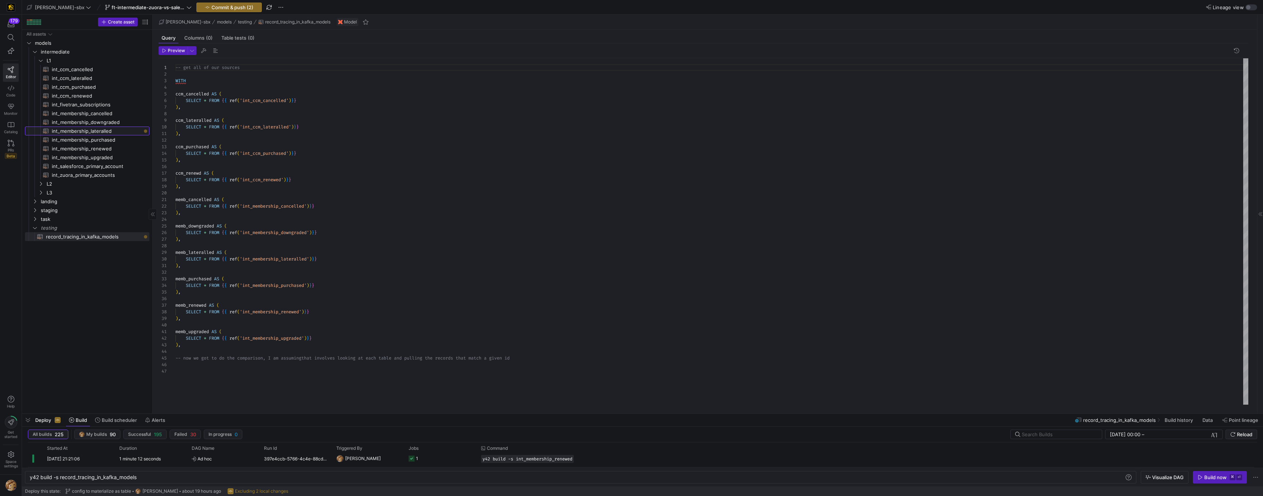
click at [112, 131] on span "int_membership_lateralled​​​​​​​​​​" at bounding box center [96, 131] width 89 height 8
type textarea "{{config (tags=["kafka_joined_view"])}} WITH membership_lateralled AS ( SELECT …"
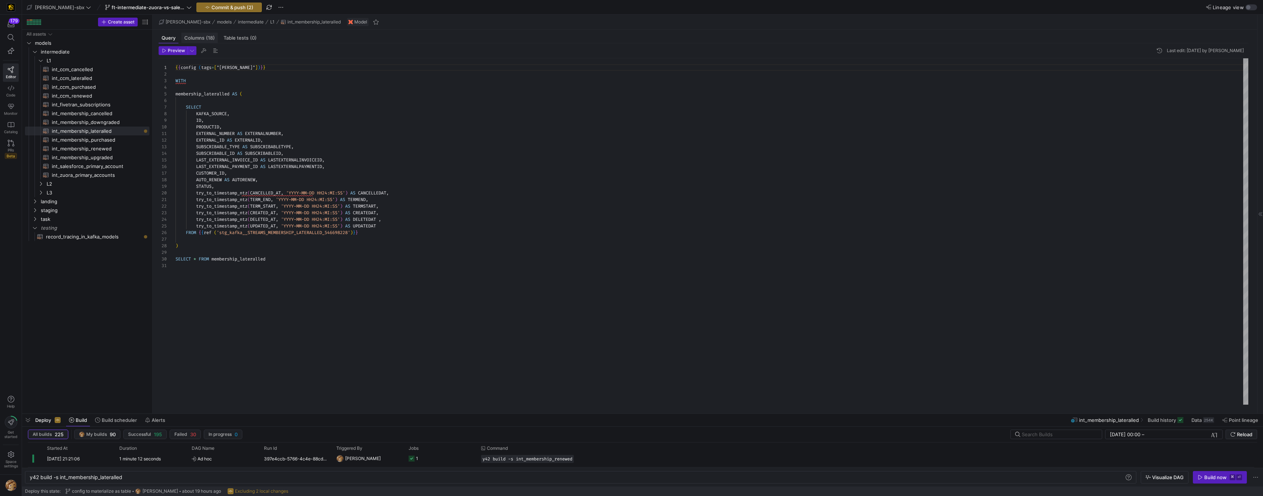
click at [200, 38] on span "Columns (18)" at bounding box center [199, 38] width 30 height 5
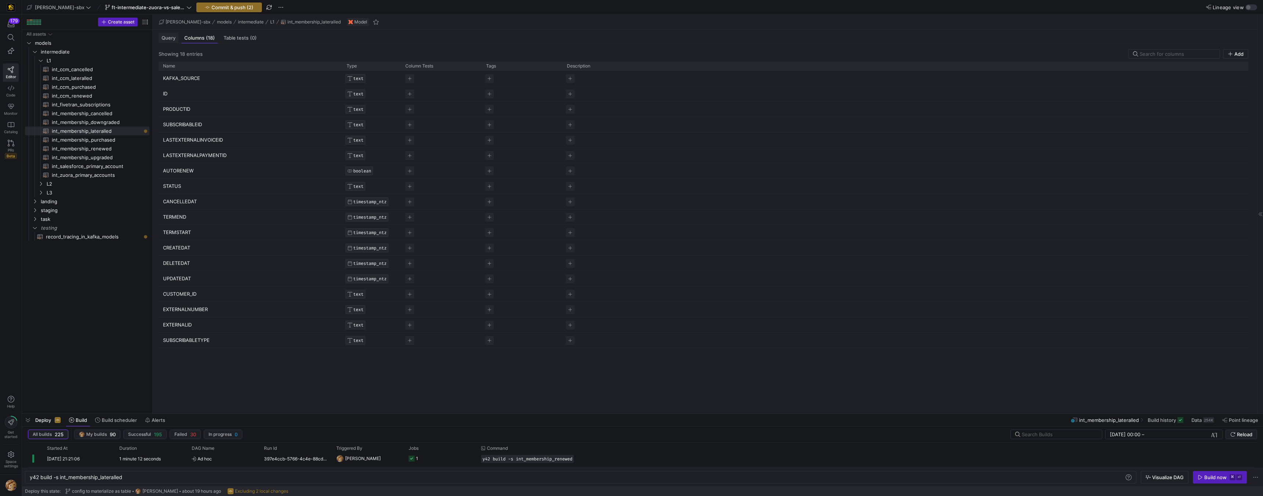
click at [165, 33] on div "Query" at bounding box center [169, 38] width 20 height 11
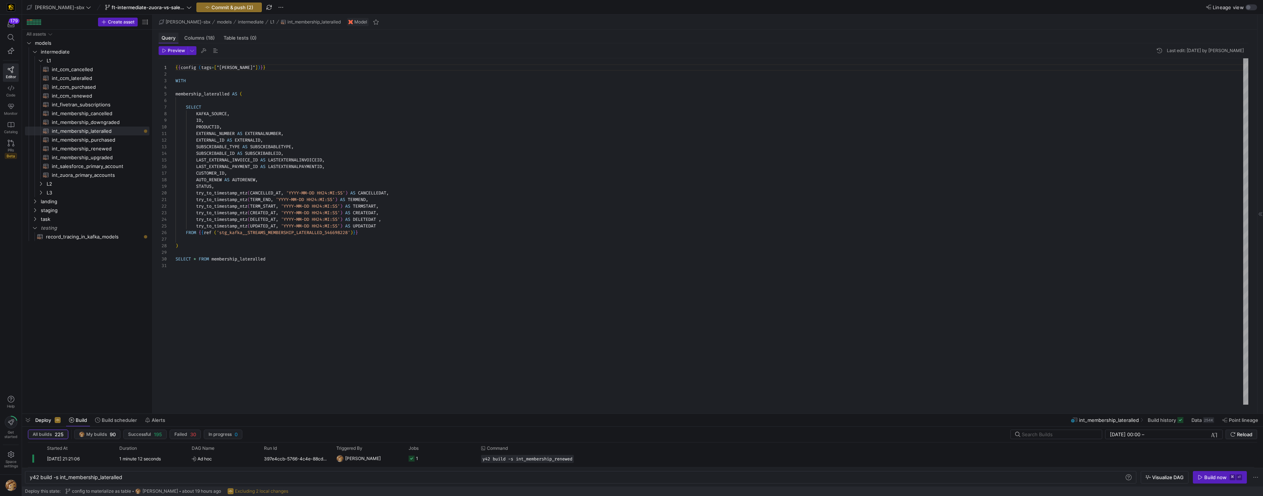
scroll to position [66, 0]
click at [85, 239] on span "record_tracing_in_kafka_models​​​​​​​​​​" at bounding box center [93, 237] width 95 height 8
type textarea "y42 build -s record_tracing_in_kafka_models"
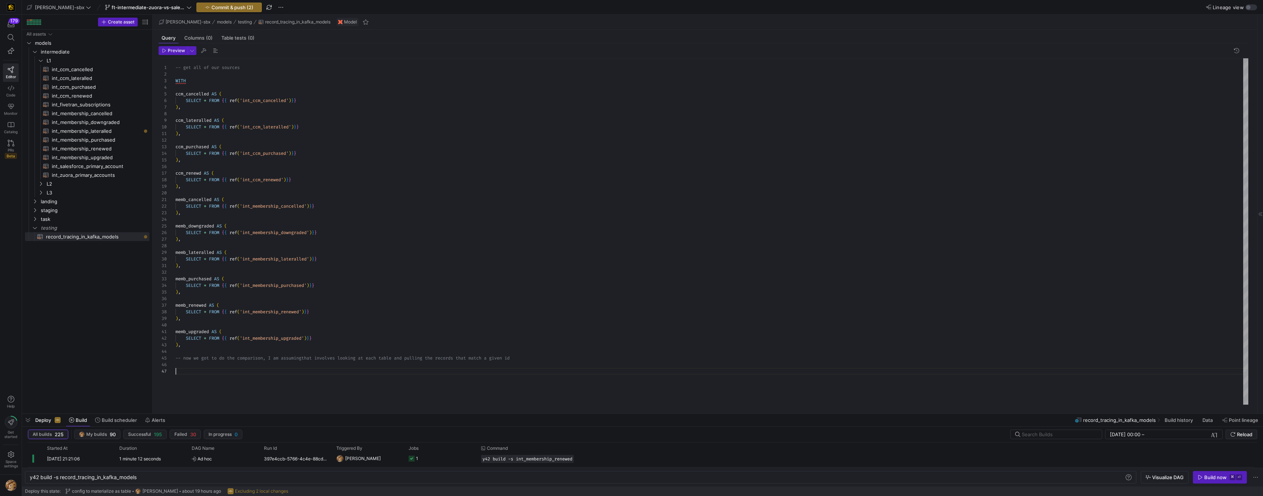
click at [213, 314] on div "-- get all of our sources WITH ccm_cancelled AS ( SELECT * FROM { { ref ( 'int_…" at bounding box center [711, 231] width 1072 height 346
click at [214, 314] on div "-- get all of our sources WITH ccm_cancelled AS ( SELECT * FROM { { ref ( 'int_…" at bounding box center [711, 231] width 1072 height 346
type textarea "memb_upgraded AS ( SELECT * FROM {{ ref('int_membership_upgraded')}} ), -- now …"
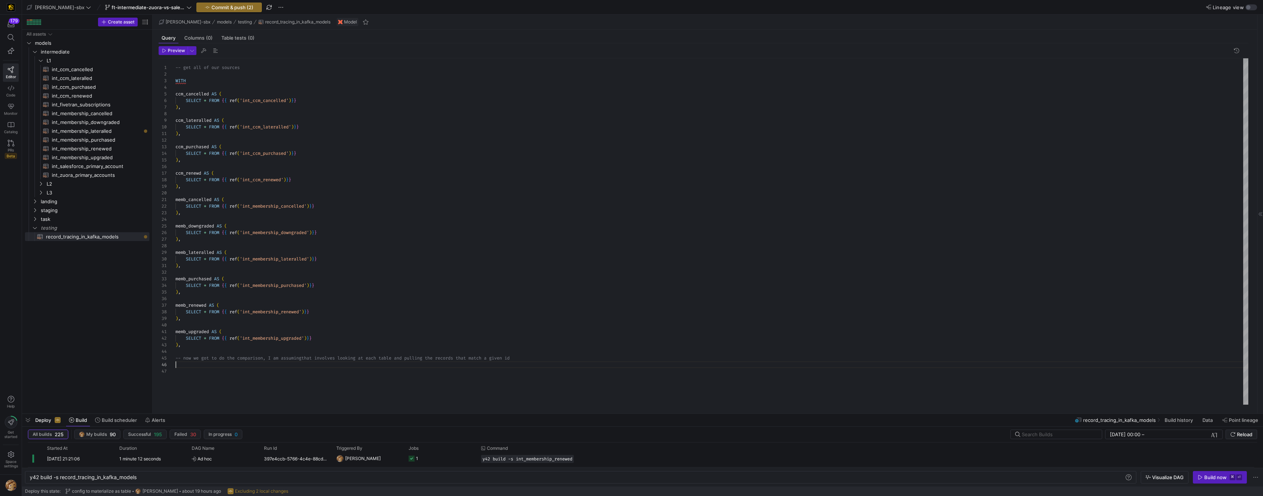
click at [207, 314] on div "-- get all of our sources WITH ccm_cancelled AS ( SELECT * FROM { { ref ( 'int_…" at bounding box center [711, 231] width 1072 height 346
click at [66, 69] on span "int_ccm_cancelled​​​​​​​​​​" at bounding box center [96, 69] width 89 height 8
type textarea "y42 build -s int_ccm_cancelled"
type textarea "{{config (tags=["kafka_joined_view"])}} WITH ccm_cancelled AS ( SELECT KAFKA_SO…"
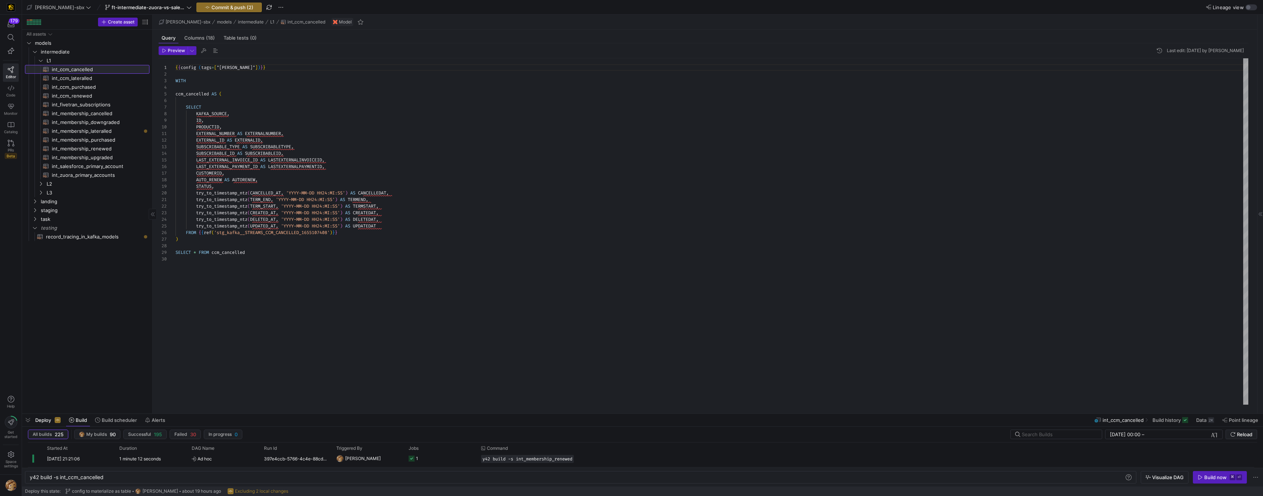
click at [81, 73] on span "int_ccm_cancelled​​​​​​​​​​" at bounding box center [96, 69] width 89 height 8
click at [80, 78] on span "int_ccm_lateralled​​​​​​​​​​" at bounding box center [96, 78] width 89 height 8
type textarea "y42 build -s int_ccm_lateralled"
type textarea "-- File Name: int_ccm_lateralled -- Created by: [PERSON_NAME] -- Last Modified:…"
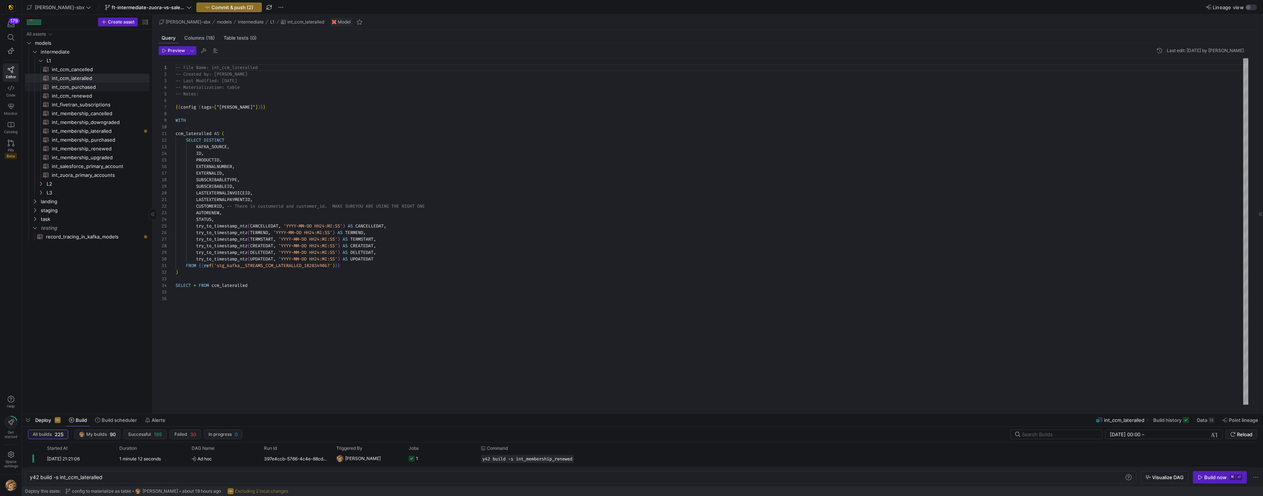
click at [82, 87] on span "int_ccm_purchased​​​​​​​​​​" at bounding box center [96, 87] width 89 height 8
type textarea "y42 build -s int_ccm_purchased"
type textarea "{{config (tags=["kafka_joined_view"])}} WITH ccm_purchased AS ( SELECT KAFKA_SO…"
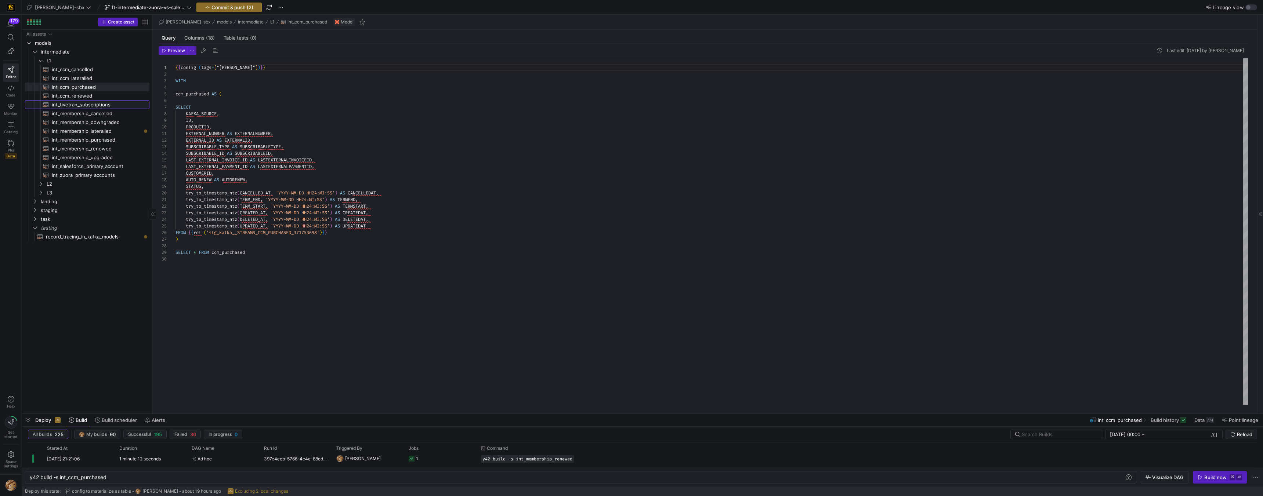
click at [81, 101] on span "int_fivetran_subscriptions​​​​​​​​​​" at bounding box center [96, 105] width 89 height 8
type textarea "y42 build -s int_fivetran_subscriptions"
type textarea "{{config (tags=["kafka_joined_view"])}} WITH subs AS ( SELECT 'POSTGRES' as KAF…"
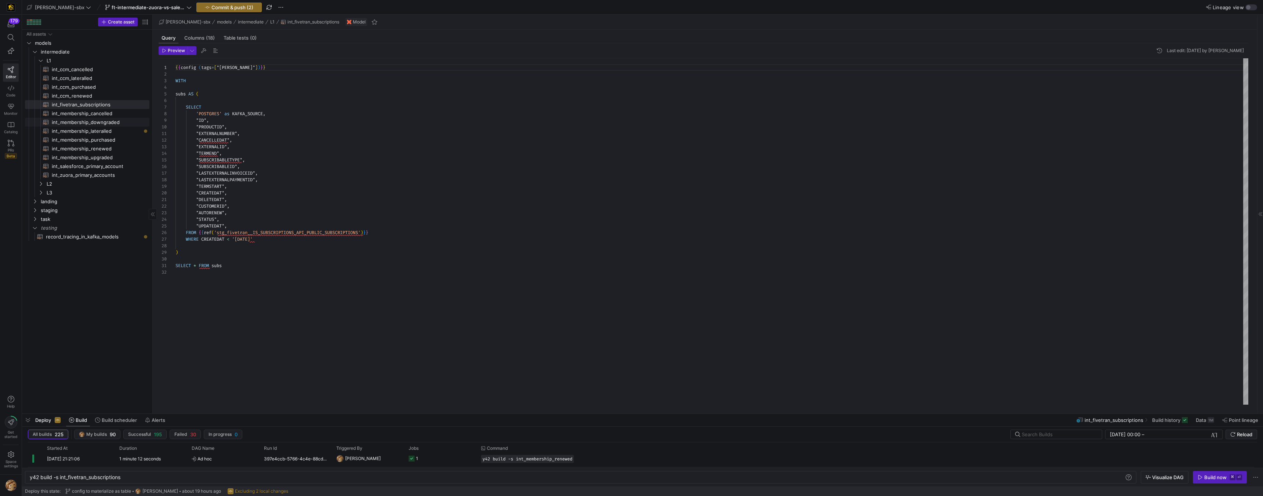
click at [84, 122] on span "int_membership_downgraded​​​​​​​​​​" at bounding box center [96, 122] width 89 height 8
type textarea "y42 build -s int_membership_downgraded"
type textarea "-- File Name: int_membership_downgraded -- Created by: [PERSON_NAME] -- Last Mo…"
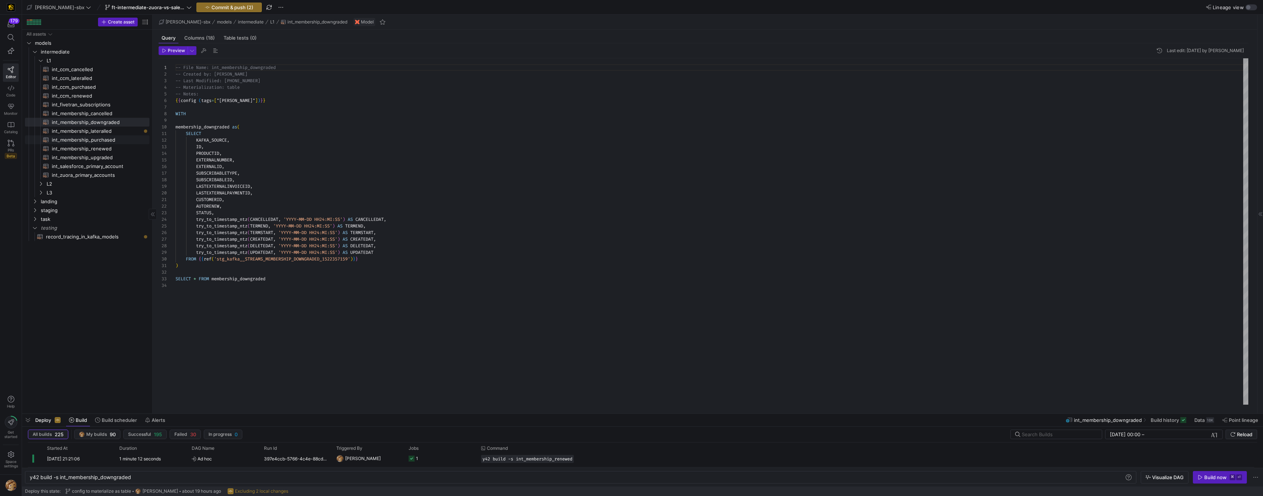
drag, startPoint x: 90, startPoint y: 145, endPoint x: 90, endPoint y: 150, distance: 5.6
click at [90, 145] on span "int_membership_renewed​​​​​​​​​​" at bounding box center [96, 149] width 89 height 8
type textarea "y42 build -s int_membership_renewed"
type textarea "{{config (tags=["kafka_joined_view"])}} {{config(materialized = 'table')}} WITH…"
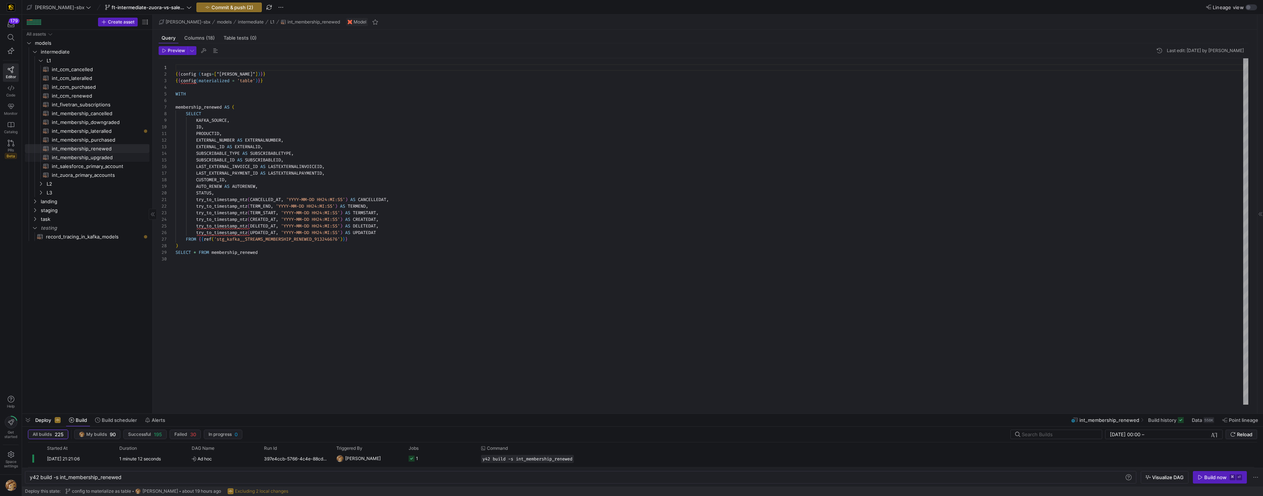
click at [83, 158] on span "int_membership_upgraded​​​​​​​​​​" at bounding box center [96, 157] width 89 height 8
type textarea "y42 build -s int_membership_upgraded"
type textarea "-- File Name: int_membership_upgraded -- Created by: [PERSON_NAME] -- Last Modi…"
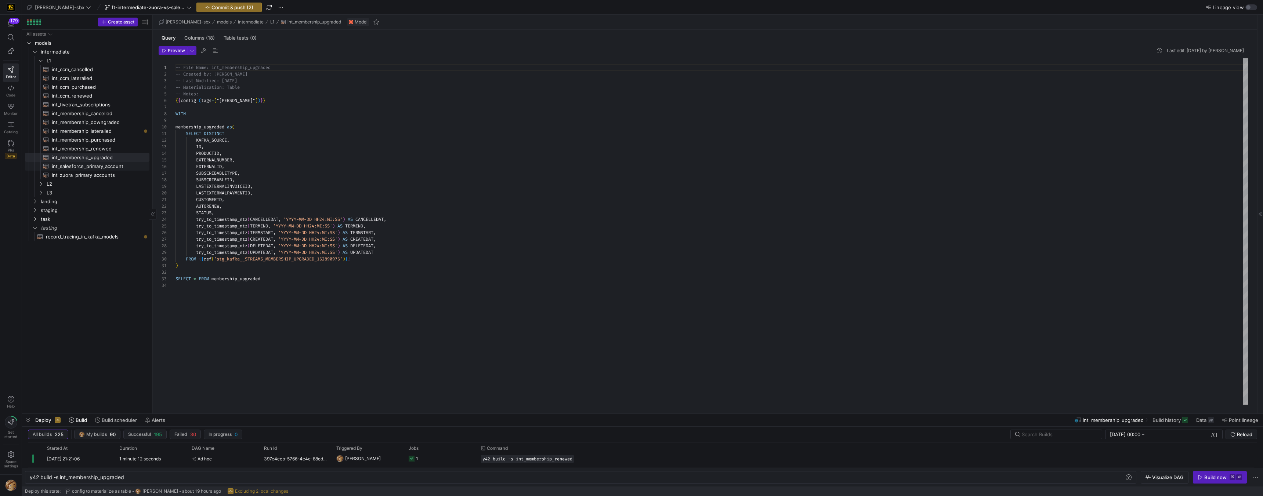
click at [74, 167] on span "int_salesforce_primary_account​​​​​​​​​​" at bounding box center [96, 166] width 89 height 8
type textarea "y42 build -s int_salesforce_primary_account"
type textarea "-- File Name: int_salesforce_primary_account -- Created by: [PERSON_NAME] -- La…"
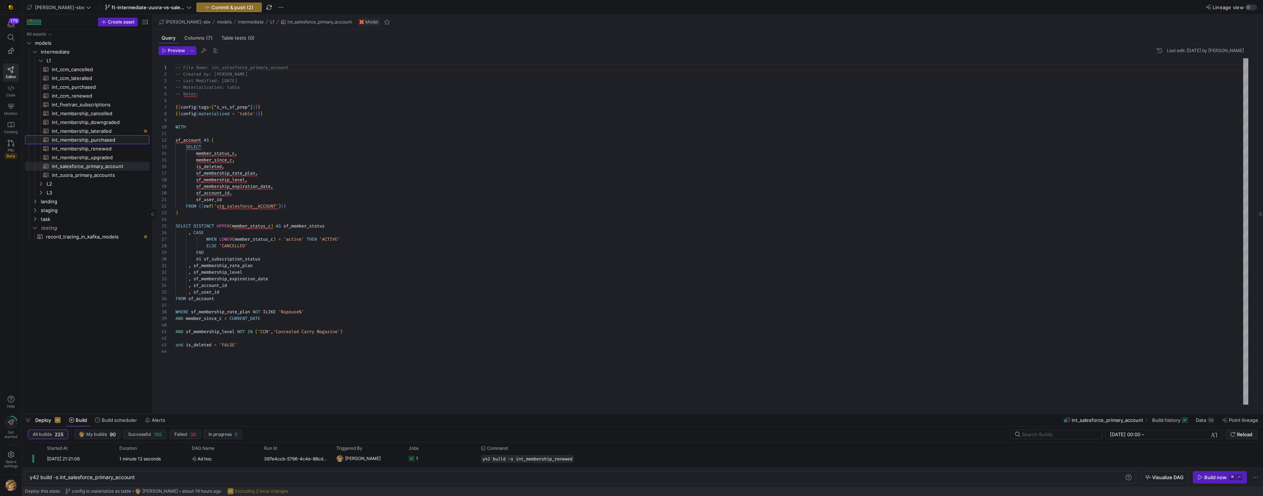
click at [79, 142] on span "int_membership_purchased​​​​​​​​​​" at bounding box center [96, 140] width 89 height 8
type textarea "y42 build -s int_membership_purchased"
type textarea "{{config (tags=["kafka_joined_view"])}} {{config (materialized = 'table')}} WIT…"
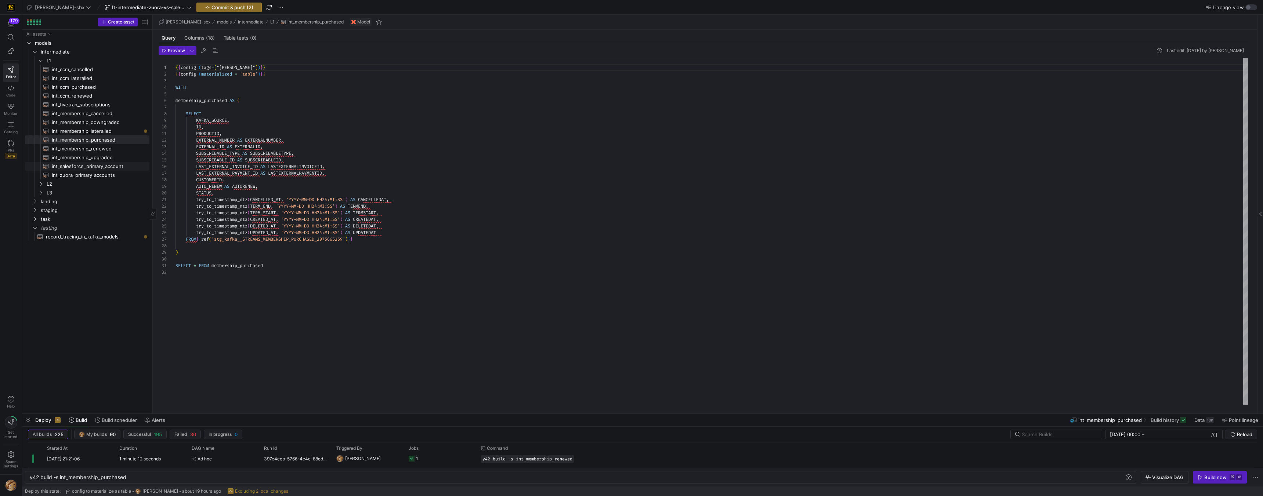
click at [76, 165] on span "int_salesforce_primary_account​​​​​​​​​​" at bounding box center [96, 166] width 89 height 8
type textarea "y42 build -s int_salesforce_primary_account"
type textarea "-- File Name: int_salesforce_primary_account -- Created by: [PERSON_NAME] -- La…"
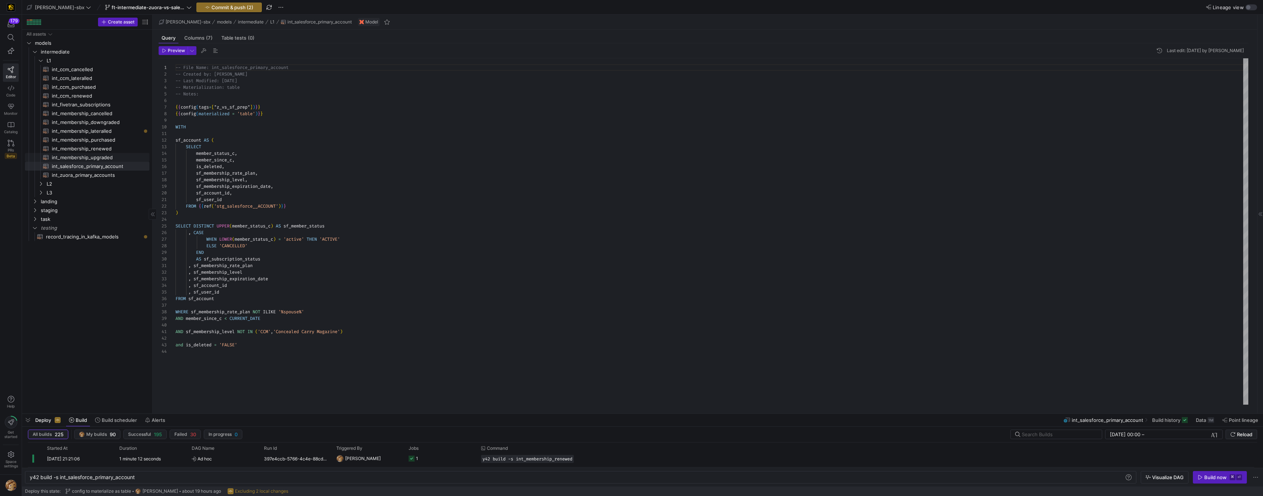
click at [77, 159] on span "int_membership_upgraded​​​​​​​​​​" at bounding box center [96, 157] width 89 height 8
type textarea "y42 build -s int_membership_upgraded"
type textarea "-- File Name: int_membership_upgraded -- Created by: [PERSON_NAME] -- Last Modi…"
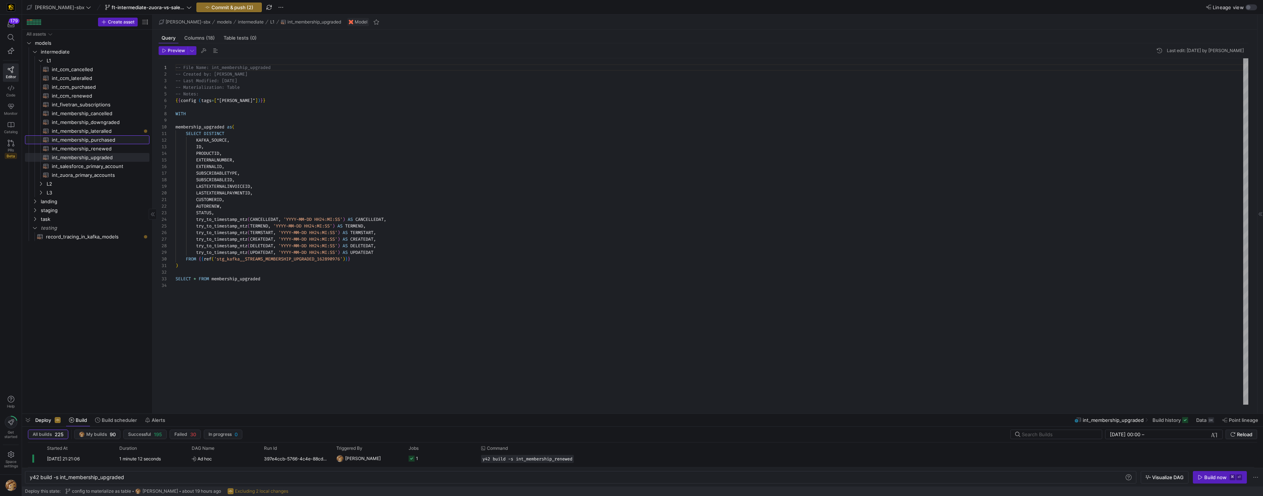
click at [74, 143] on span "int_membership_purchased​​​​​​​​​​" at bounding box center [96, 140] width 89 height 8
type textarea "y42 build -s int_membership_purchased"
type textarea "{{config (tags=["kafka_joined_view"])}} {{config (materialized = 'table')}} WIT…"
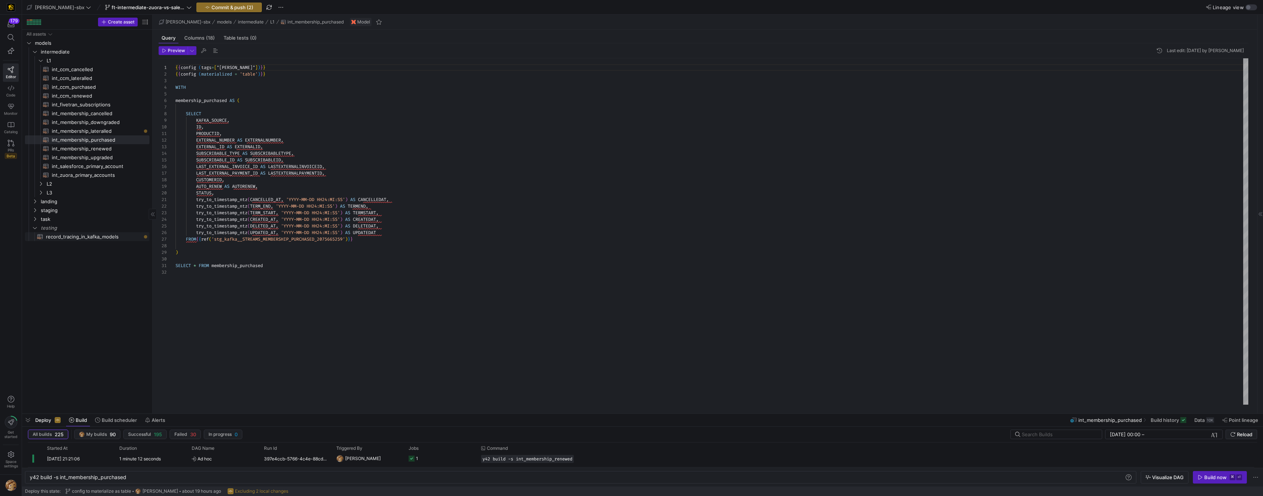
click at [60, 237] on span "record_tracing_in_kafka_models​​​​​​​​​​" at bounding box center [93, 237] width 95 height 8
type textarea "y42 build -s record_tracing_in_kafka_models"
type textarea "-- get all of our sources WITH ccm_cancelled AS ( SELECT * FROM {{ ref('int_ccm…"
